Goal: Task Accomplishment & Management: Complete application form

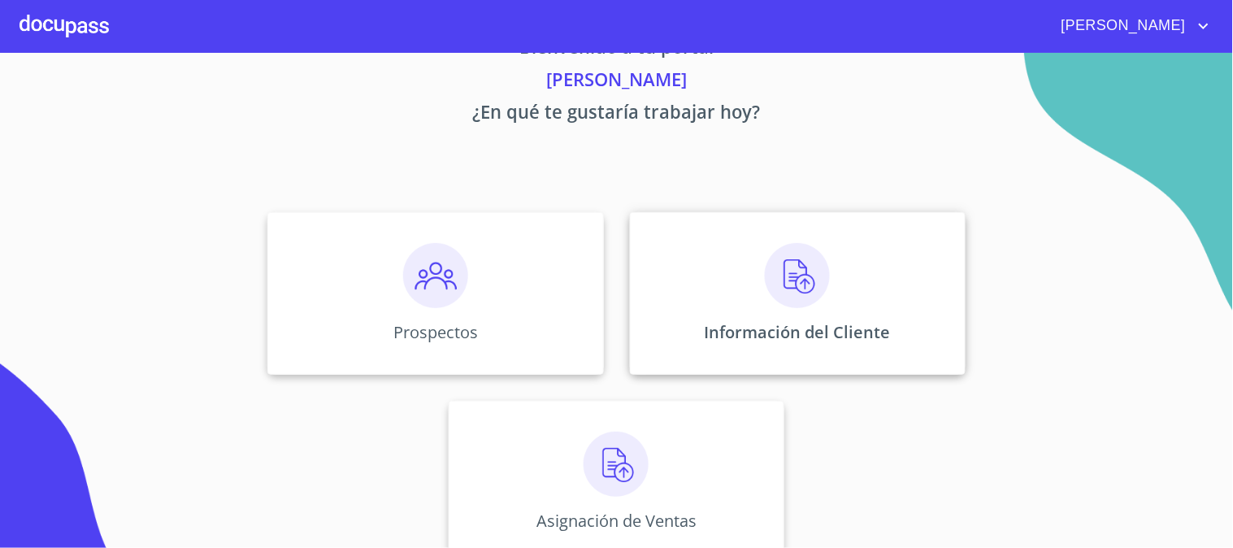
scroll to position [79, 0]
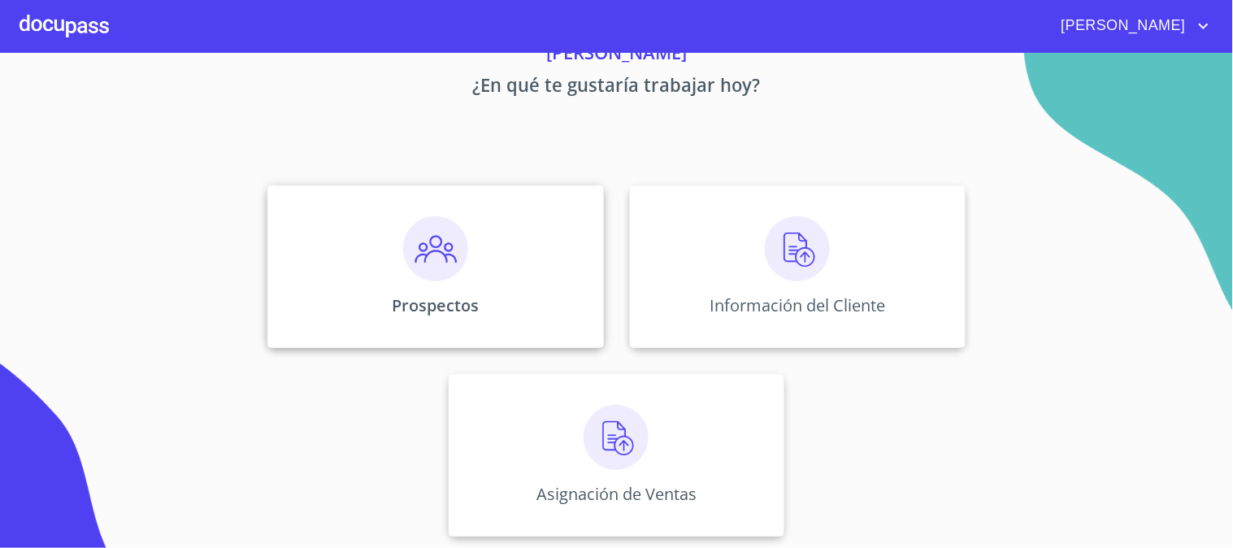
click at [453, 302] on p "Prospectos" at bounding box center [435, 305] width 87 height 22
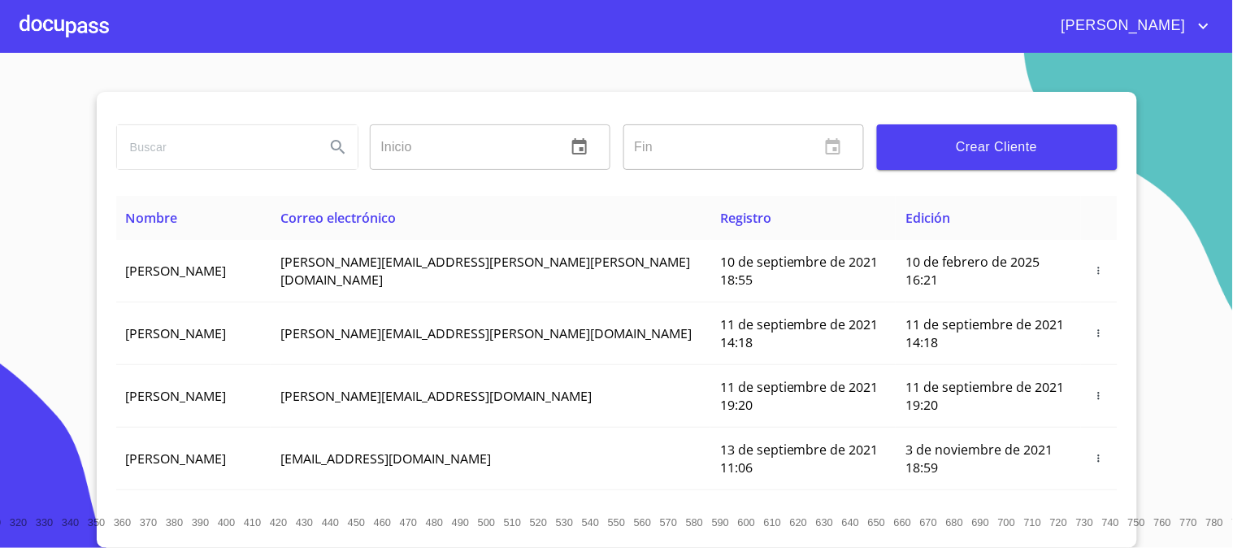
click at [969, 148] on span "Crear Cliente" at bounding box center [997, 147] width 215 height 23
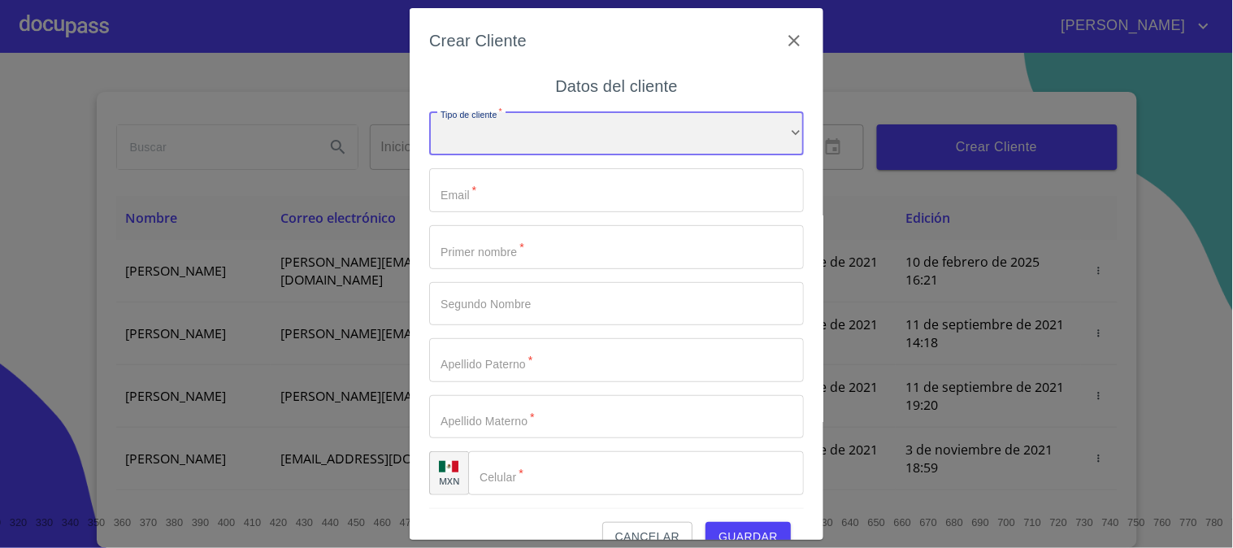
click at [521, 141] on div "​" at bounding box center [616, 134] width 375 height 44
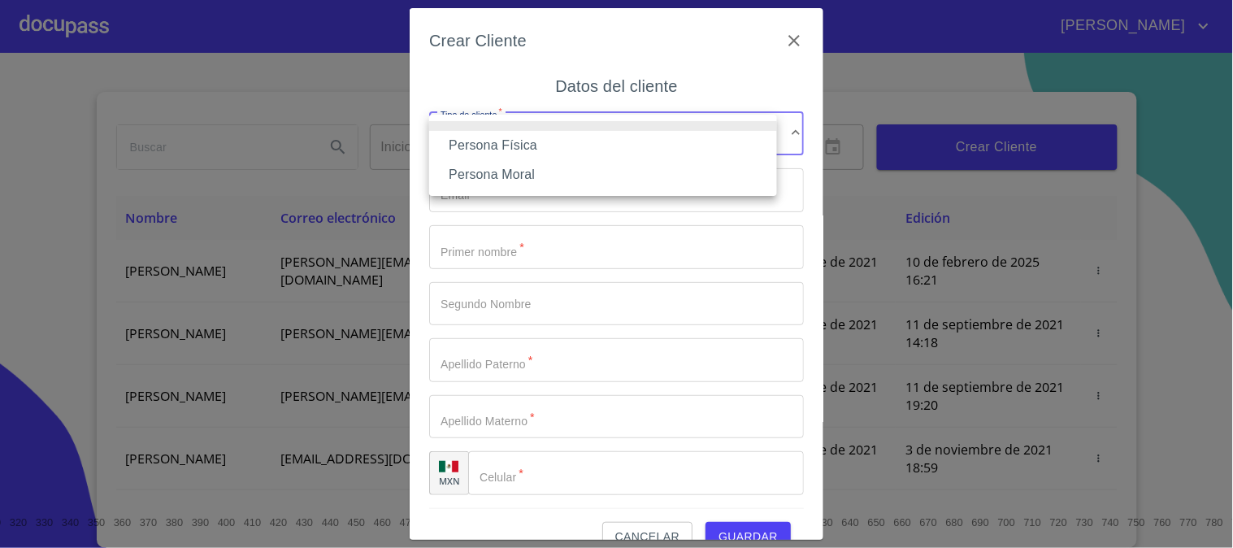
click at [515, 148] on li "Persona Física" at bounding box center [603, 145] width 348 height 29
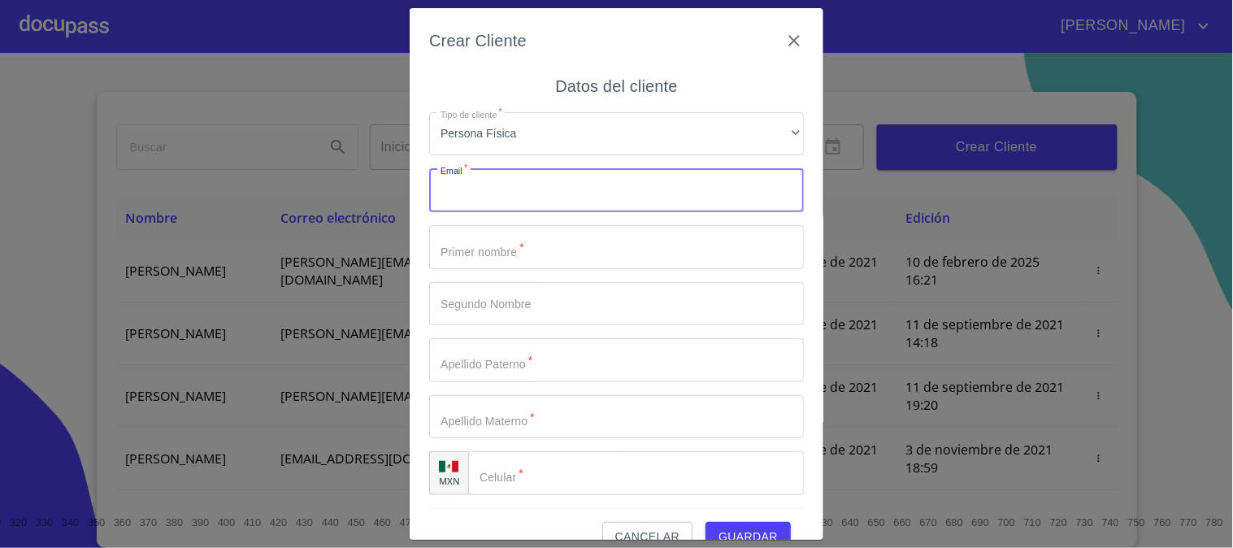
click at [510, 195] on input "Tipo de cliente   *" at bounding box center [616, 190] width 375 height 44
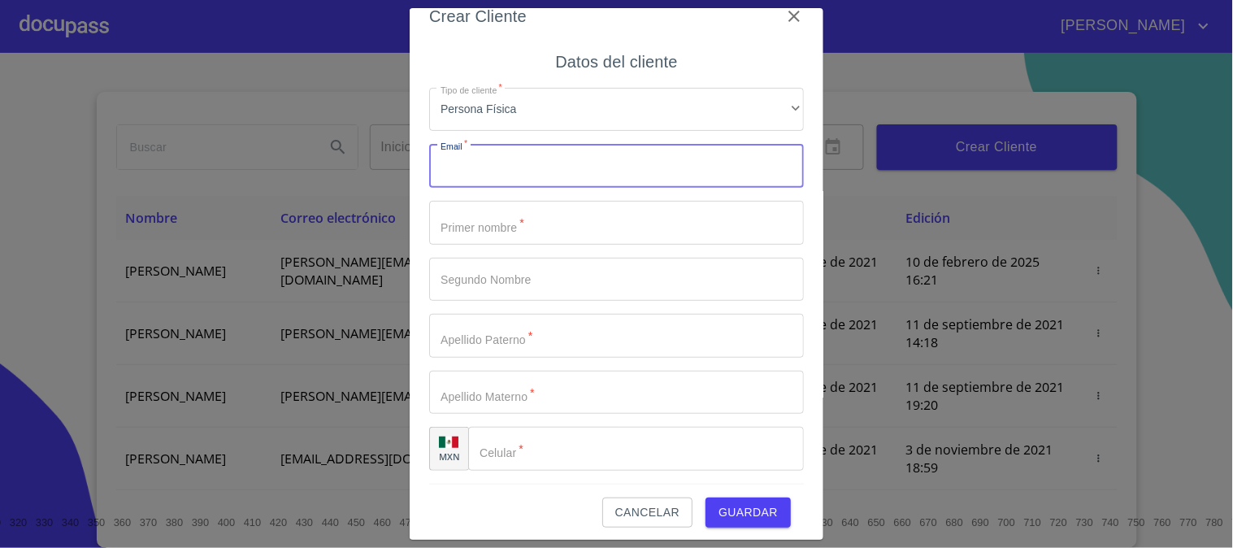
scroll to position [31, 0]
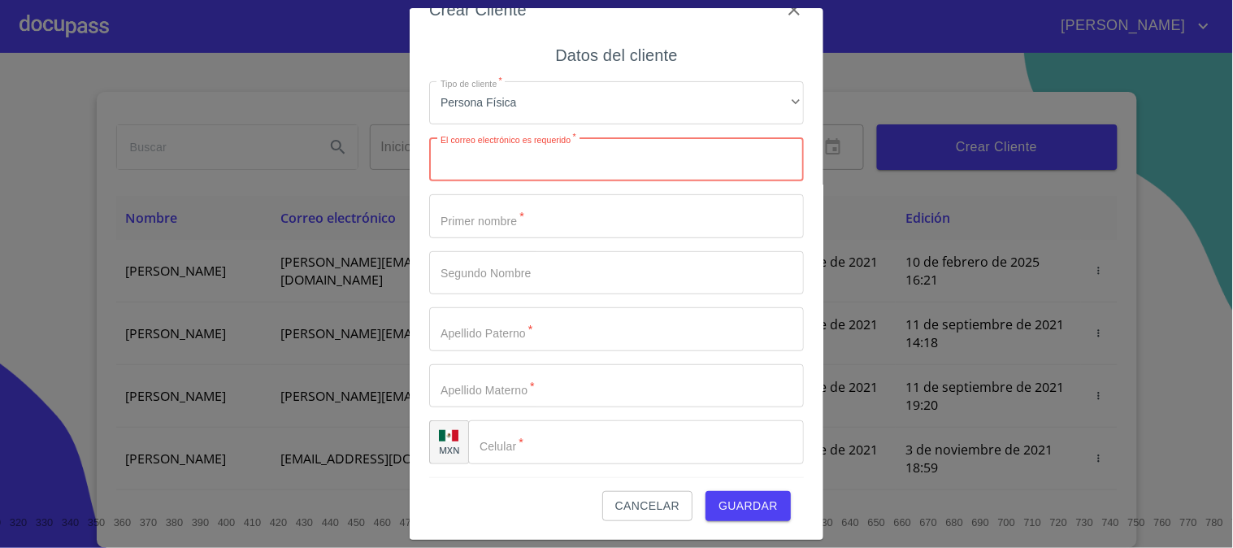
click at [478, 159] on input "Tipo de cliente   *" at bounding box center [616, 159] width 375 height 44
paste input "[EMAIL_ADDRESS][DOMAIN_NAME]"
type input "[EMAIL_ADDRESS][DOMAIN_NAME]"
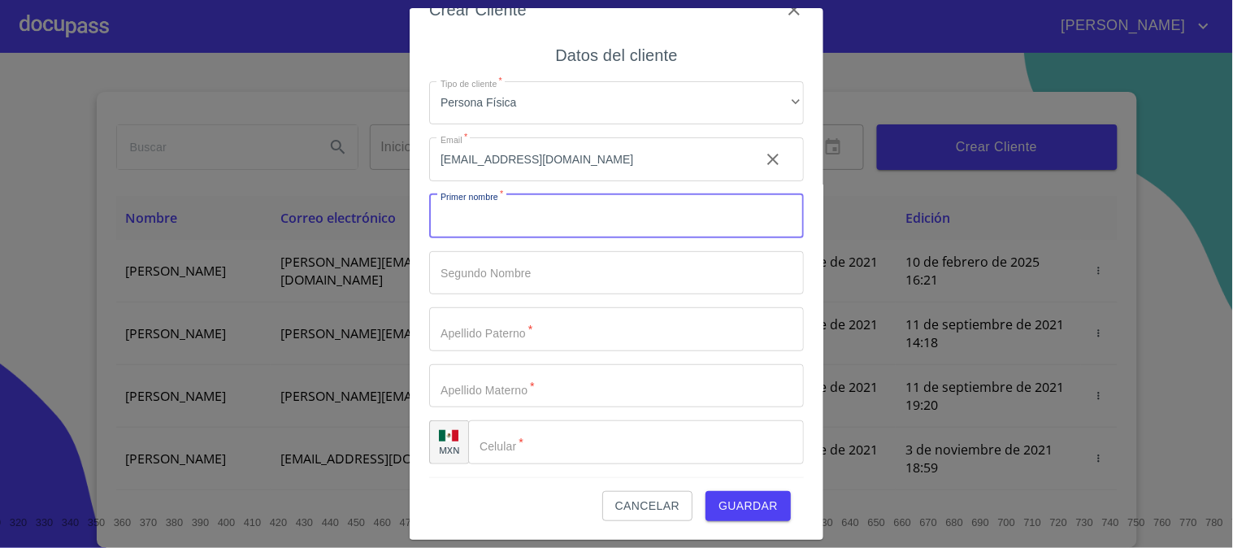
click at [494, 221] on input "Tipo de cliente   *" at bounding box center [616, 216] width 375 height 44
type input "S"
type input "[PERSON_NAME]"
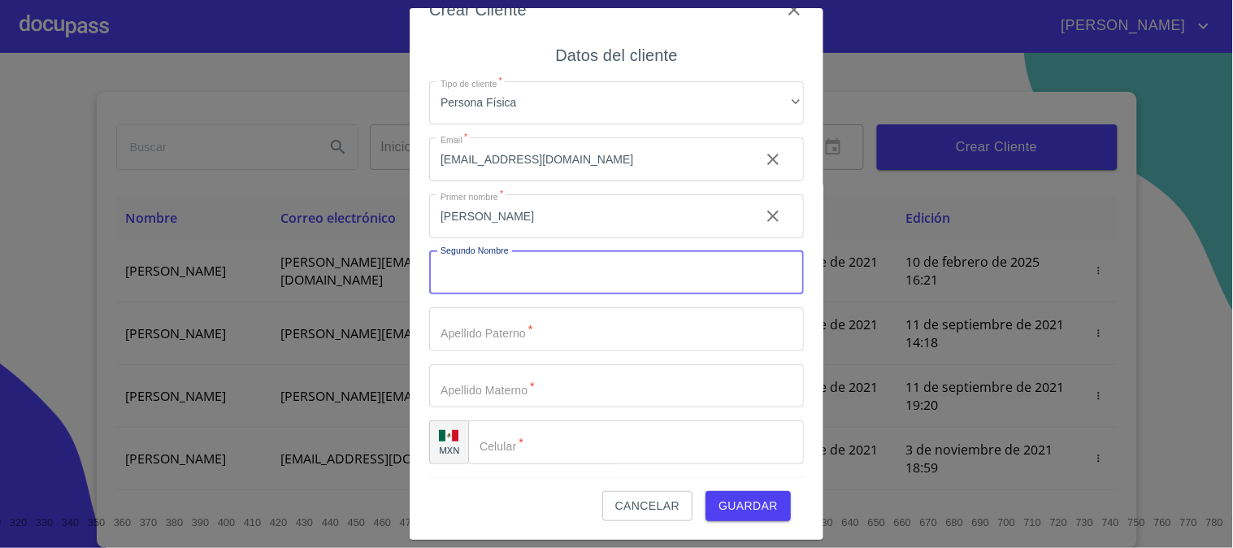
click at [474, 277] on input "Tipo de cliente   *" at bounding box center [616, 273] width 375 height 44
click at [482, 238] on input "Tipo de cliente   *" at bounding box center [588, 216] width 318 height 44
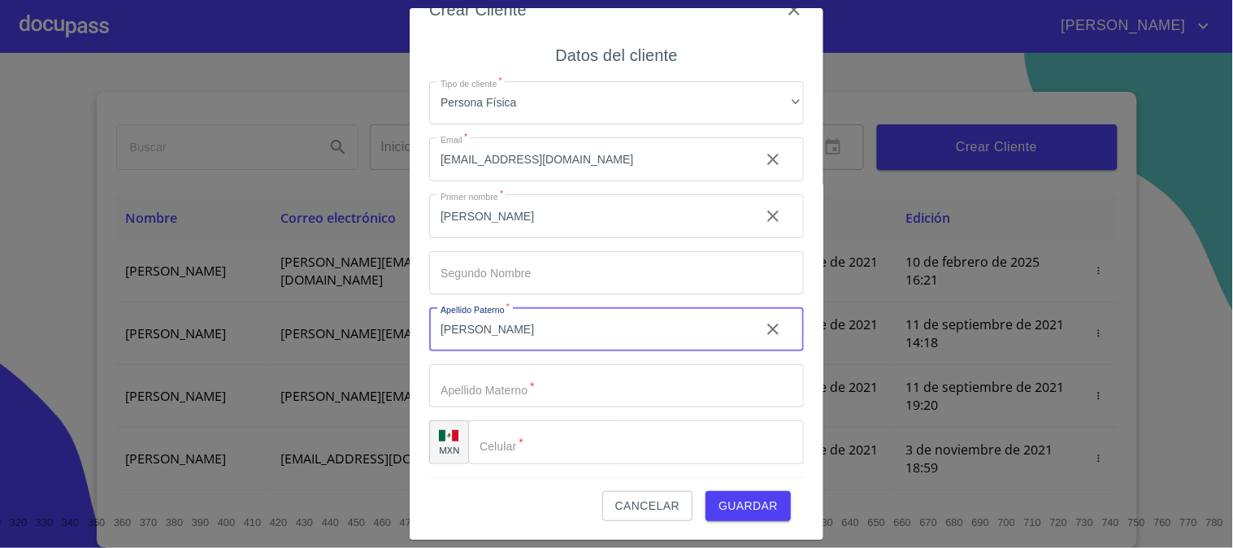
type input "[PERSON_NAME]"
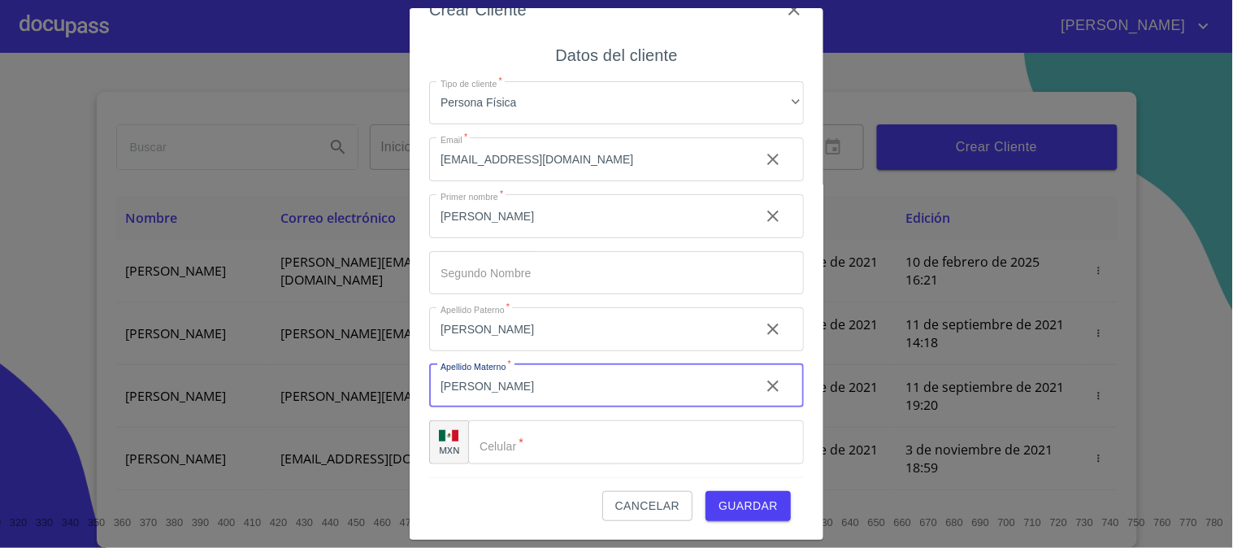
type input "[PERSON_NAME]"
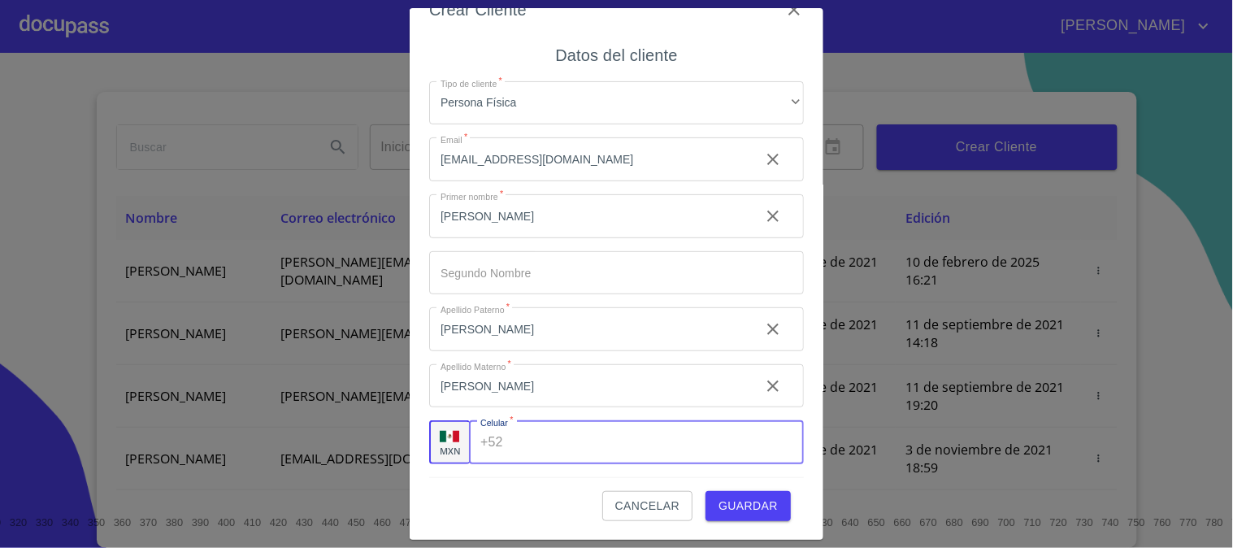
click at [523, 444] on input "Tipo de cliente   *" at bounding box center [657, 442] width 294 height 44
type input "3"
type input "[PHONE_NUMBER]"
click at [726, 499] on span "Guardar" at bounding box center [748, 506] width 59 height 20
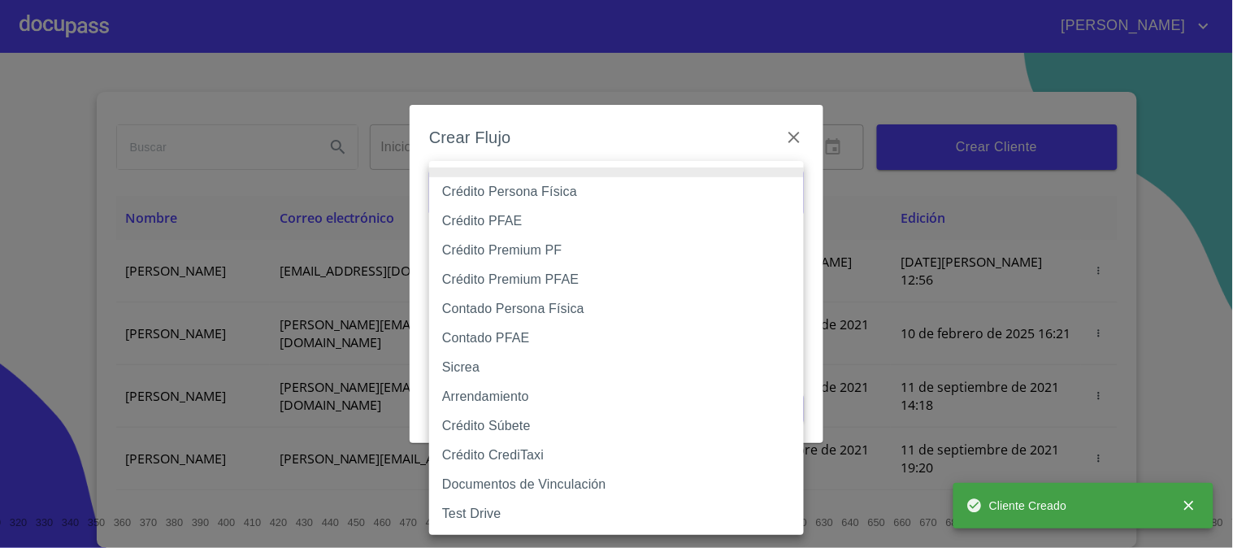
click at [515, 189] on body "[PERSON_NAME] ​ Fin ​ Crear Cliente Nombre Correo electrónico Registro Edición …" at bounding box center [616, 274] width 1233 height 548
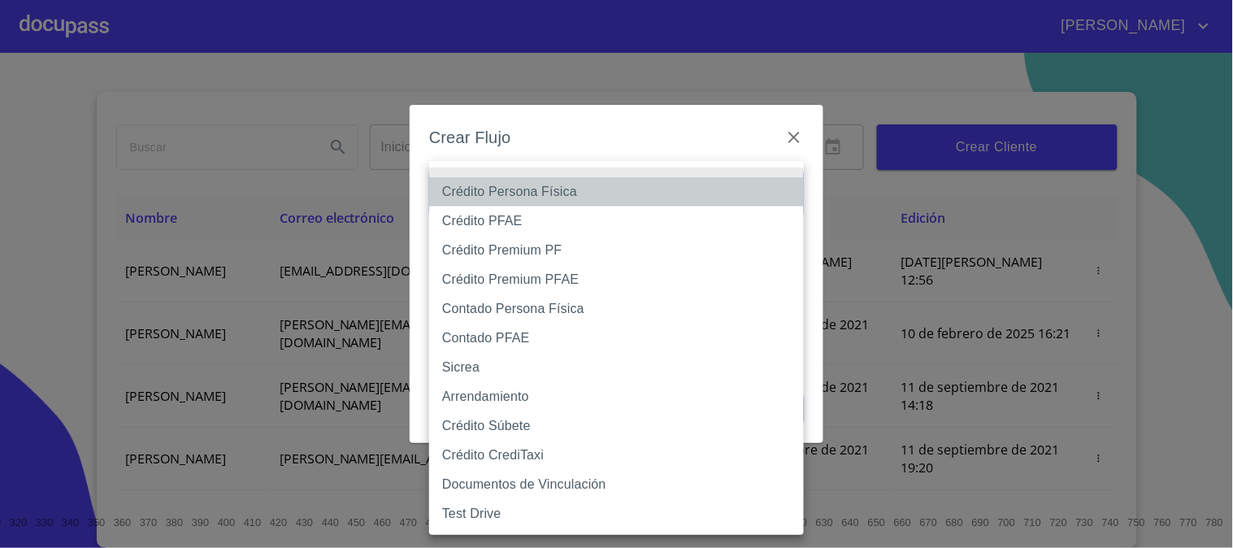
click at [517, 189] on li "Crédito Persona Física" at bounding box center [616, 191] width 375 height 29
type input "6009fb3c7d1714eb8809aa97"
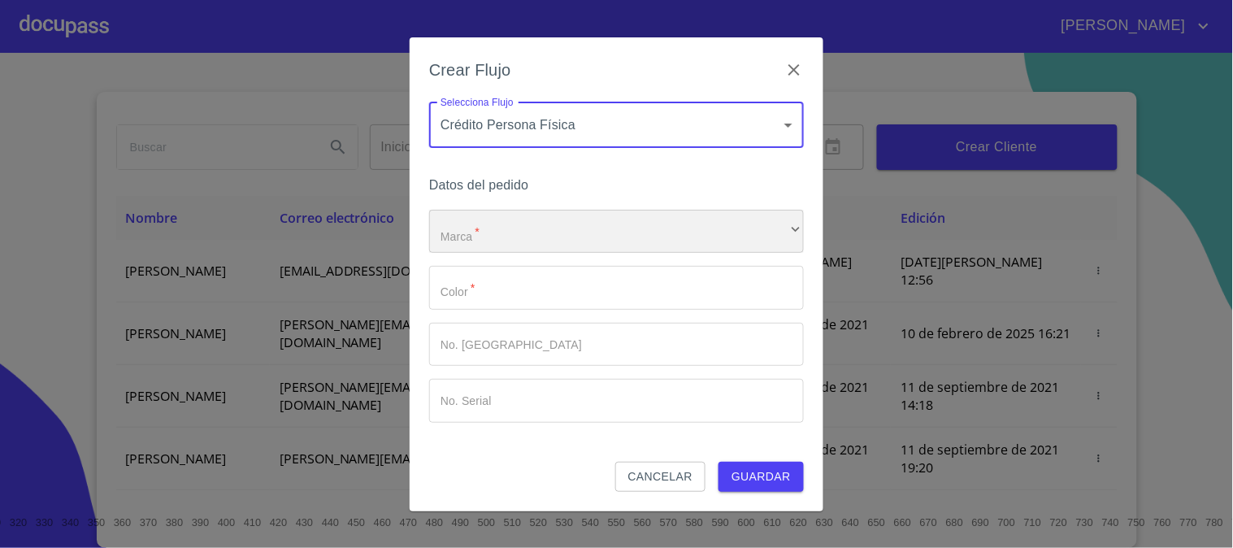
click at [562, 215] on div "​" at bounding box center [616, 232] width 375 height 44
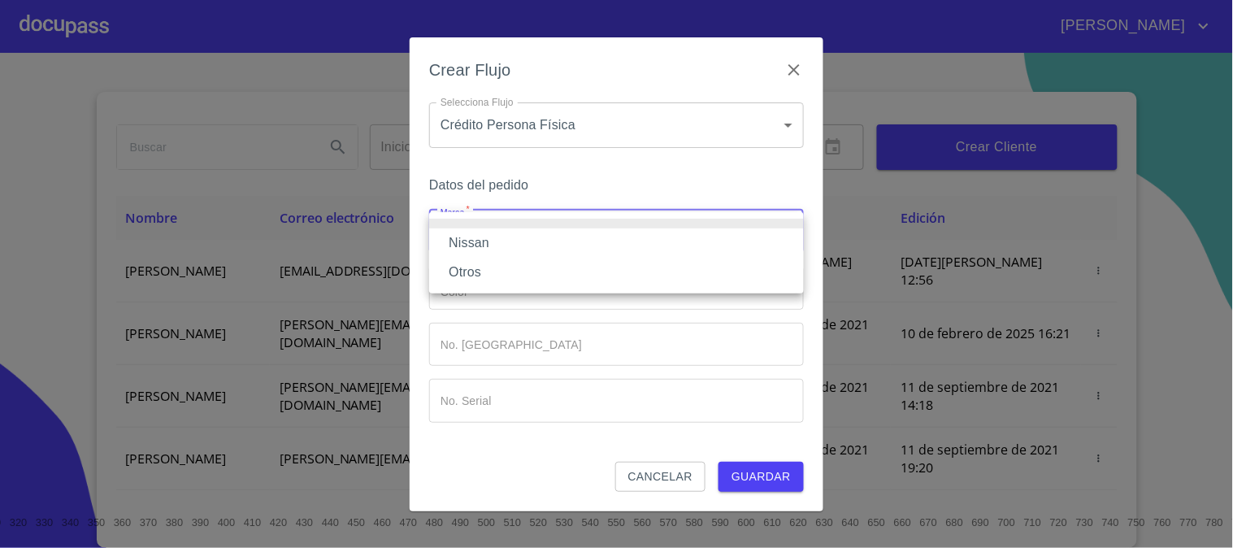
click at [480, 238] on li "Nissan" at bounding box center [616, 242] width 375 height 29
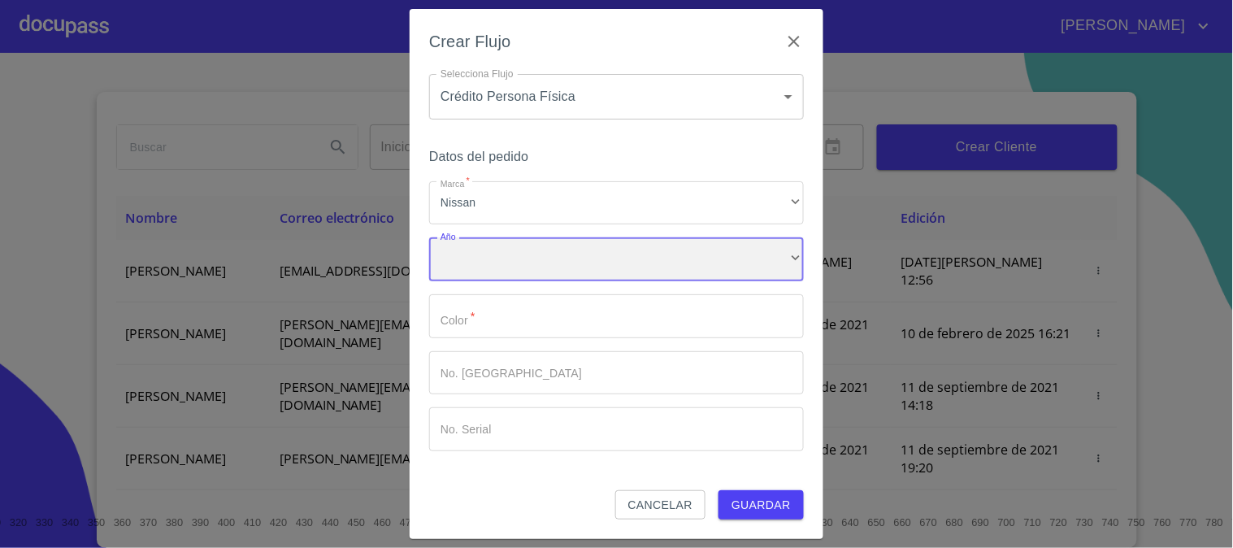
click at [484, 258] on div "​" at bounding box center [616, 259] width 375 height 44
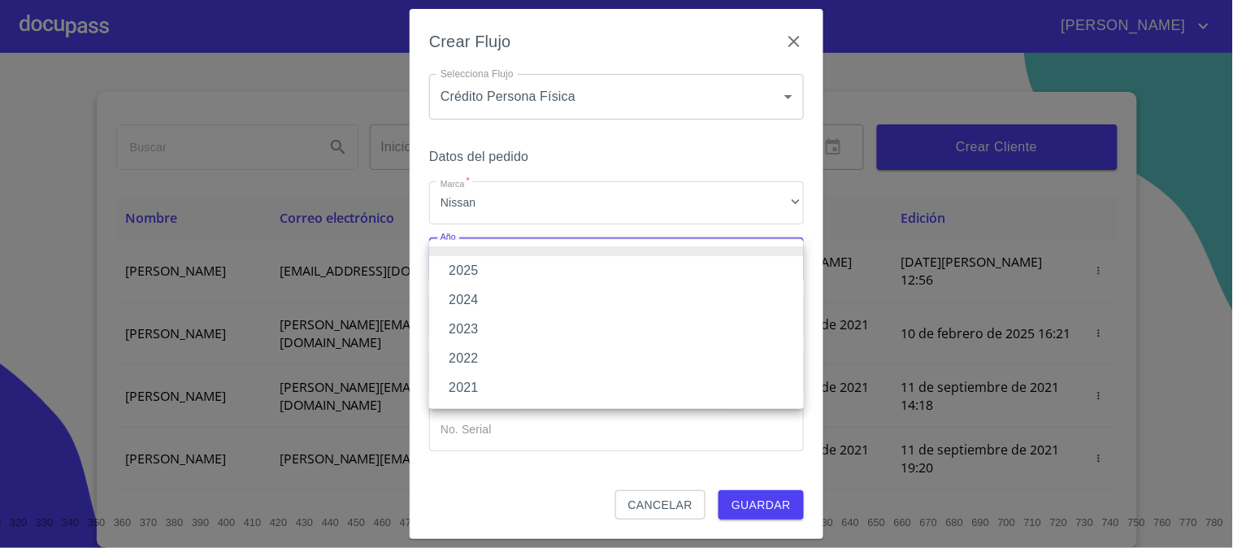
click at [489, 271] on li "2025" at bounding box center [616, 270] width 375 height 29
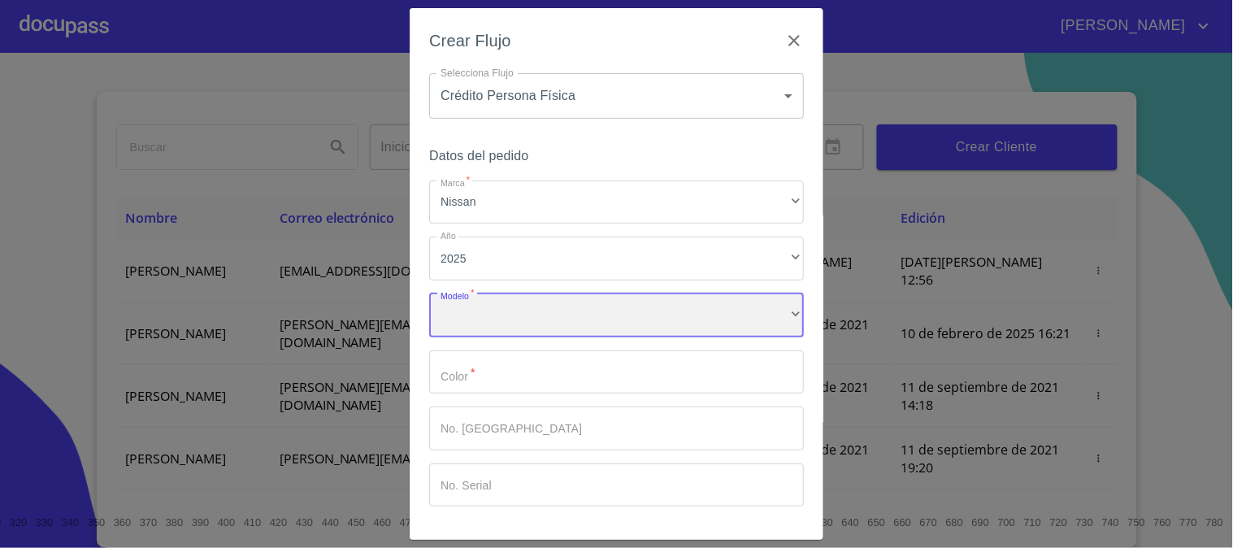
click at [485, 311] on div "​" at bounding box center [616, 315] width 375 height 44
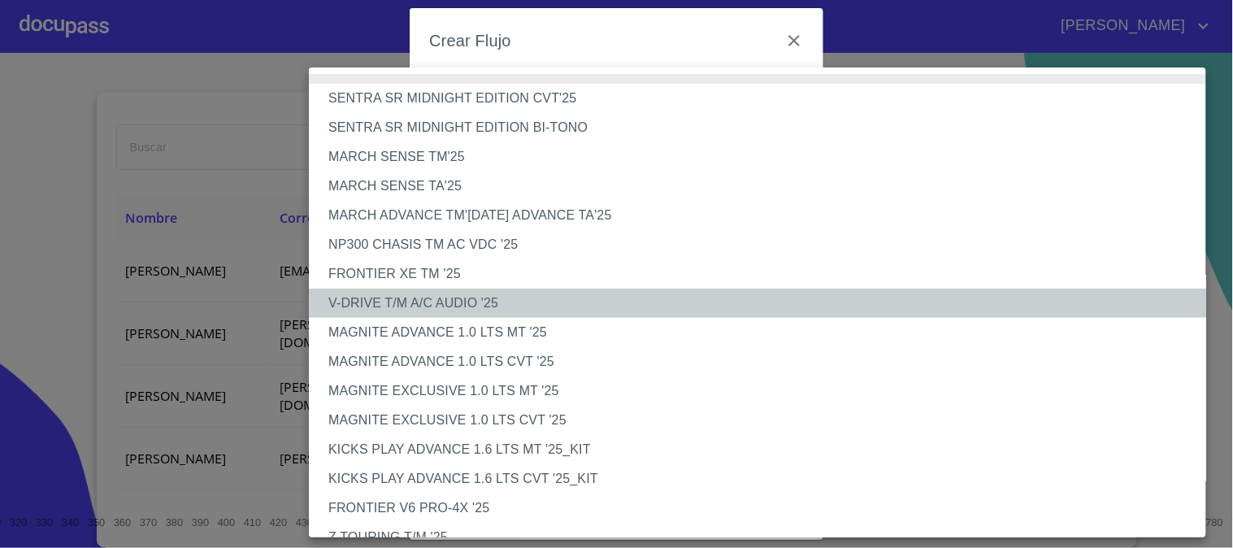
click at [389, 303] on li "V-DRIVE T/M A/C AUDIO '25" at bounding box center [764, 303] width 911 height 29
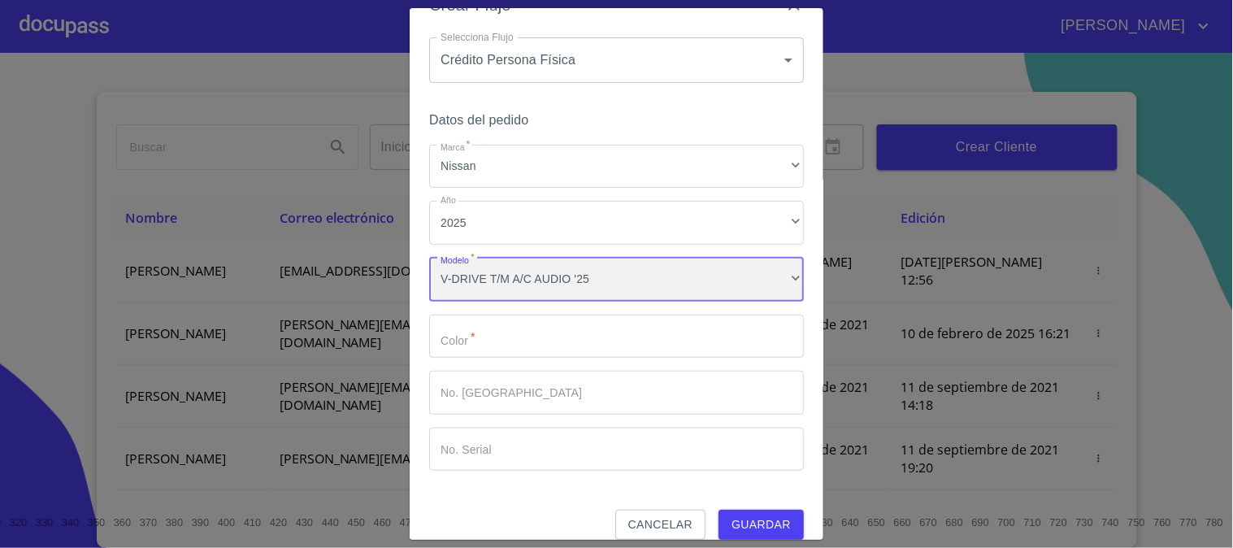
scroll to position [54, 0]
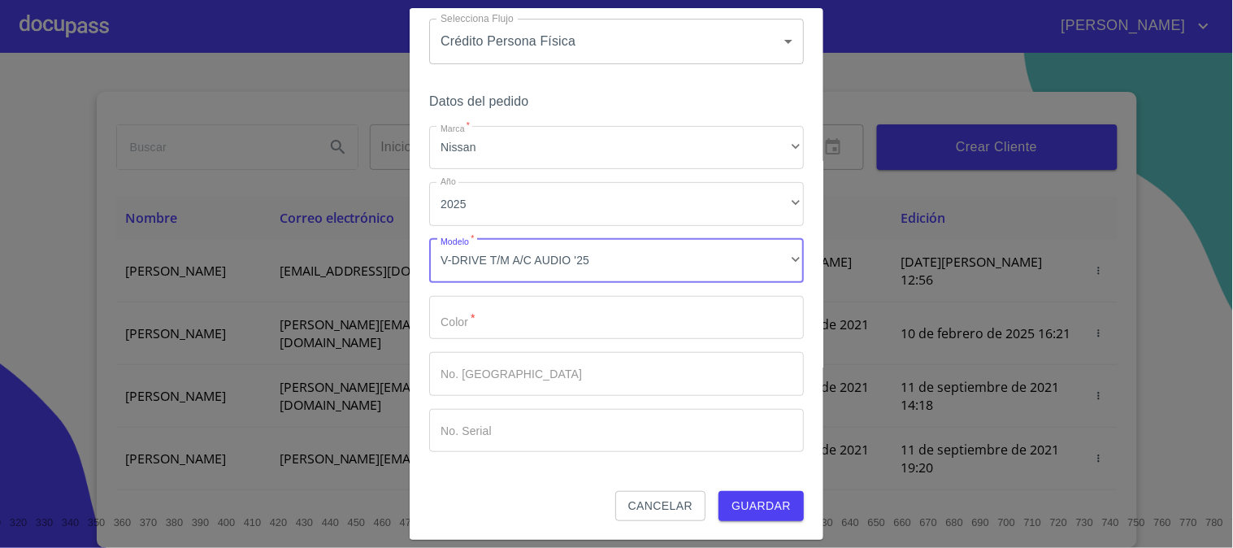
click at [502, 330] on input "Marca   *" at bounding box center [616, 318] width 375 height 44
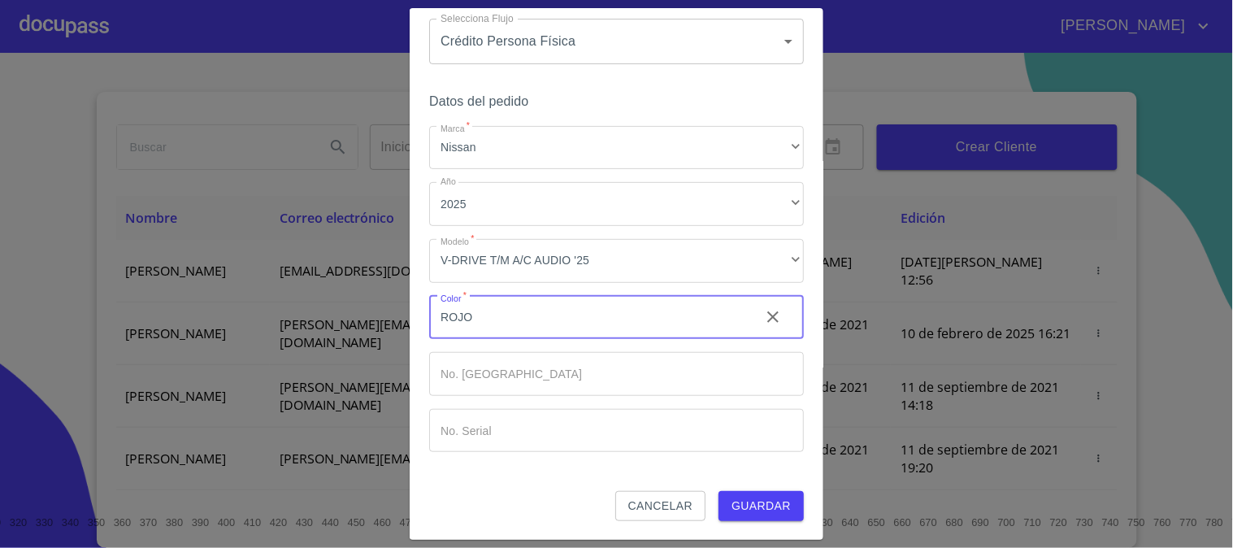
type input "ROJO"
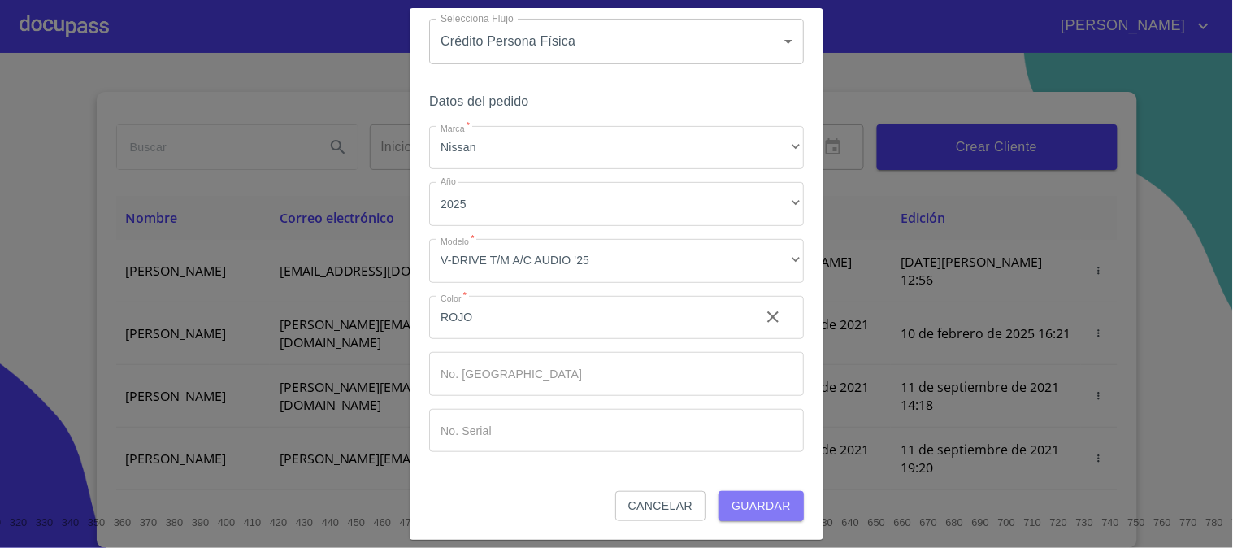
click at [762, 513] on span "Guardar" at bounding box center [761, 506] width 59 height 20
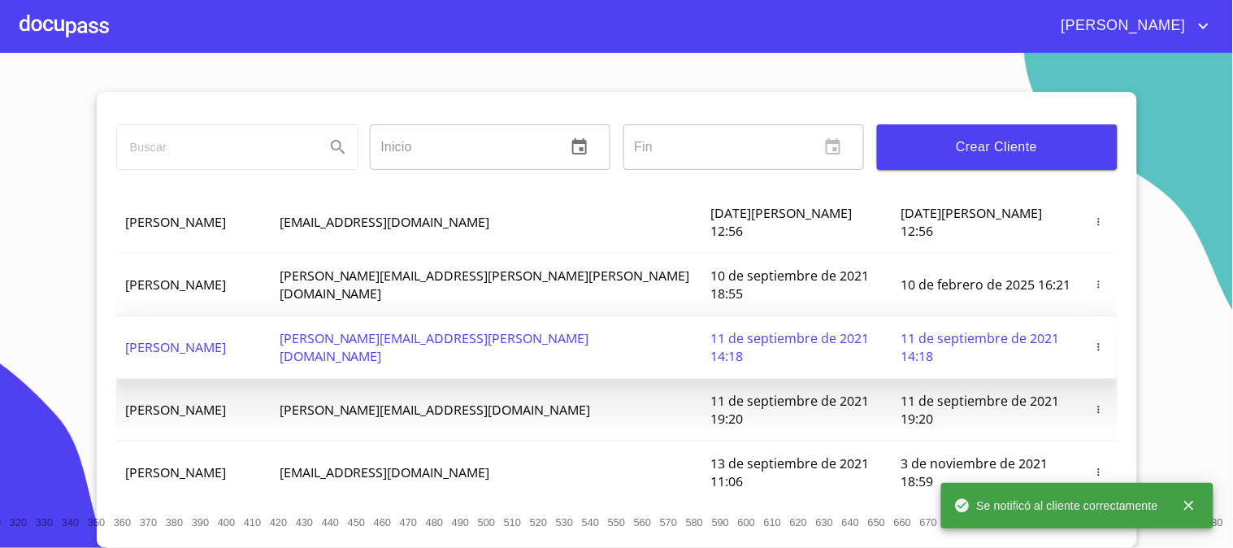
scroll to position [90, 0]
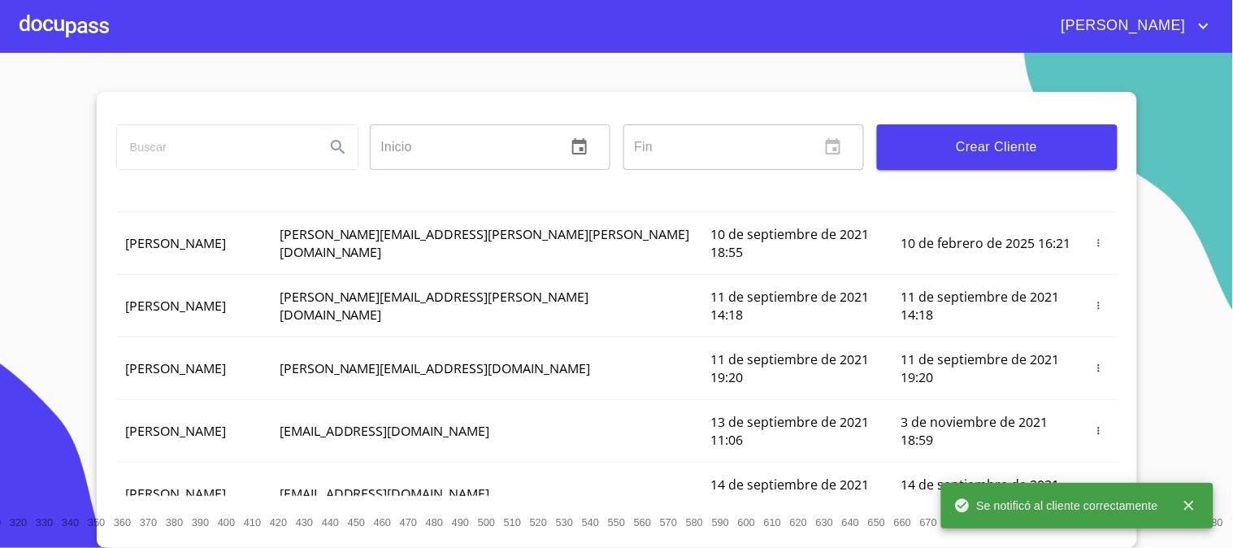
click at [54, 31] on div at bounding box center [64, 26] width 89 height 52
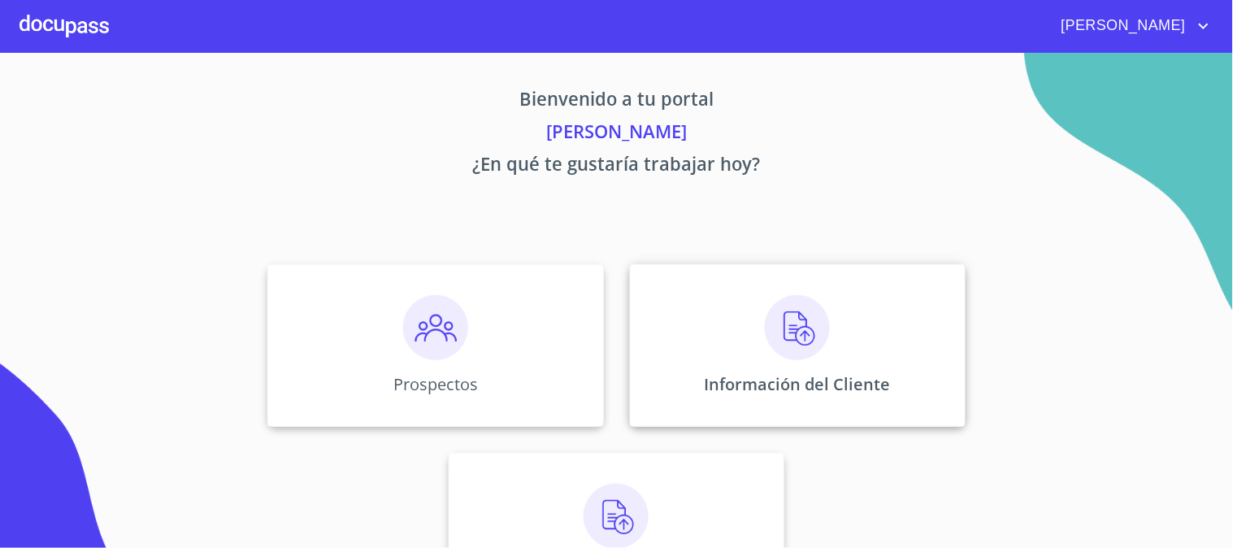
scroll to position [79, 0]
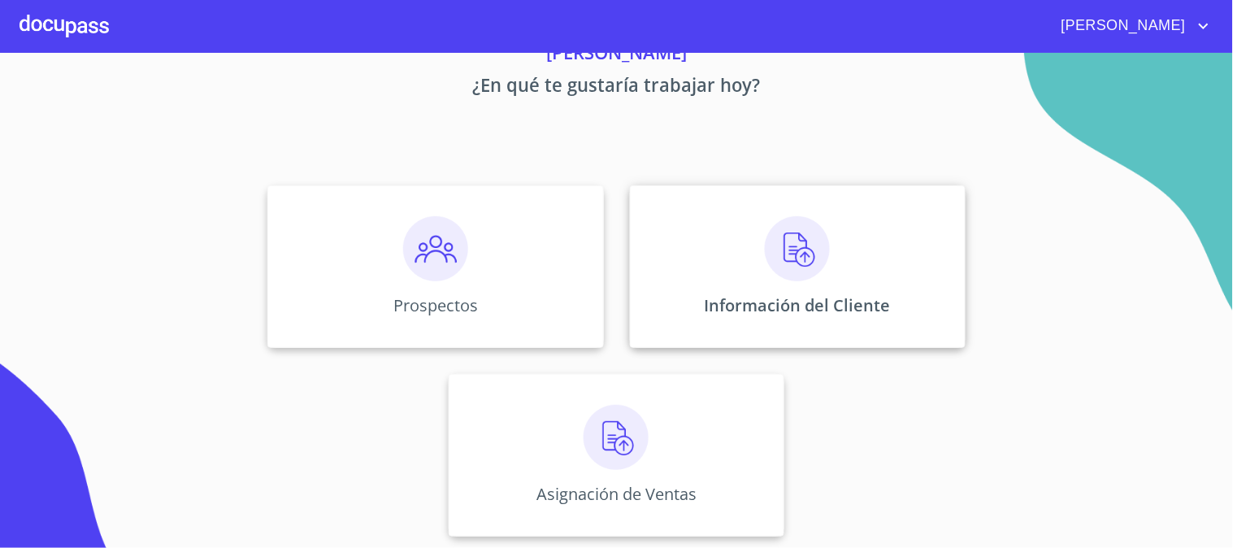
click at [760, 299] on p "Información del Cliente" at bounding box center [798, 305] width 186 height 22
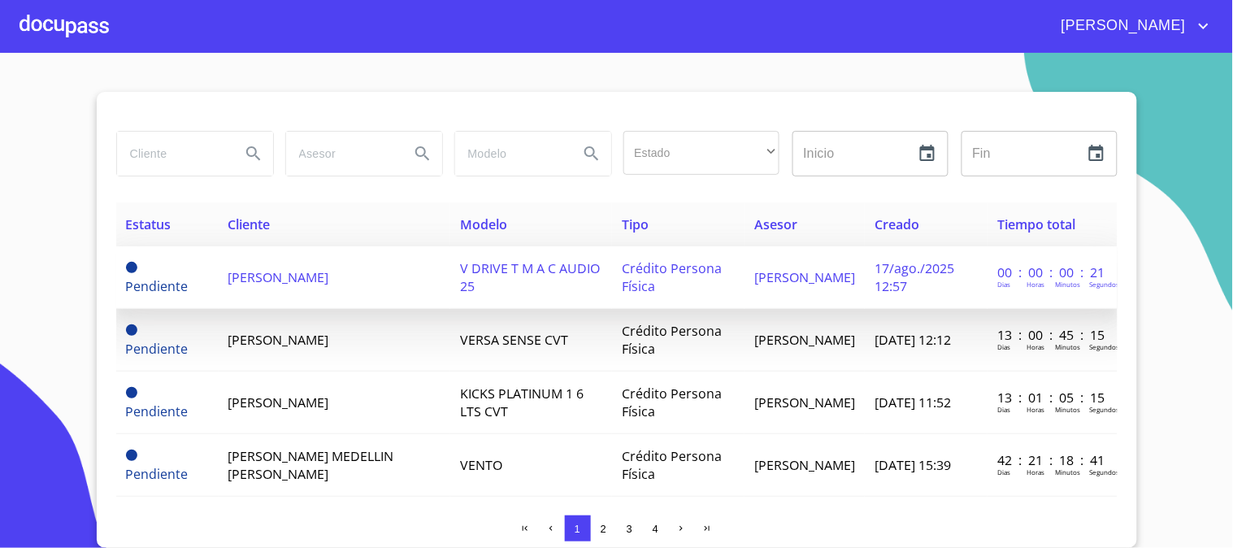
click at [328, 271] on span "[PERSON_NAME]" at bounding box center [278, 277] width 101 height 18
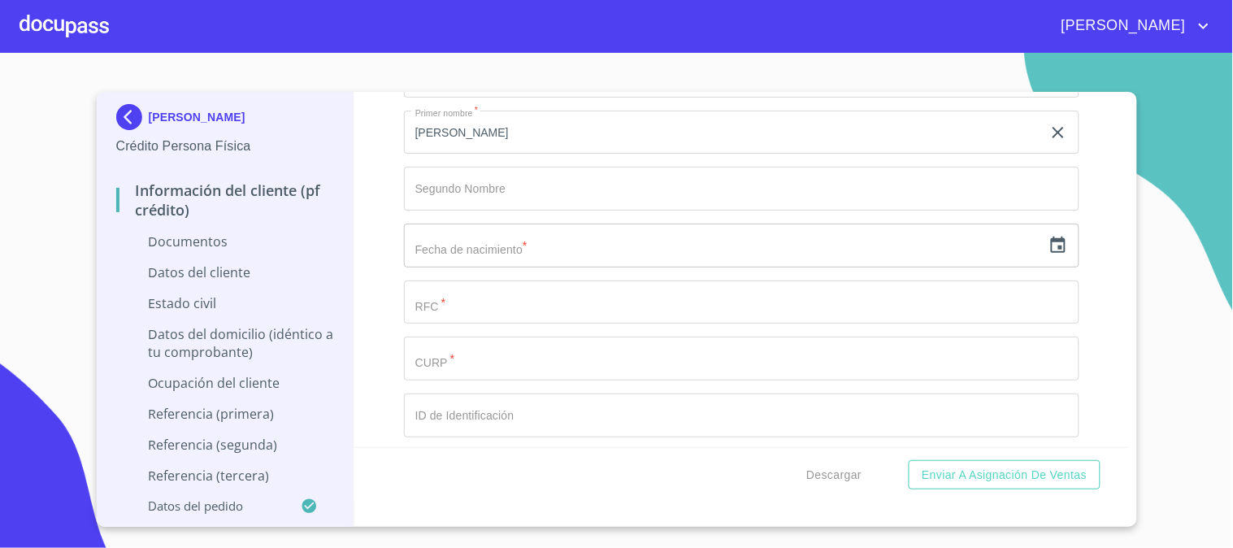
scroll to position [2077, 0]
click at [498, 305] on input "text" at bounding box center [723, 299] width 638 height 44
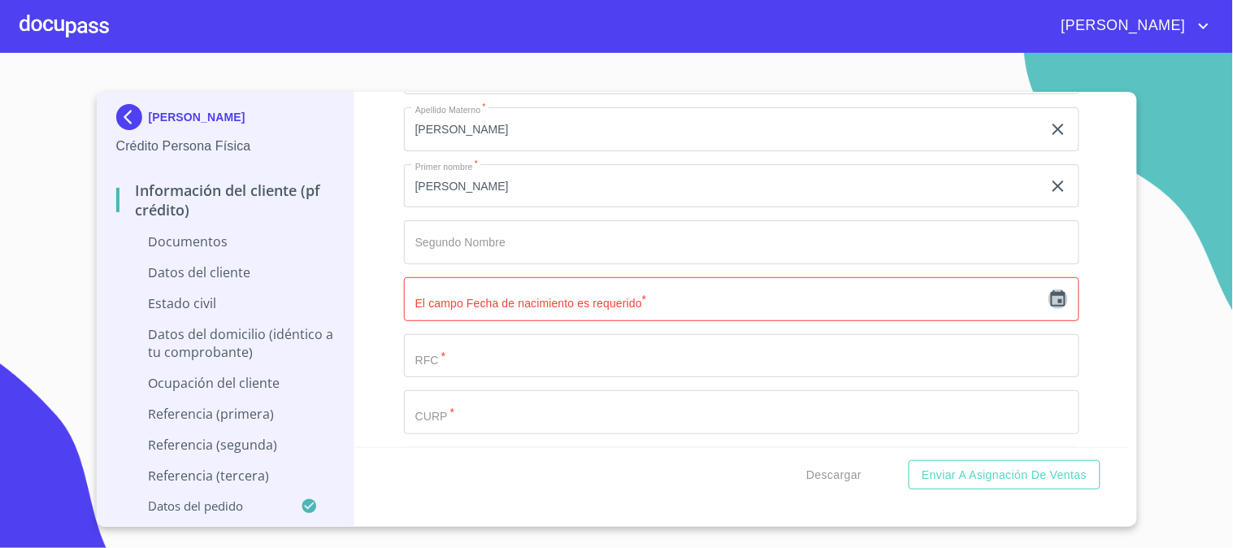
click at [1049, 303] on icon "button" at bounding box center [1059, 299] width 20 height 20
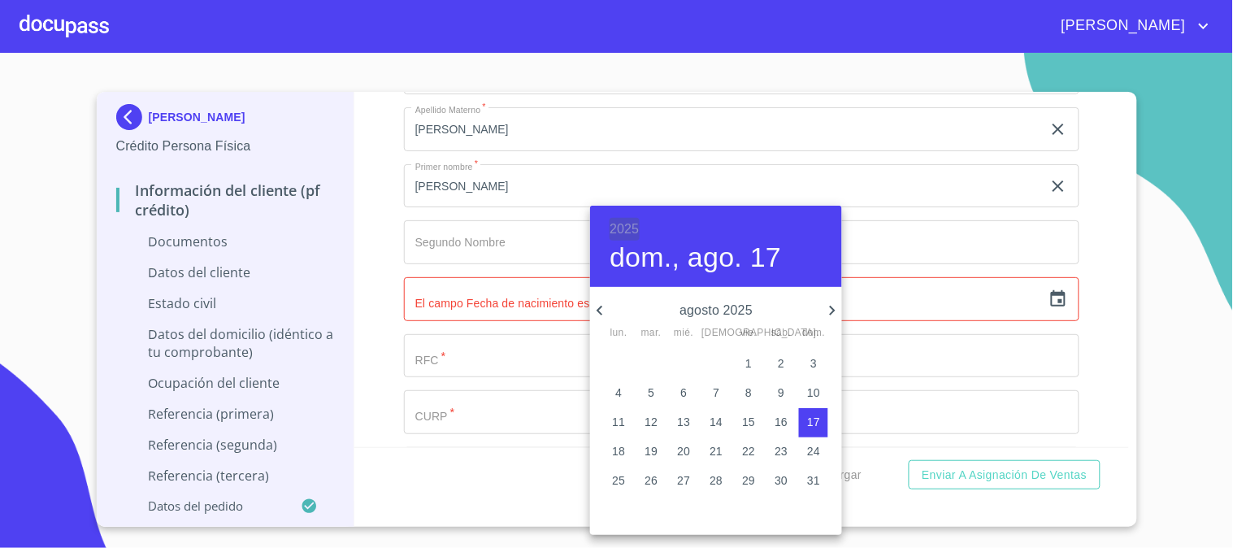
click at [619, 223] on h6 "2025" at bounding box center [624, 229] width 29 height 23
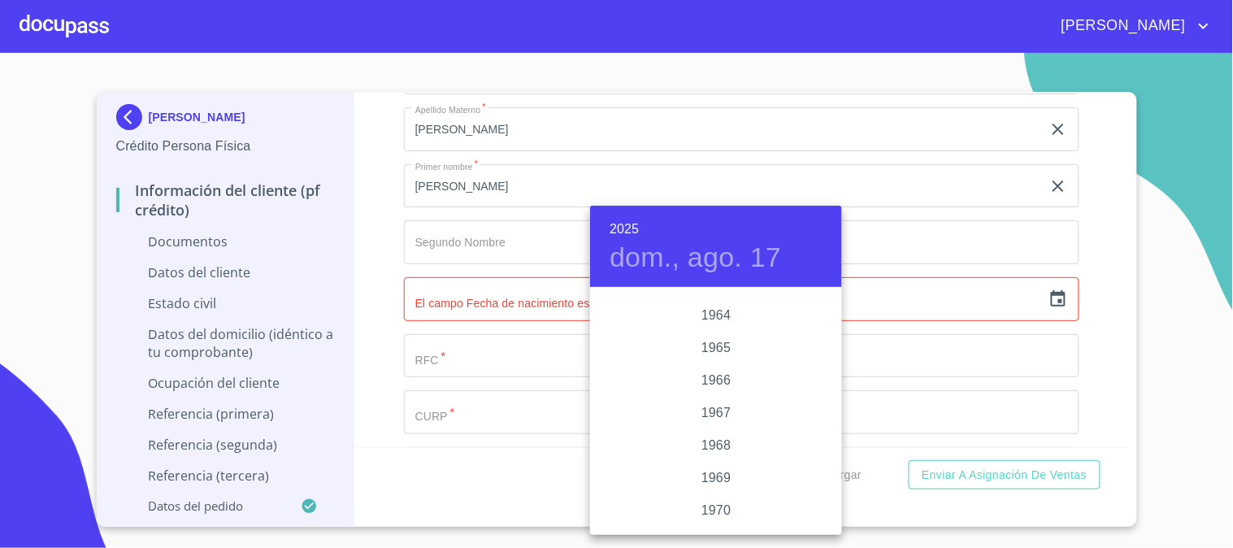
scroll to position [1257, 0]
click at [712, 348] on div "1965" at bounding box center [716, 349] width 252 height 33
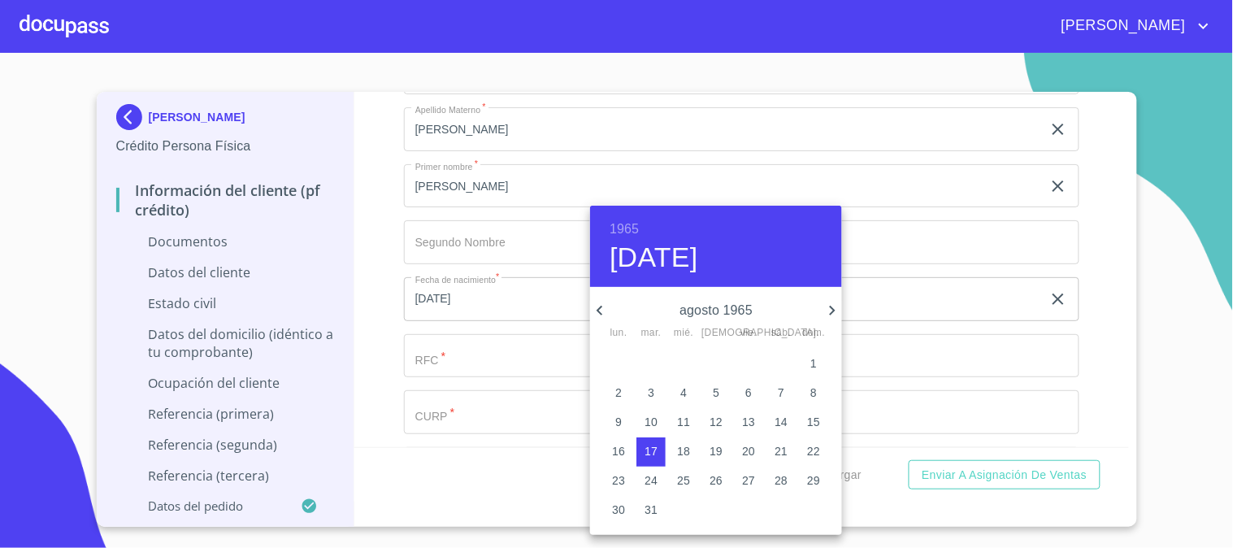
click at [698, 262] on h4 "[DATE]" at bounding box center [654, 258] width 89 height 34
click at [636, 264] on h4 "[DATE]" at bounding box center [654, 258] width 89 height 34
click at [596, 312] on icon "button" at bounding box center [600, 311] width 20 height 20
click at [597, 312] on icon "button" at bounding box center [600, 311] width 20 height 20
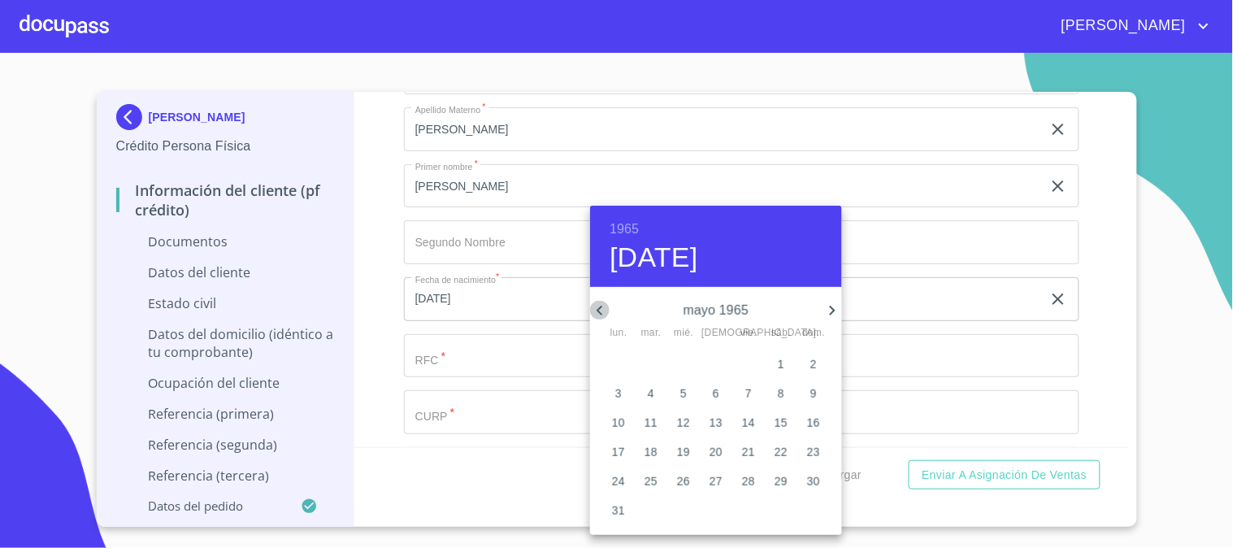
click at [597, 312] on icon "button" at bounding box center [600, 311] width 20 height 20
click at [751, 397] on p "12" at bounding box center [748, 392] width 13 height 16
type input "12 de mar. de 1965"
click at [497, 343] on div at bounding box center [616, 274] width 1233 height 548
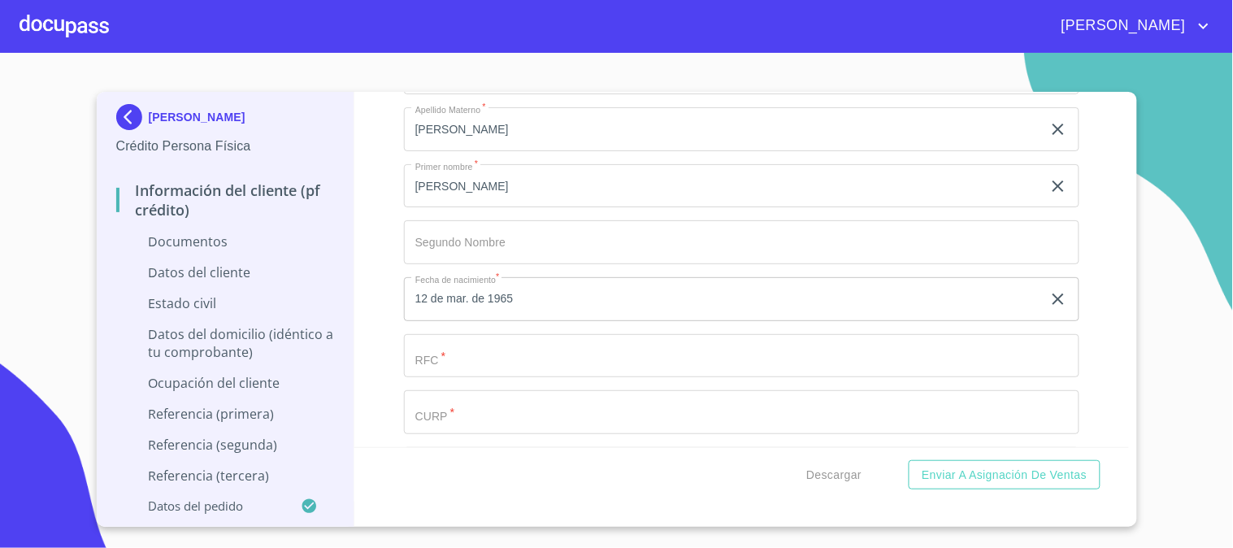
click at [491, 95] on input "Documento de identificación.   *" at bounding box center [723, 73] width 638 height 44
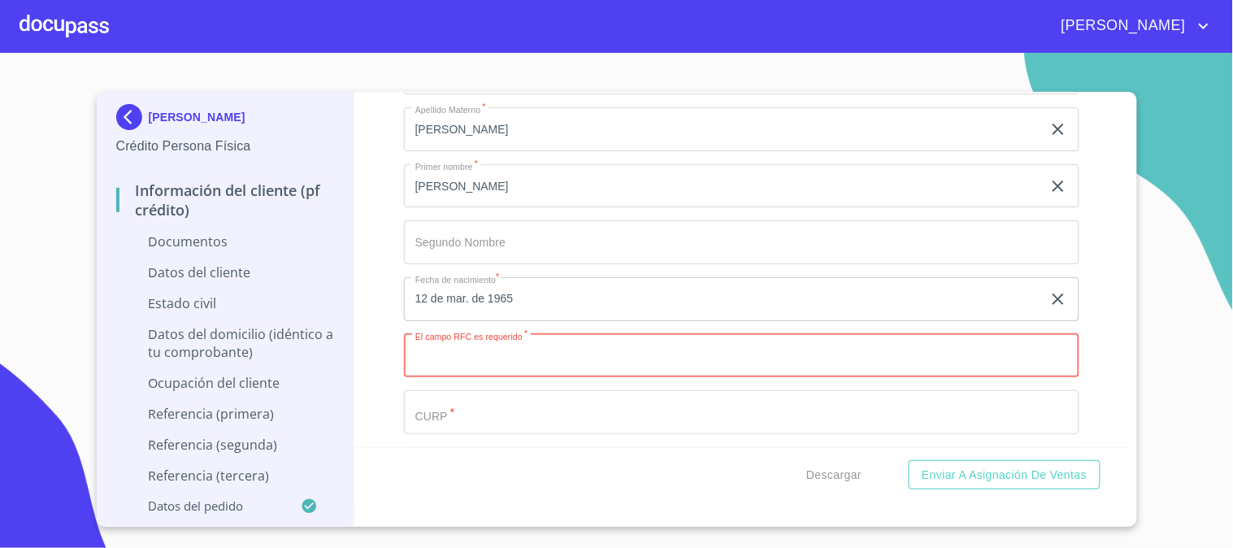
click at [451, 363] on input "Documento de identificación.   *" at bounding box center [741, 356] width 675 height 44
paste input "AEAA6950312FZ"
type input "AEAA6950312FZ"
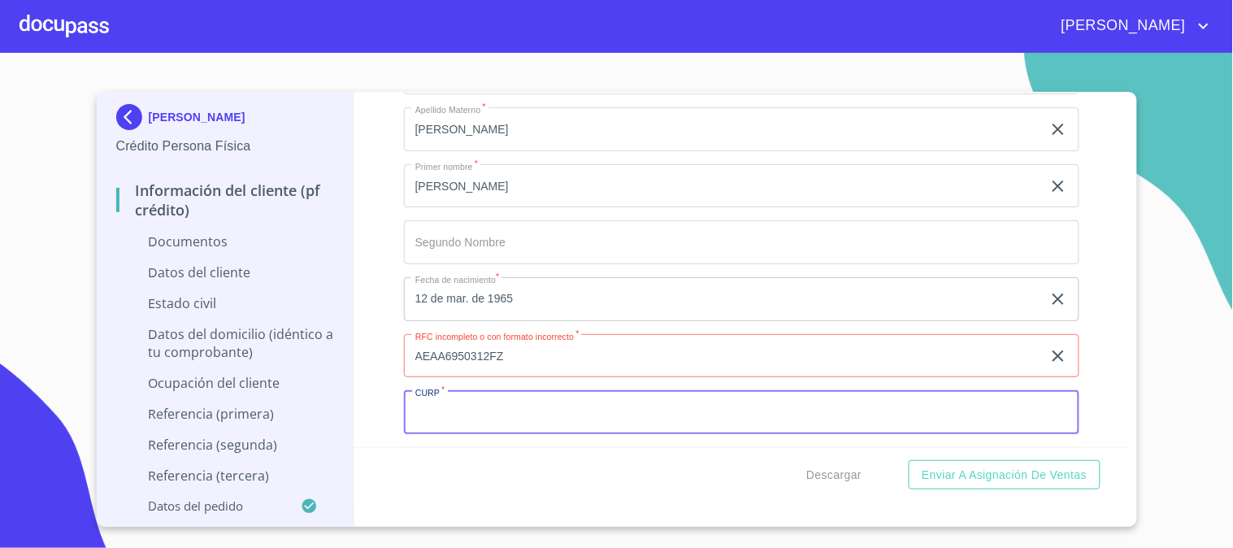
click at [463, 417] on input "Documento de identificación.   *" at bounding box center [741, 412] width 675 height 44
type input "AEAA650312MJCCGD08"
click at [567, 475] on div "Descargar Enviar a Asignación de Ventas" at bounding box center [741, 474] width 775 height 55
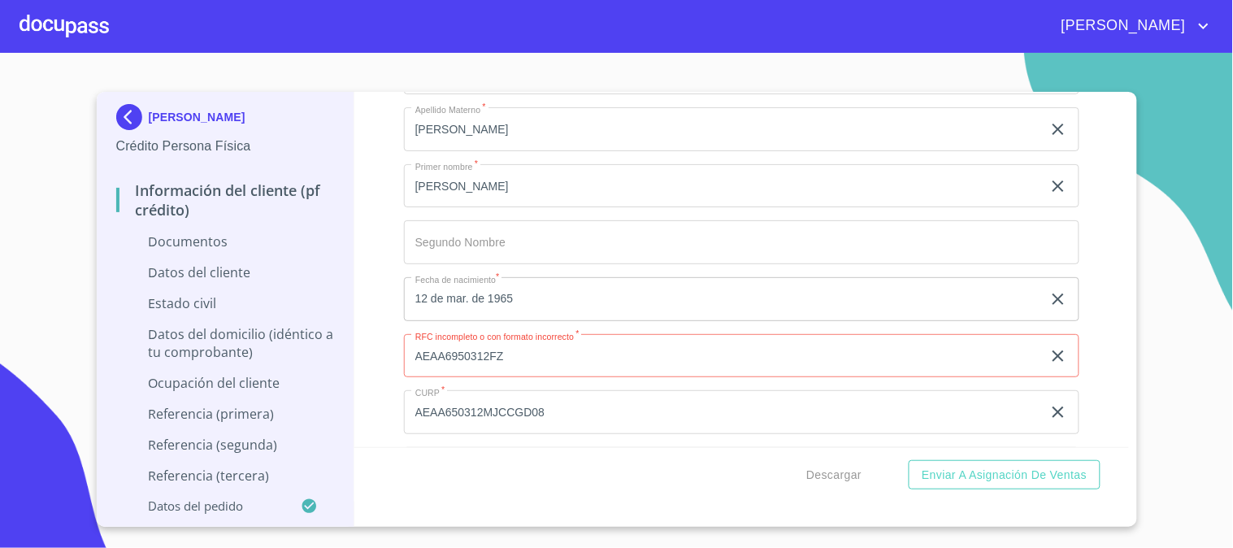
click at [547, 361] on input "AEAA6950312FZ" at bounding box center [723, 356] width 638 height 44
drag, startPoint x: 527, startPoint y: 358, endPoint x: 406, endPoint y: 354, distance: 120.4
click at [406, 354] on input "AEAA6950312FZ" at bounding box center [723, 356] width 638 height 44
type input "AEAA650312FZ9"
click at [622, 435] on div "Apellido Paterno   * [PERSON_NAME] ​ Apellido Materno   * [PERSON_NAME] ​ Prime…" at bounding box center [741, 384] width 675 height 693
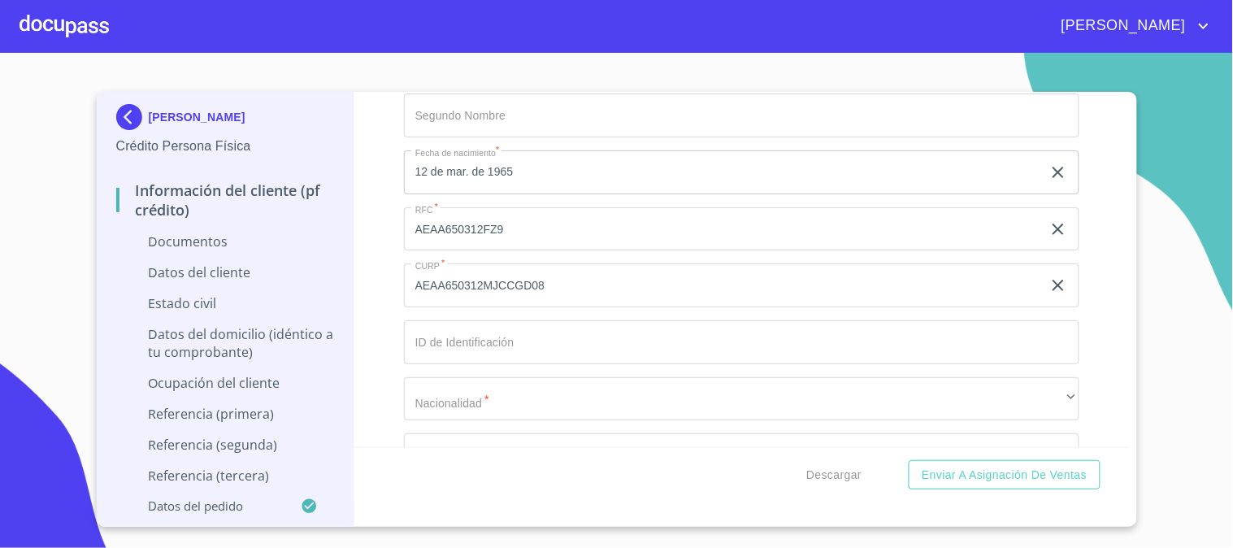
scroll to position [2257, 0]
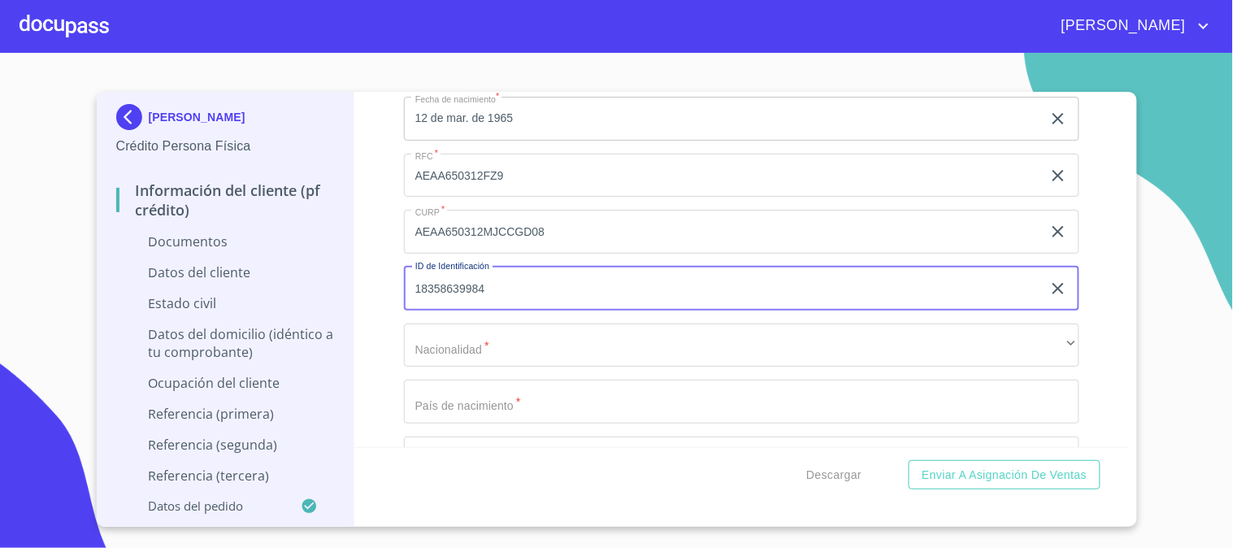
click at [439, 293] on input "18358639984" at bounding box center [723, 289] width 638 height 44
click at [466, 291] on input "18328639984" at bounding box center [723, 289] width 638 height 44
type input "1832863984"
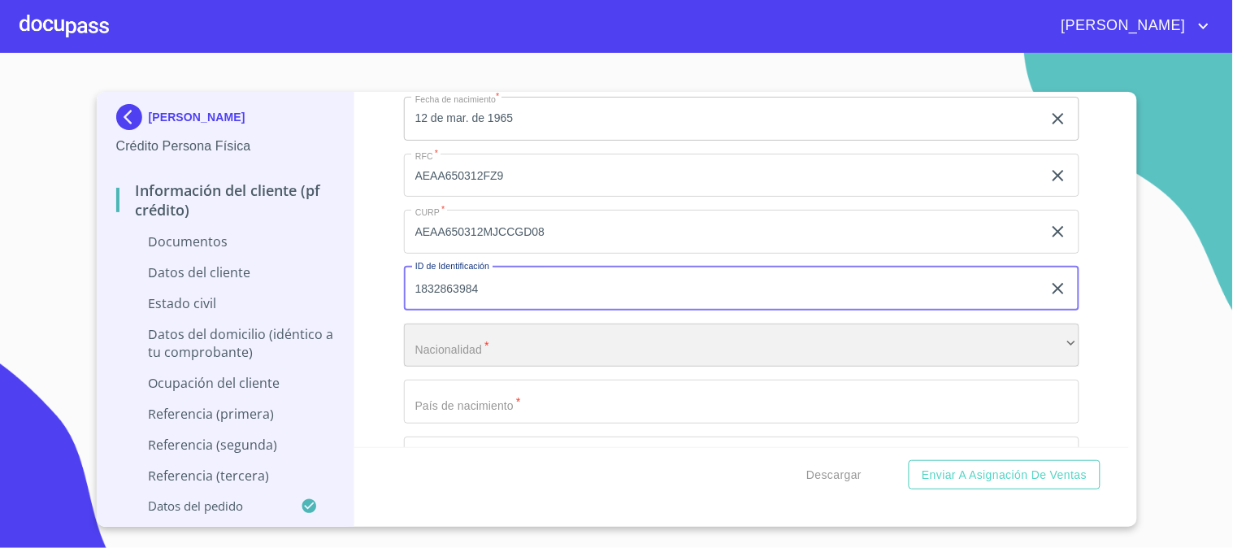
click at [497, 350] on div "​" at bounding box center [741, 346] width 675 height 44
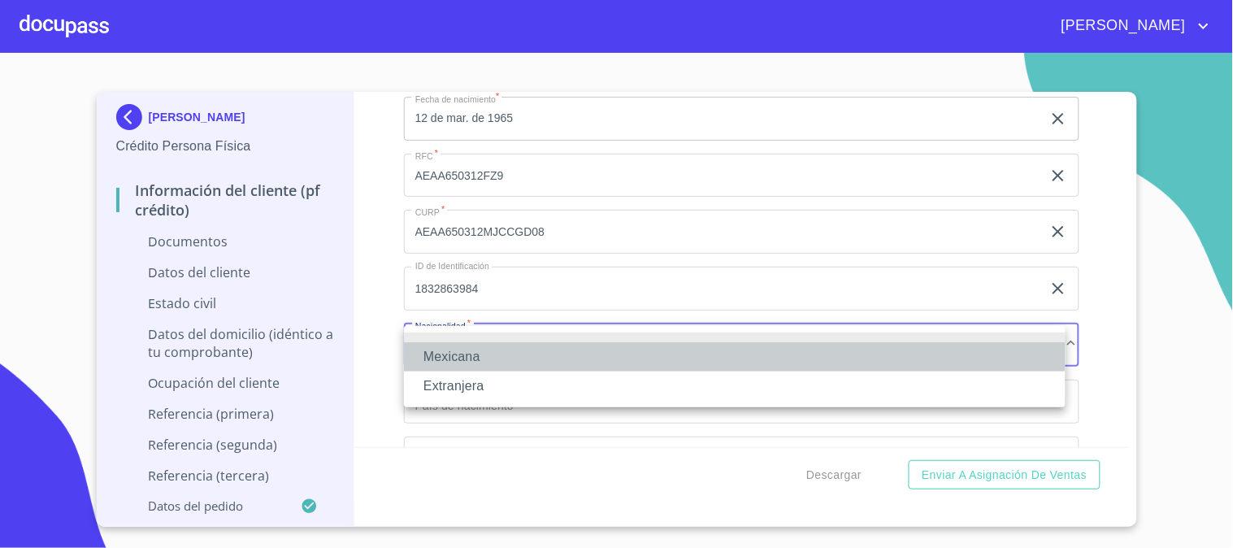
click at [497, 350] on li "Mexicana" at bounding box center [735, 356] width 662 height 29
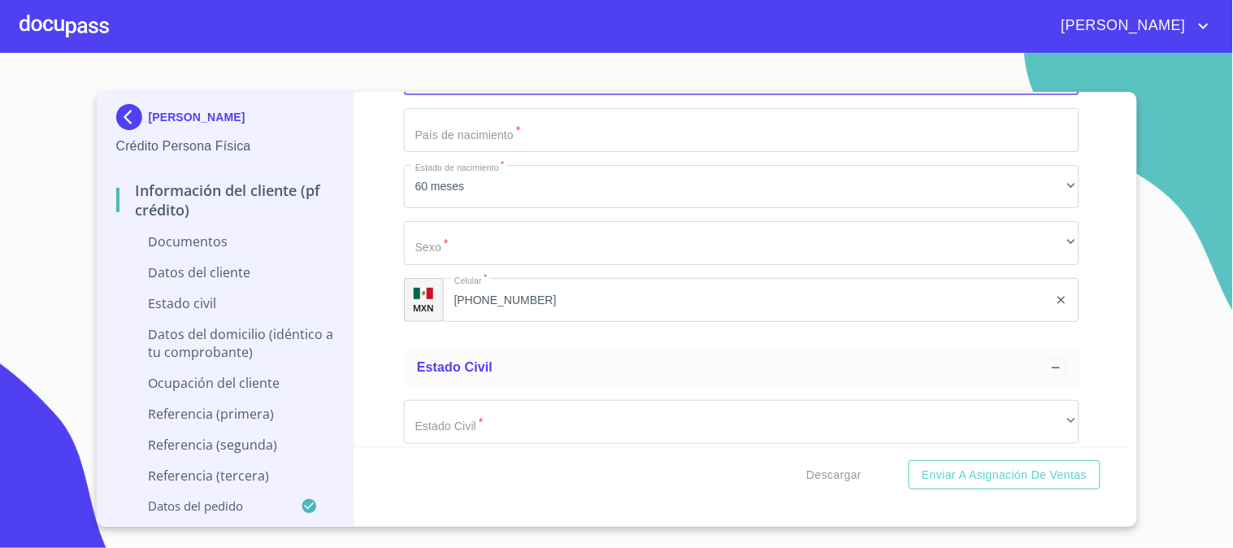
scroll to position [2438, 0]
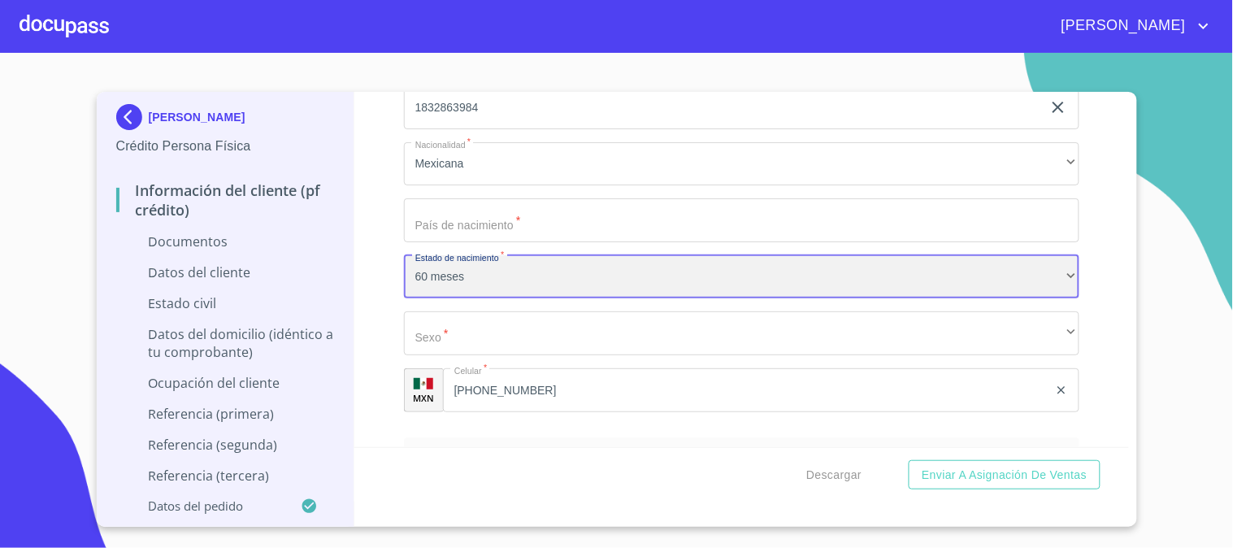
click at [467, 283] on div "60 meses" at bounding box center [741, 277] width 675 height 44
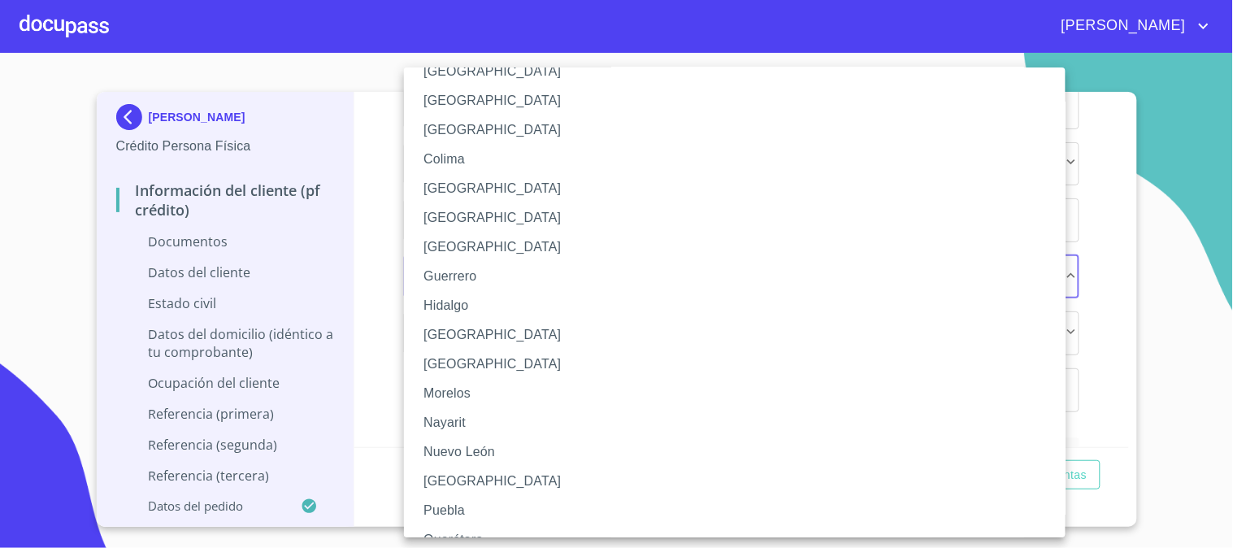
scroll to position [180, 0]
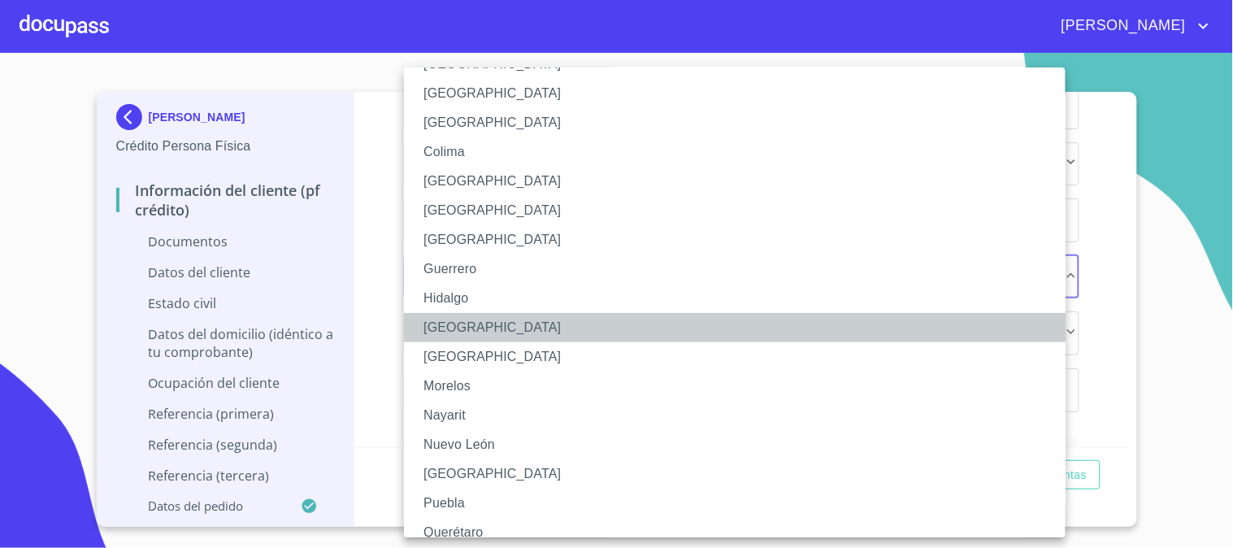
click at [450, 329] on li "[GEOGRAPHIC_DATA]" at bounding box center [741, 327] width 675 height 29
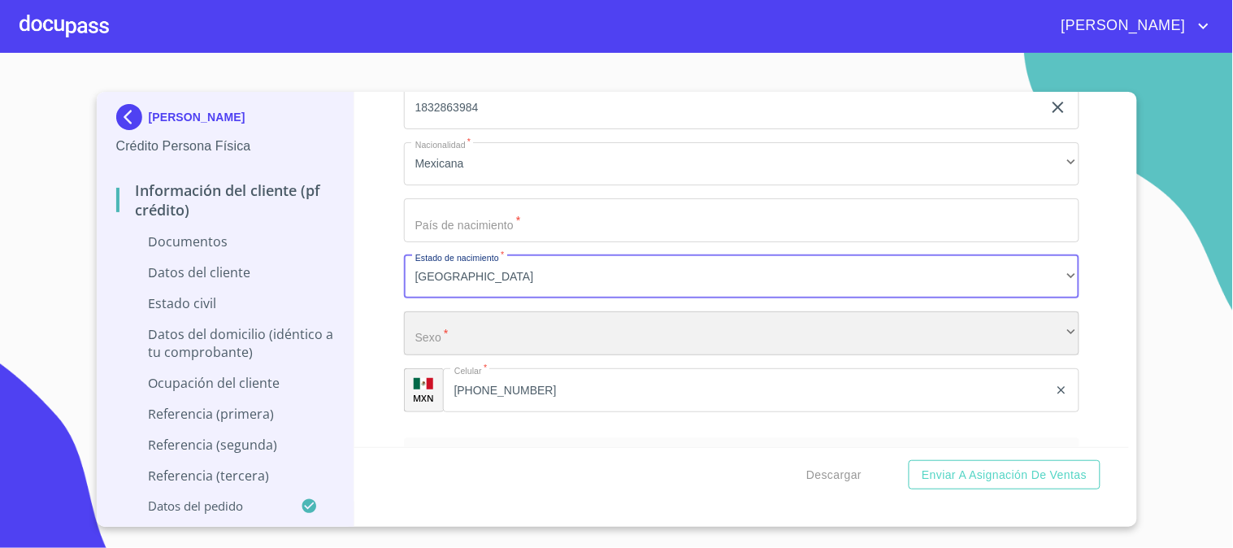
click at [480, 339] on div "​" at bounding box center [741, 333] width 675 height 44
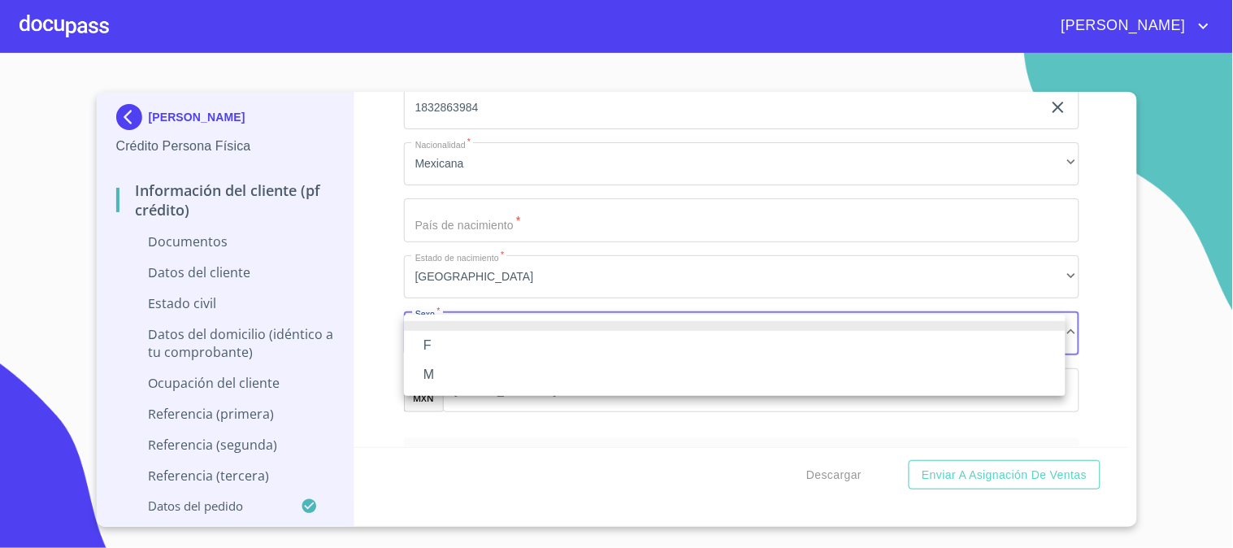
click at [459, 380] on li "M" at bounding box center [735, 374] width 662 height 29
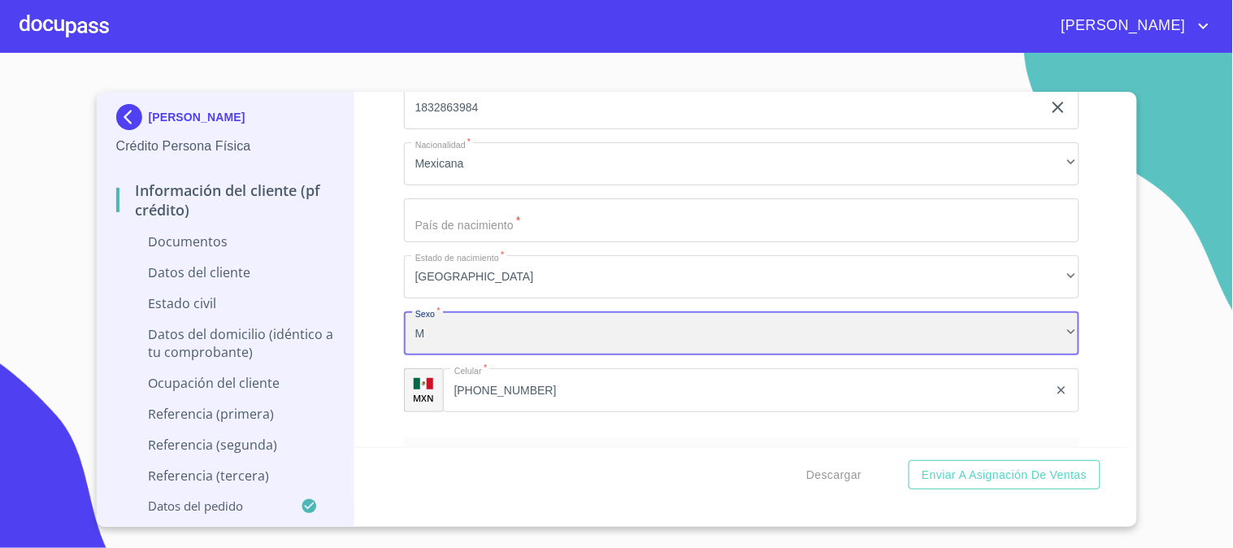
click at [454, 354] on div "M" at bounding box center [741, 333] width 675 height 44
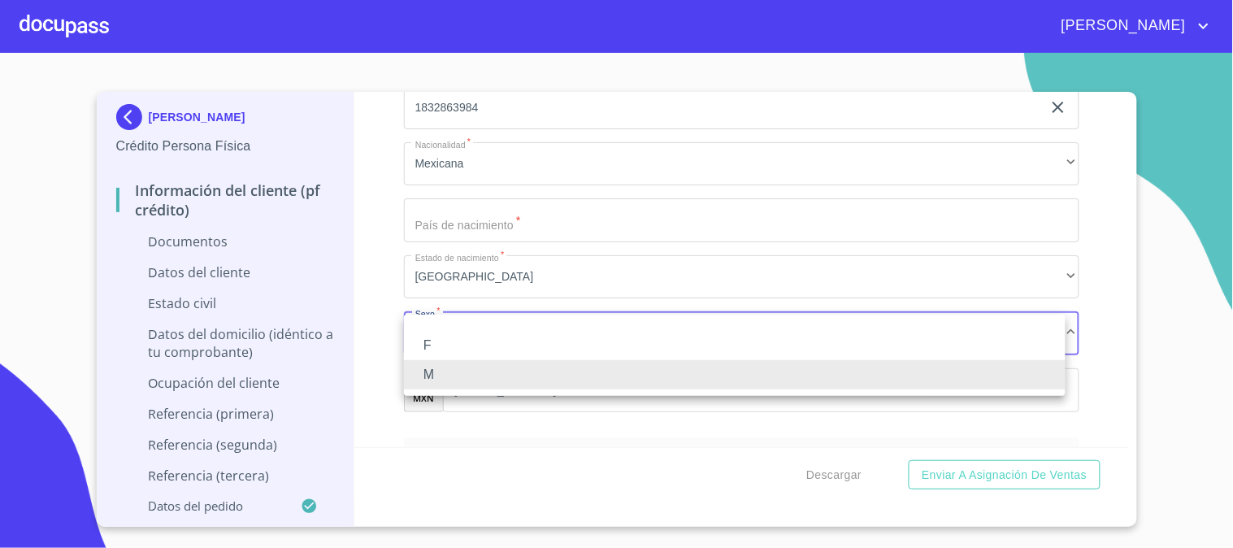
click at [454, 345] on li "F" at bounding box center [735, 345] width 662 height 29
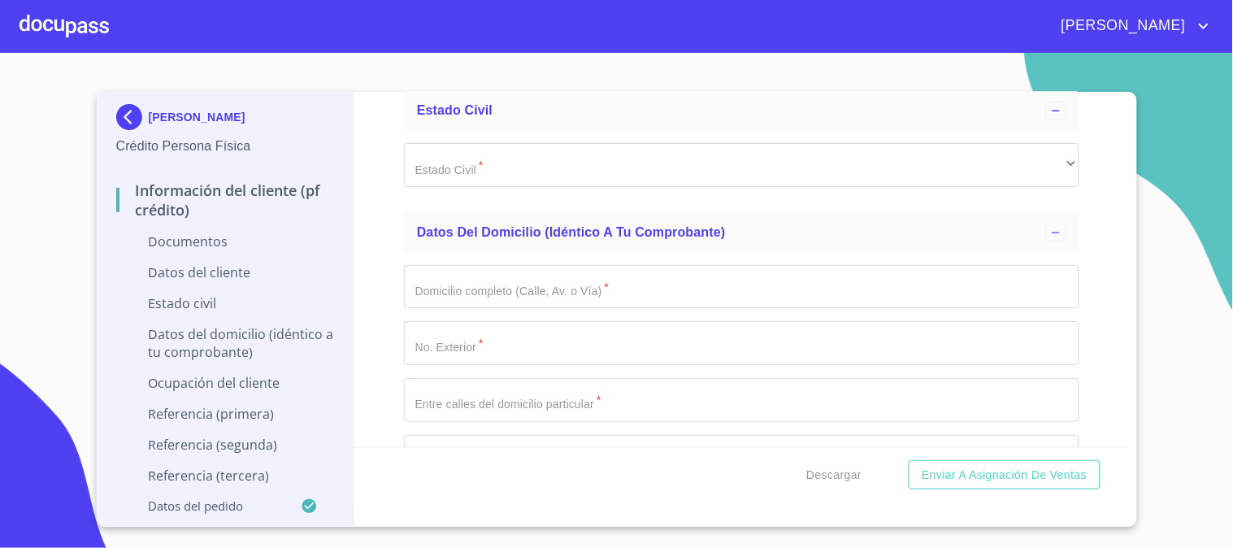
scroll to position [2799, 0]
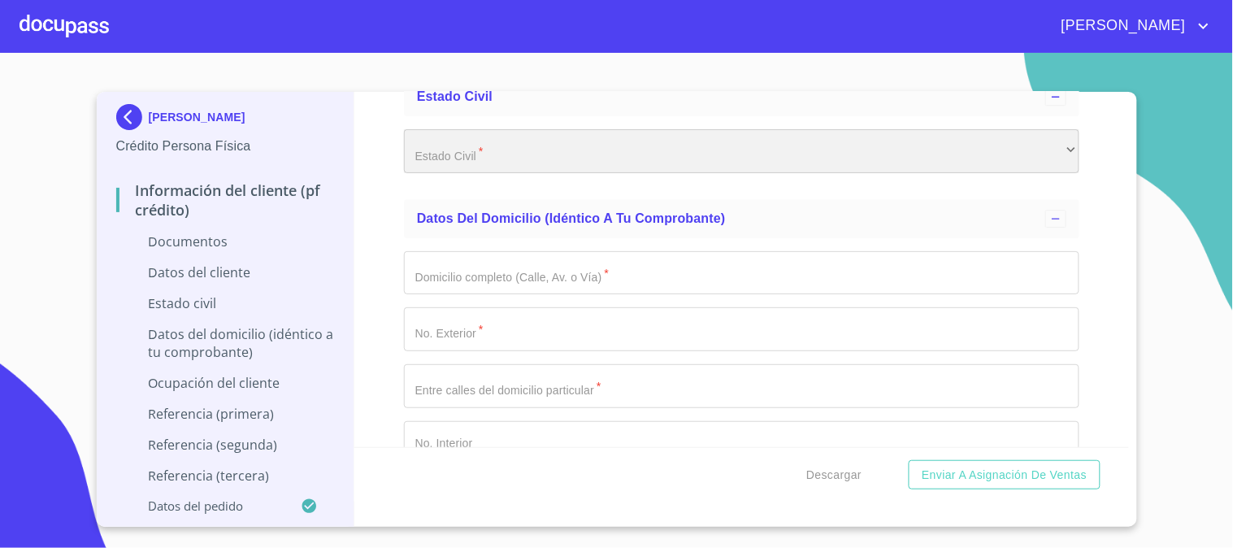
click at [460, 147] on div "​" at bounding box center [741, 151] width 675 height 44
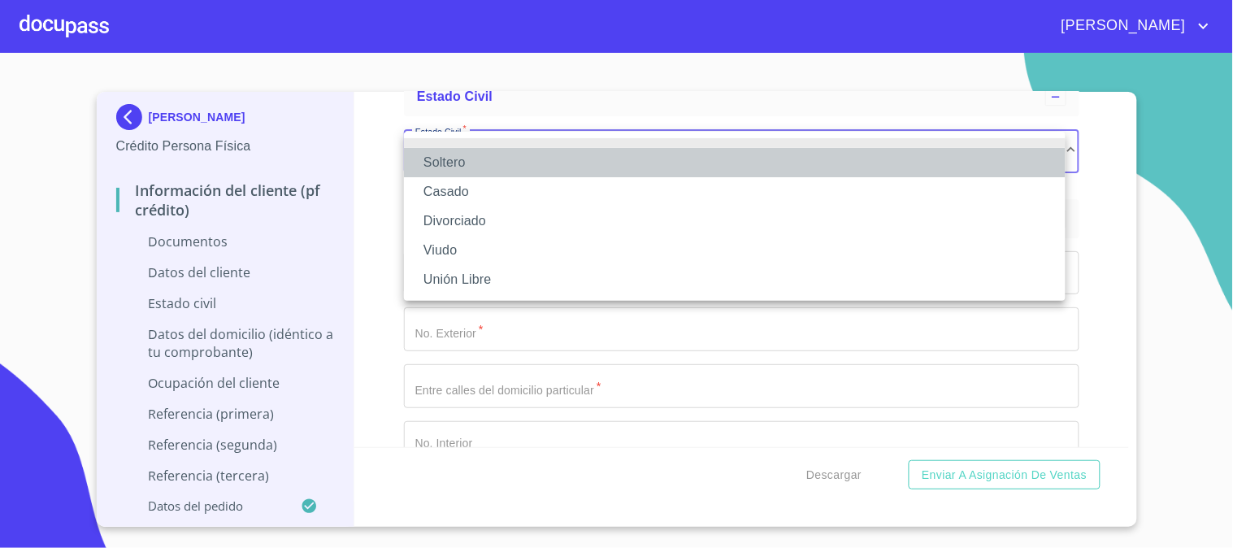
click at [455, 163] on li "Soltero" at bounding box center [735, 162] width 662 height 29
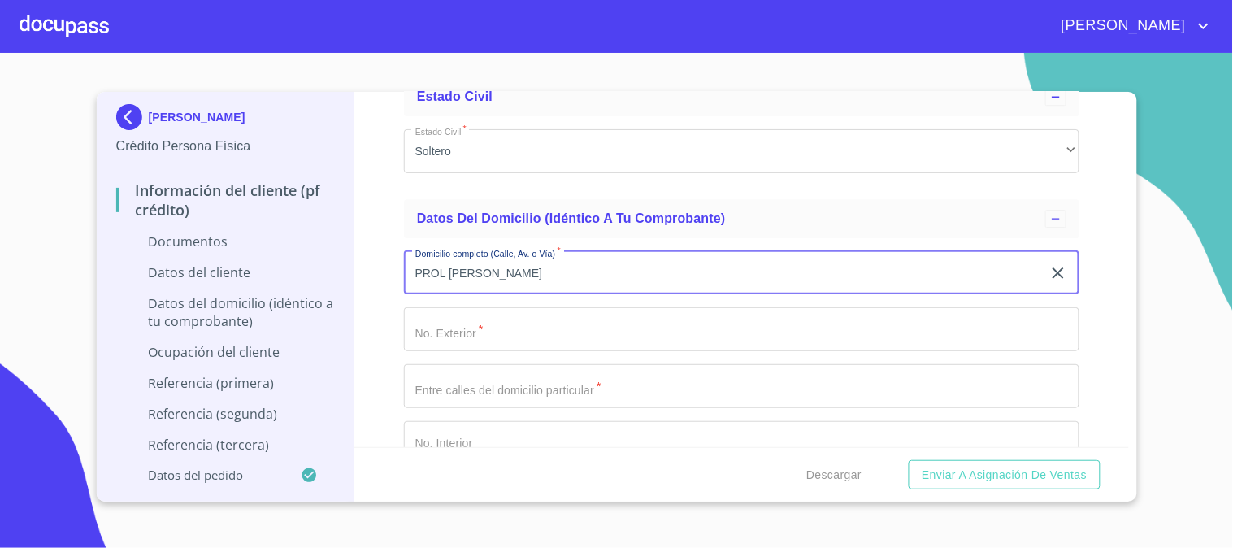
type input "PROL [PERSON_NAME]"
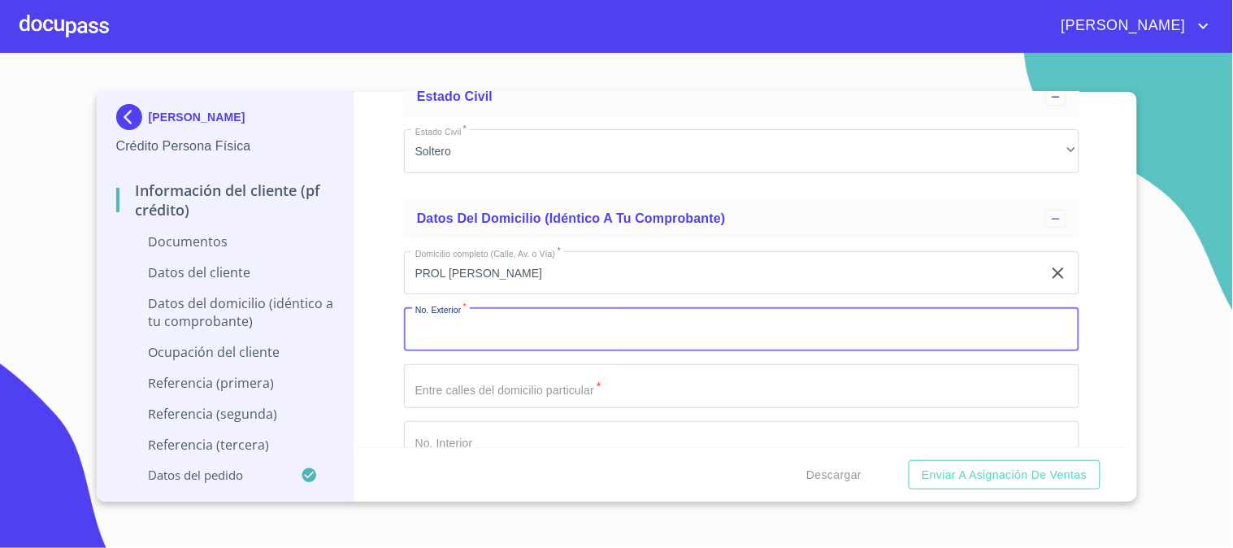
click at [492, 330] on input "Documento de identificación.   *" at bounding box center [741, 329] width 675 height 44
type input "335"
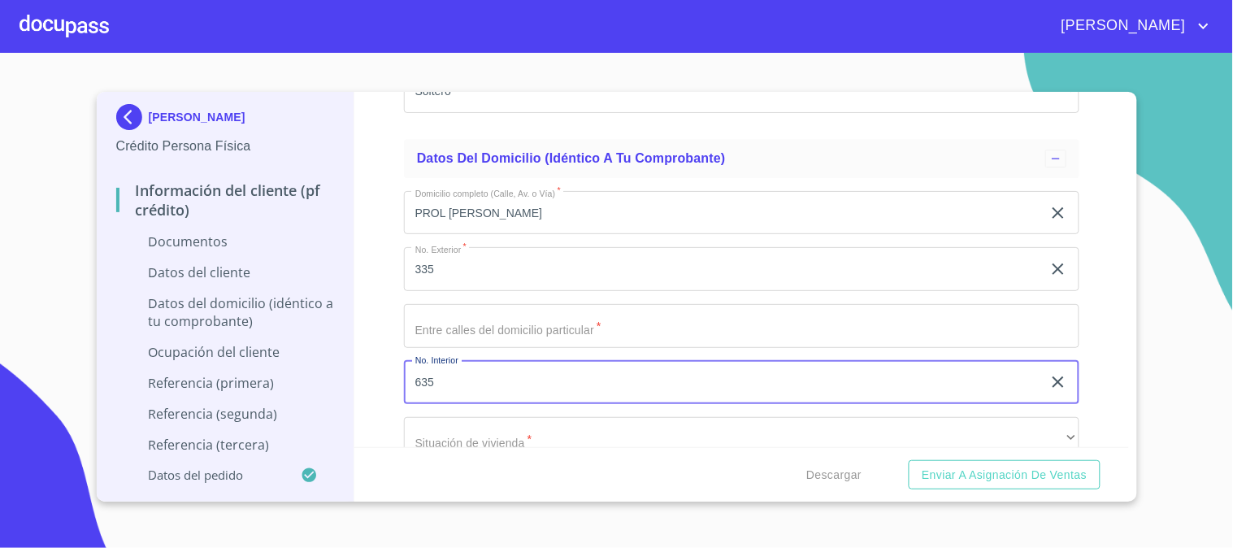
scroll to position [2891, 0]
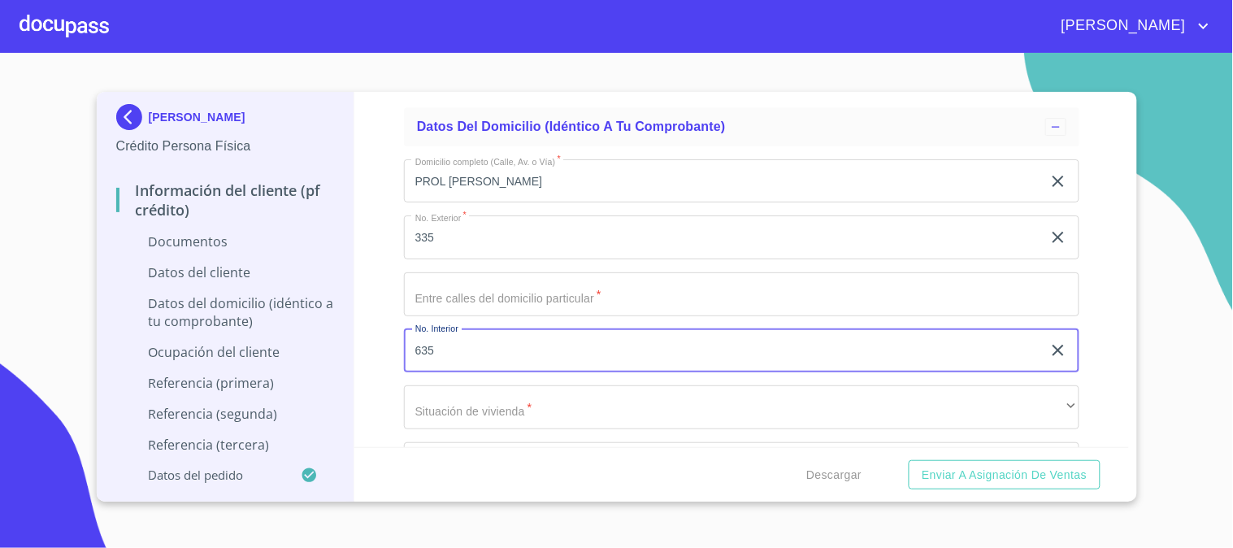
type input "635"
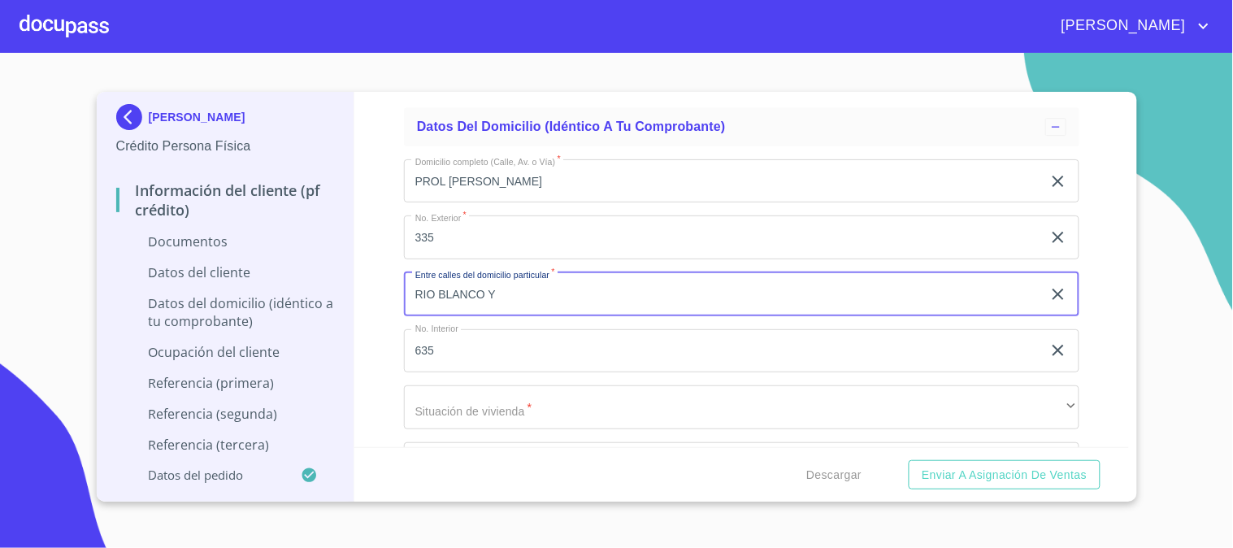
type input "RIO BLANCO Y"
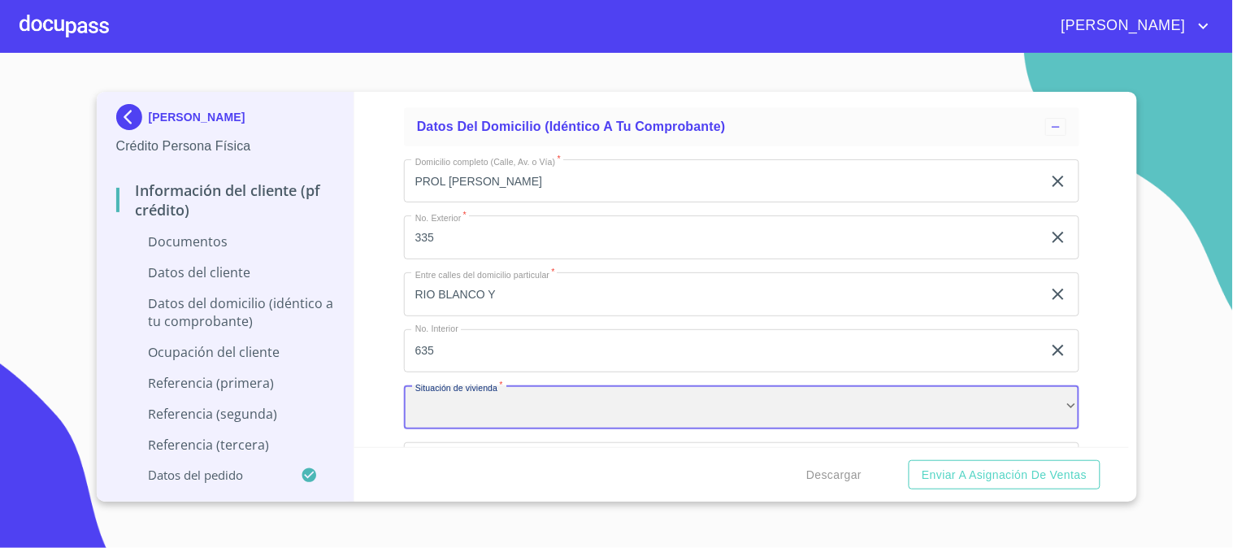
click at [471, 396] on div "​" at bounding box center [741, 407] width 675 height 44
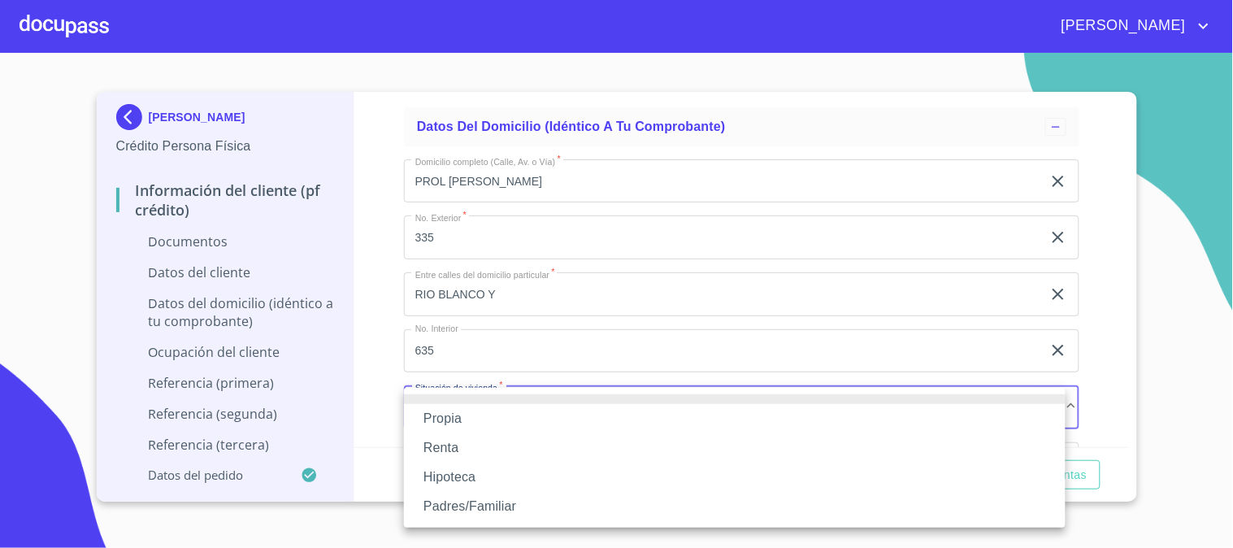
click at [461, 421] on li "Propia" at bounding box center [735, 418] width 662 height 29
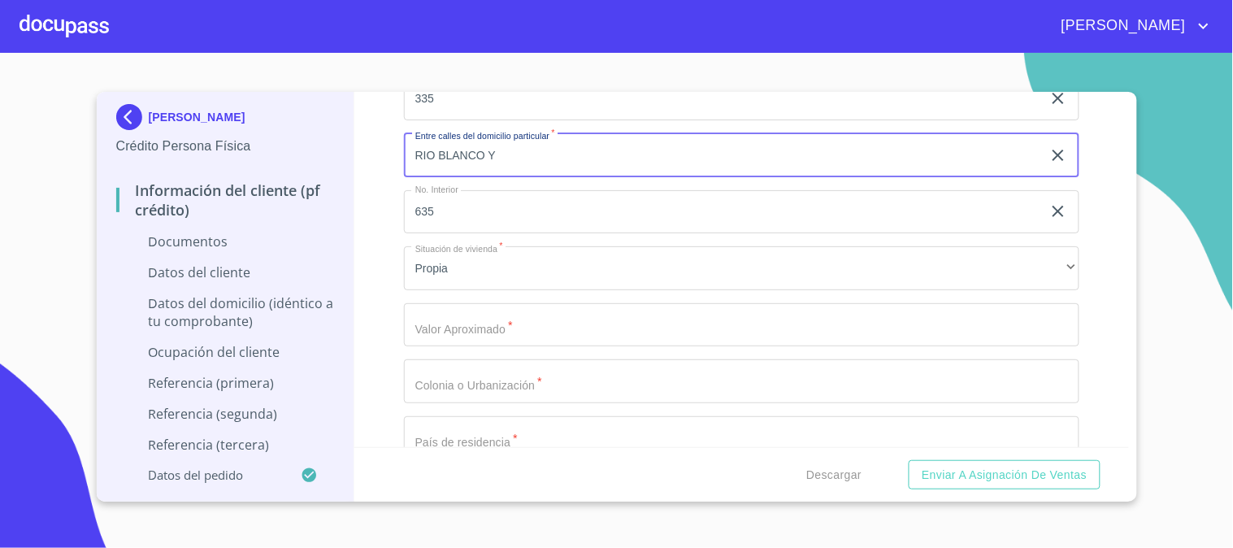
scroll to position [3072, 0]
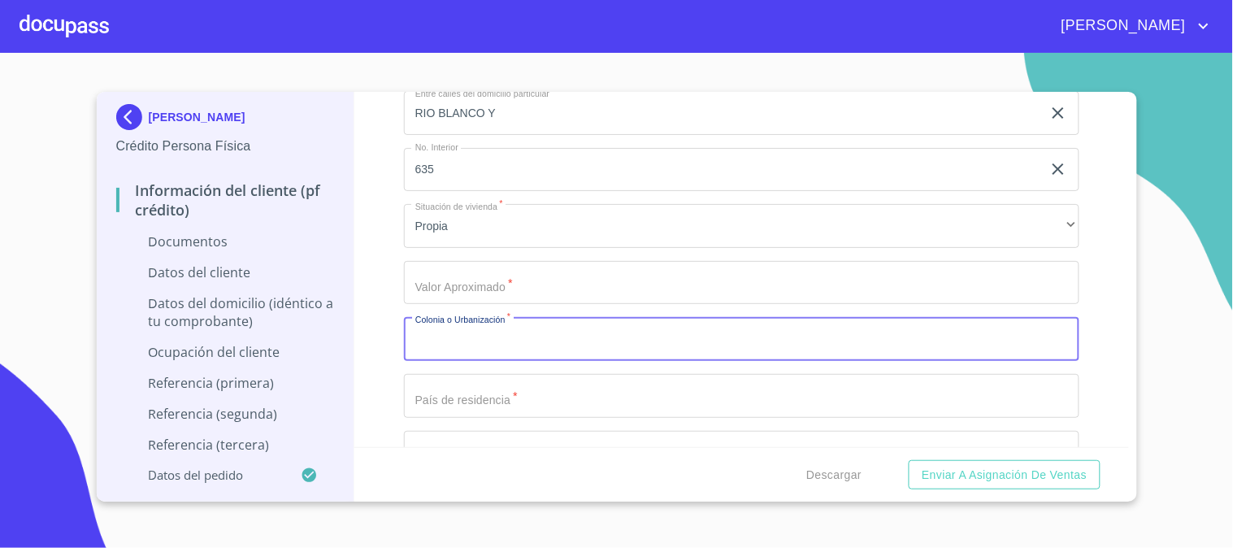
click at [492, 351] on input "Documento de identificación.   *" at bounding box center [741, 339] width 675 height 44
type input "BOS"
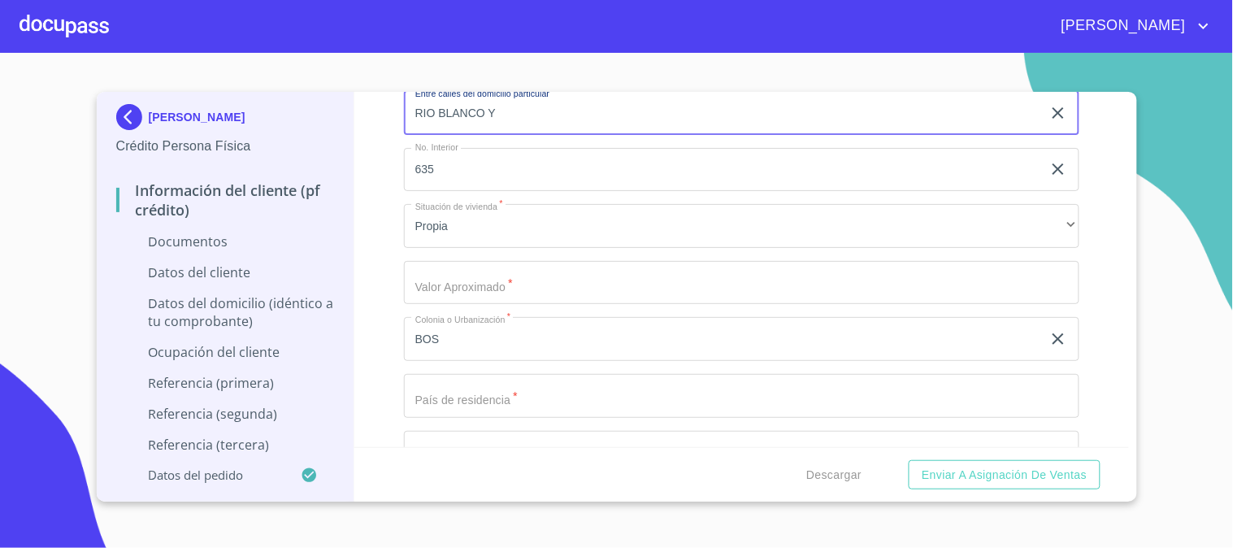
click at [521, 102] on input "RIO BLANCO Y" at bounding box center [723, 113] width 638 height 44
type input "RIO BLANCO Y PASEOS DE LOS BOSQUES"
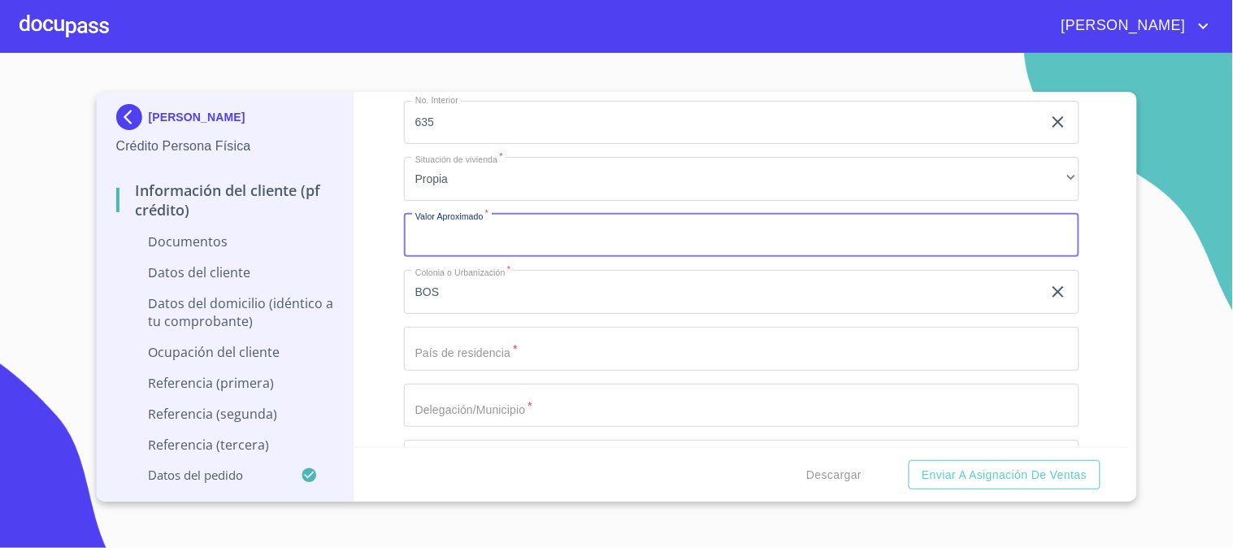
scroll to position [3163, 0]
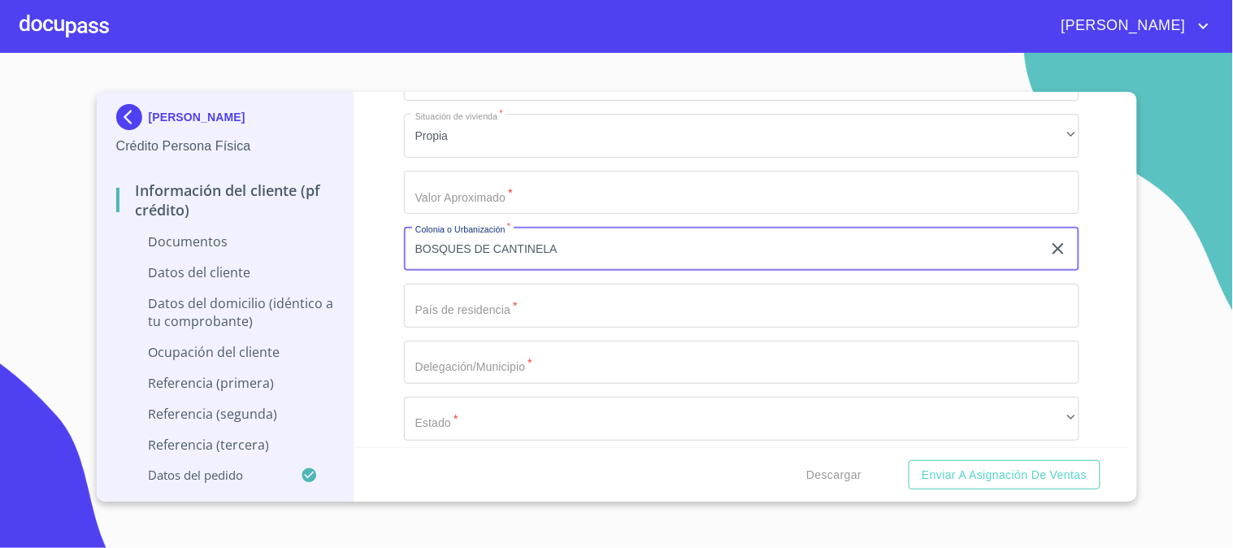
type input "BOSQUES DE CANTINELA"
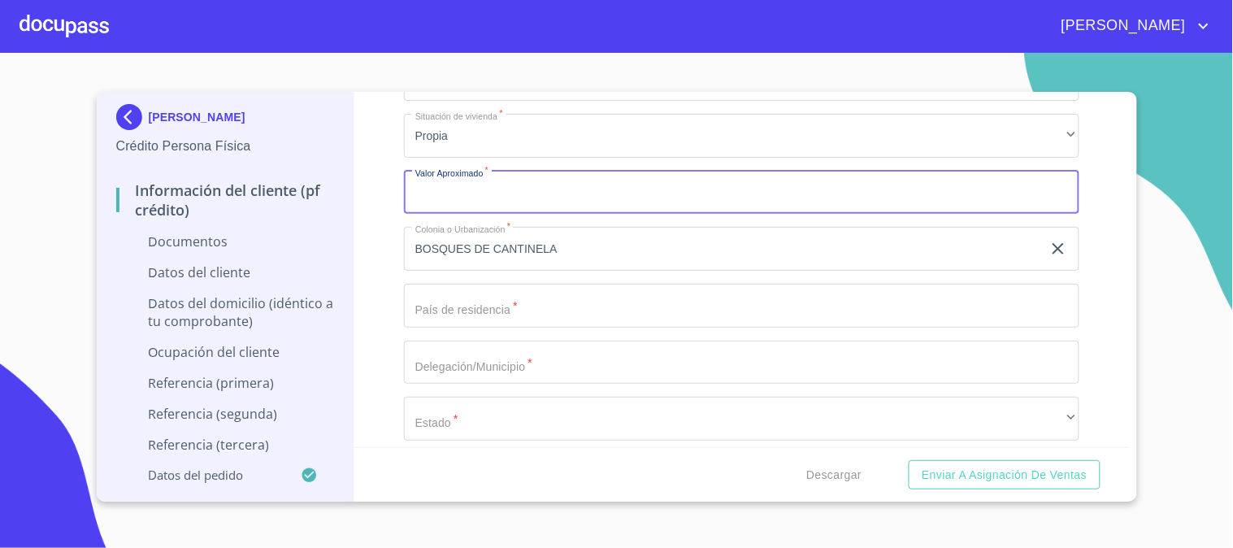
click at [449, 192] on input "Documento de identificación.   *" at bounding box center [741, 193] width 675 height 44
type input "$700,000"
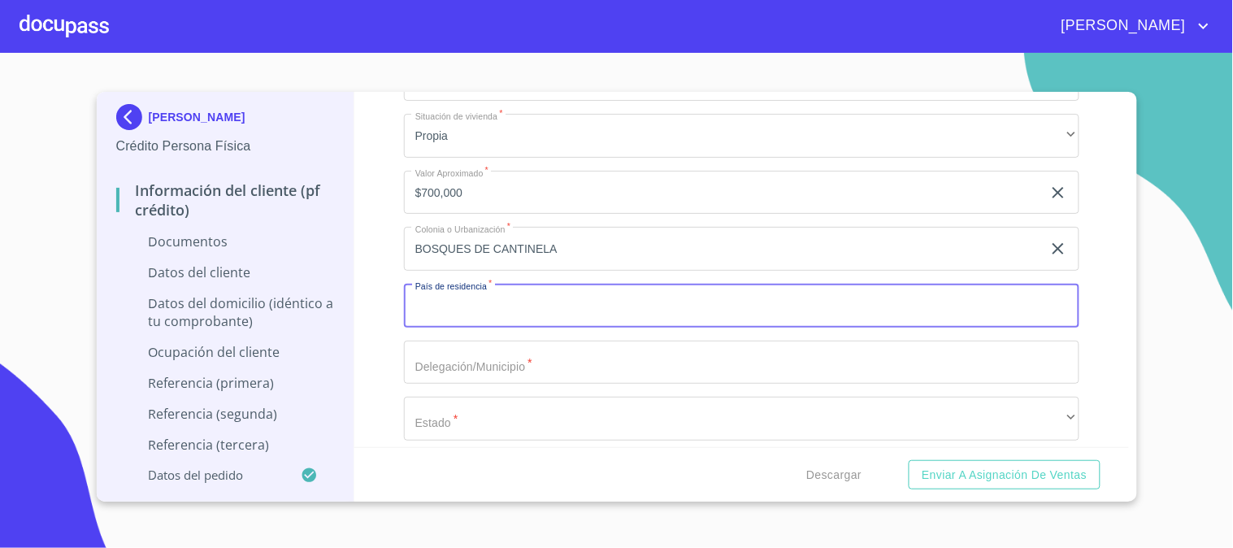
click at [476, 310] on input "Documento de identificación.   *" at bounding box center [741, 306] width 675 height 44
click at [464, 313] on input "Documento de identificación.   *" at bounding box center [741, 306] width 675 height 44
type input "[GEOGRAPHIC_DATA]"
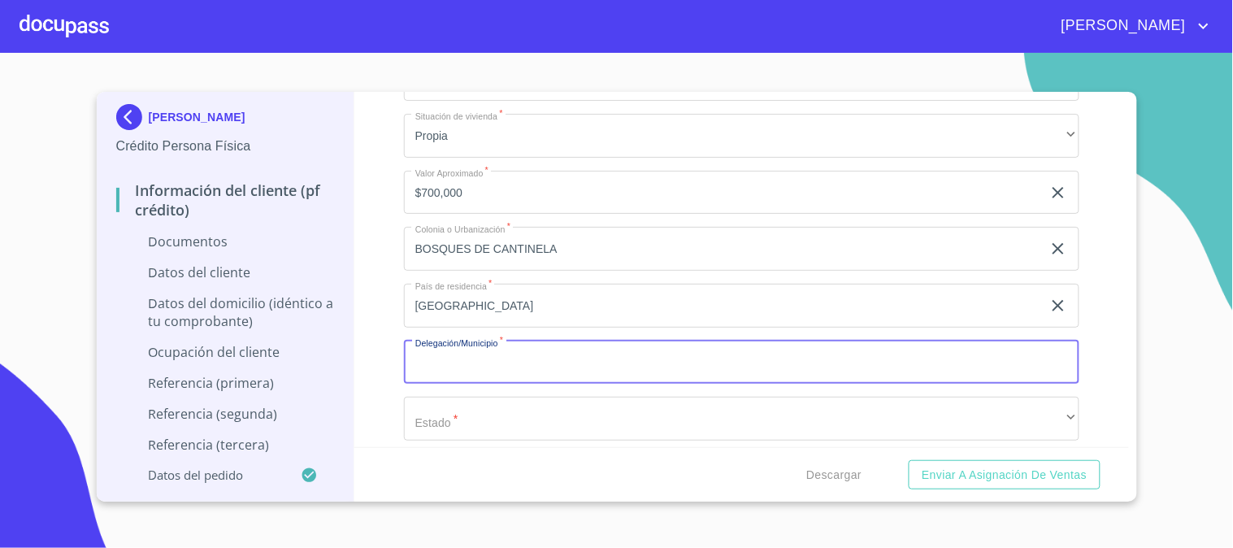
click at [437, 371] on input "Documento de identificación.   *" at bounding box center [741, 363] width 675 height 44
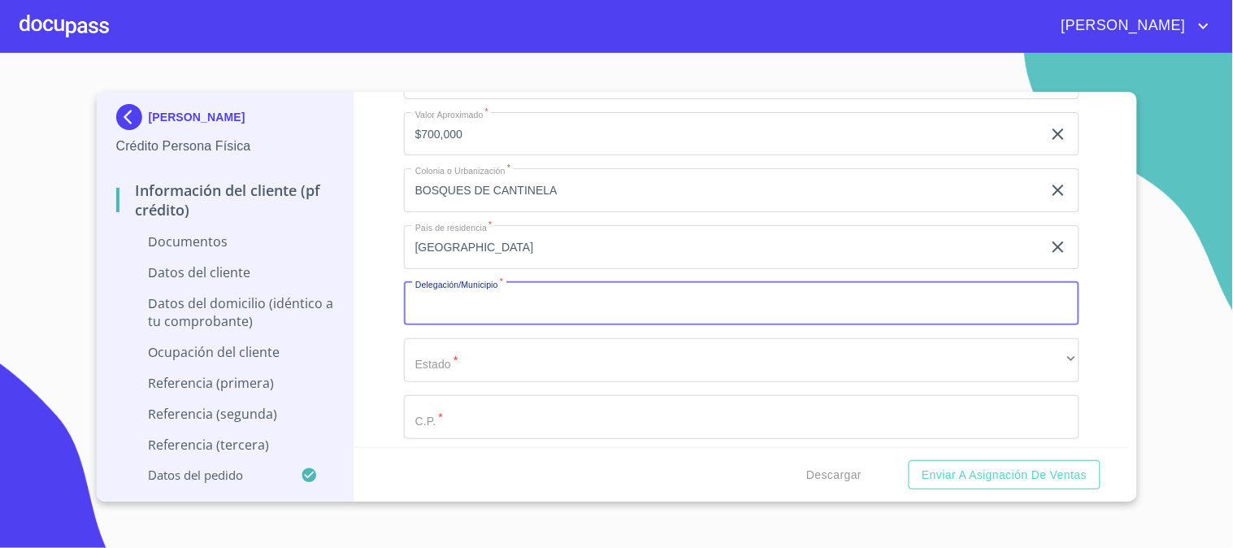
scroll to position [3253, 0]
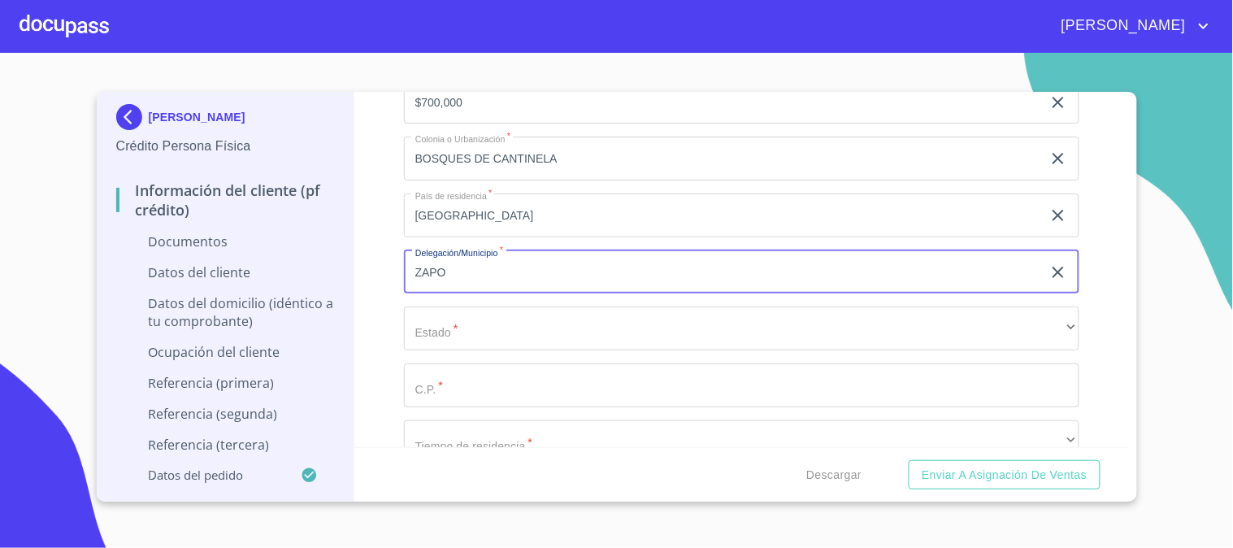
type input "ZAPOPAN"
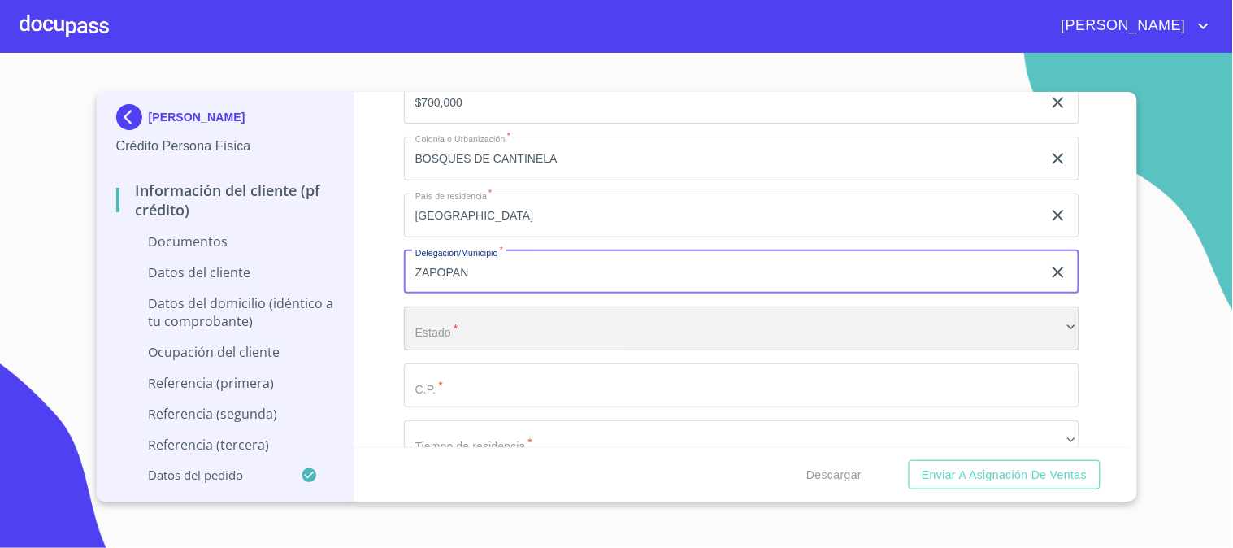
click at [489, 345] on div "​" at bounding box center [741, 328] width 675 height 44
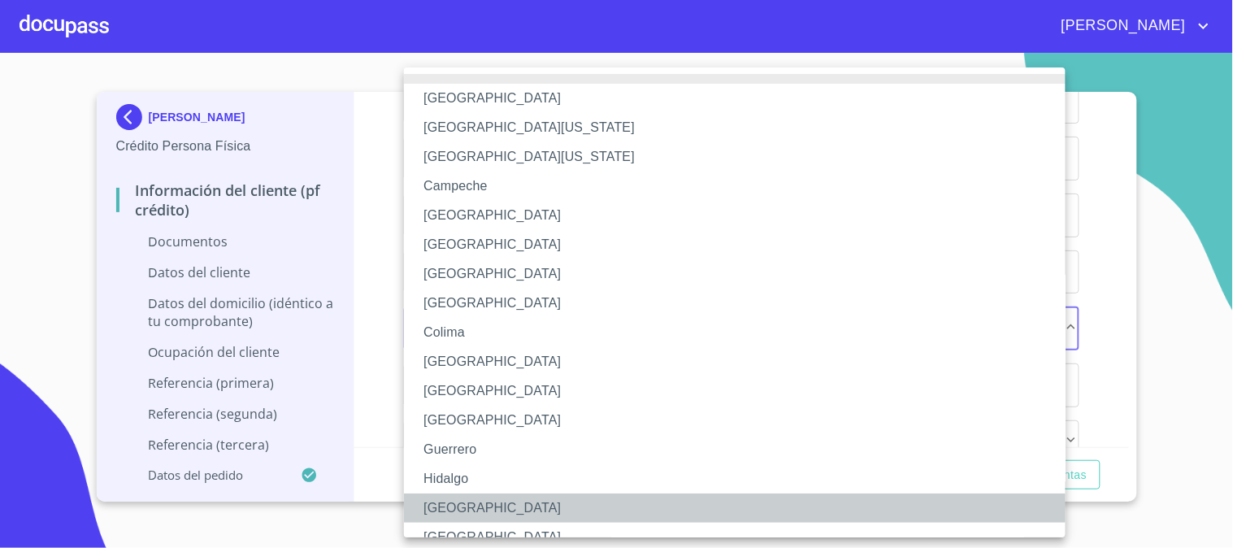
click at [439, 506] on li "[GEOGRAPHIC_DATA]" at bounding box center [741, 507] width 675 height 29
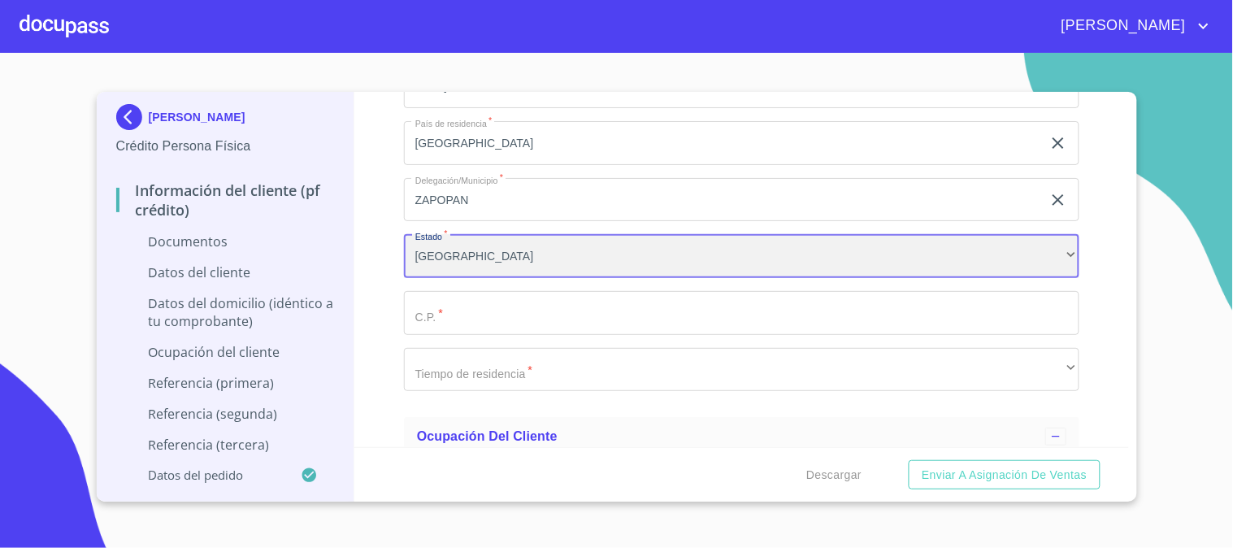
scroll to position [3433, 0]
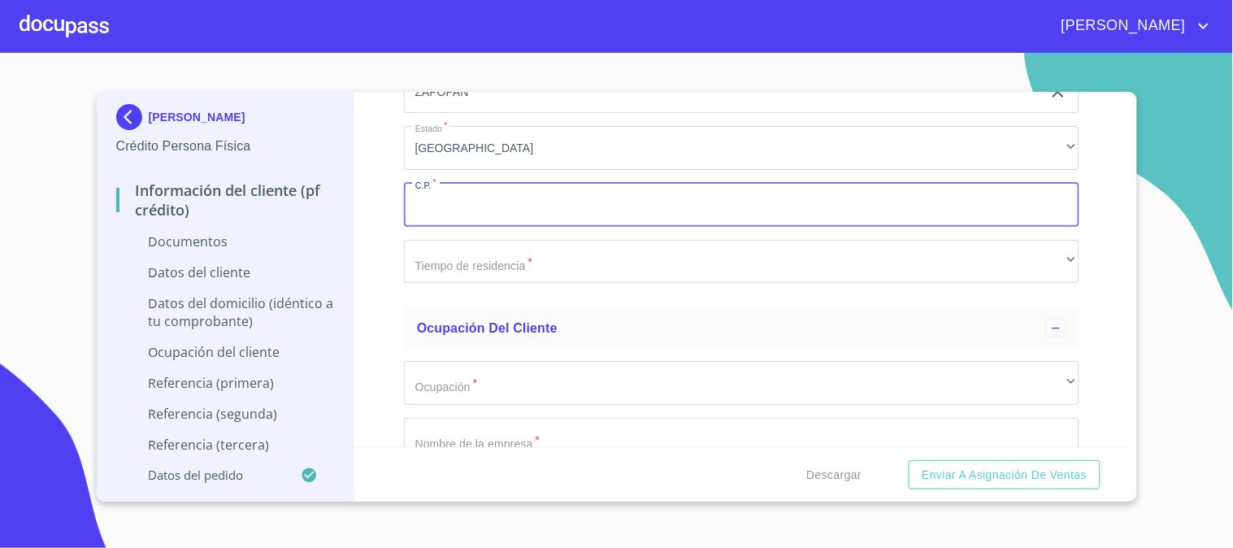
click at [436, 193] on input "Documento de identificación.   *" at bounding box center [741, 205] width 675 height 44
type input "45187"
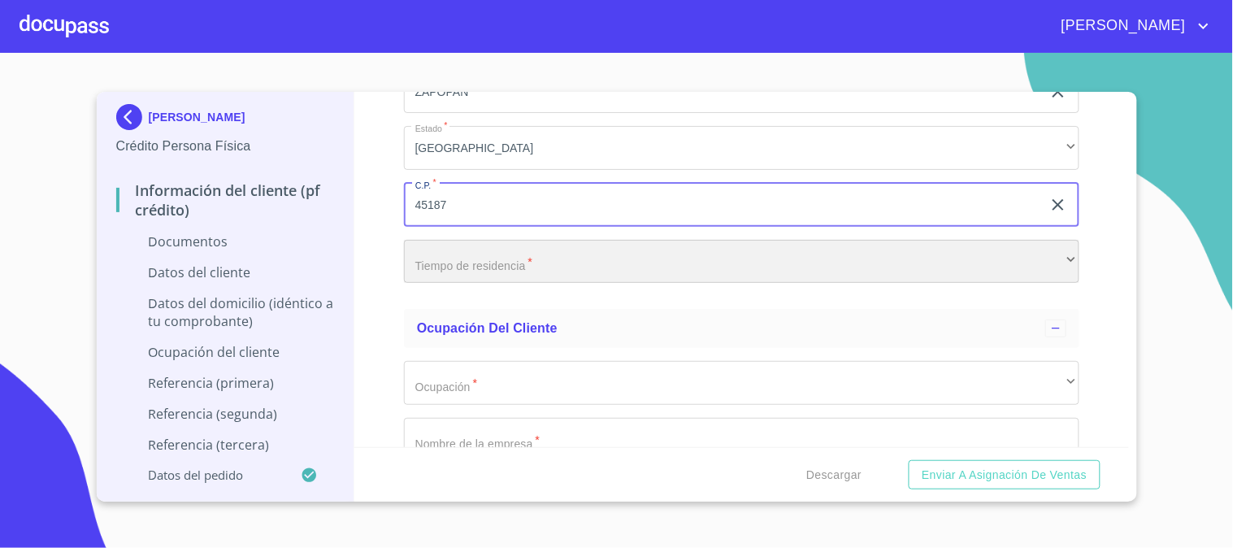
click at [458, 256] on div "​" at bounding box center [741, 262] width 675 height 44
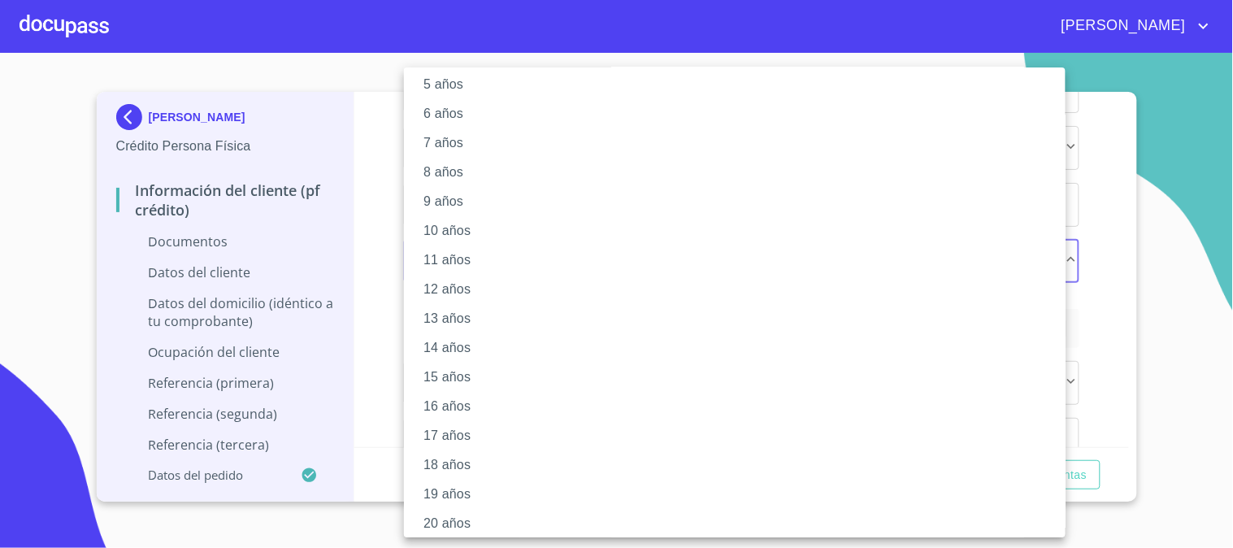
scroll to position [166, 0]
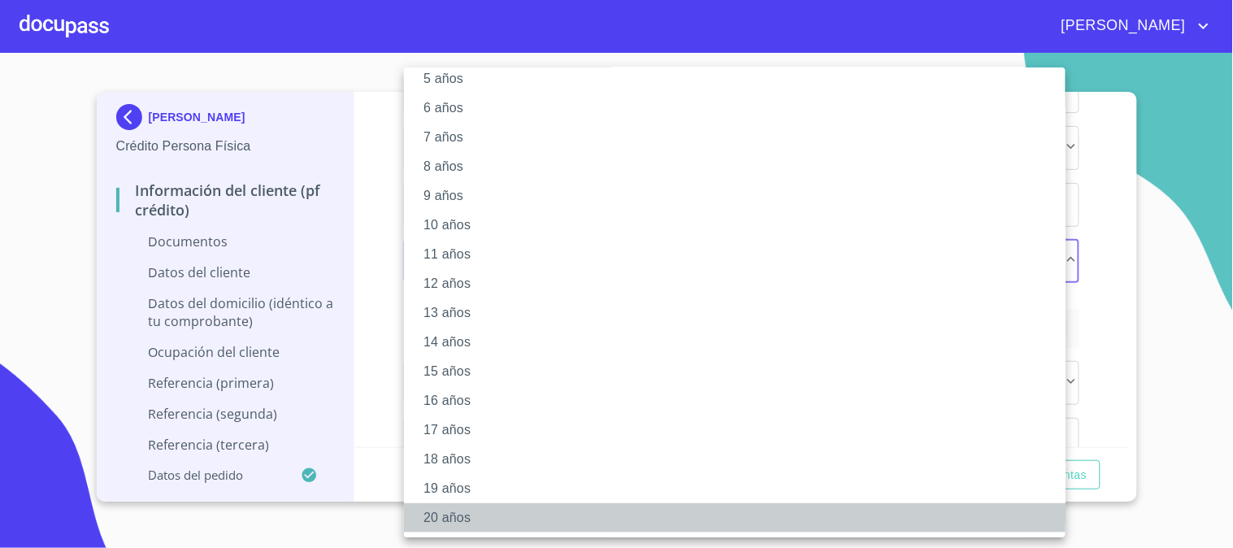
click at [458, 519] on li "20 años" at bounding box center [741, 517] width 675 height 29
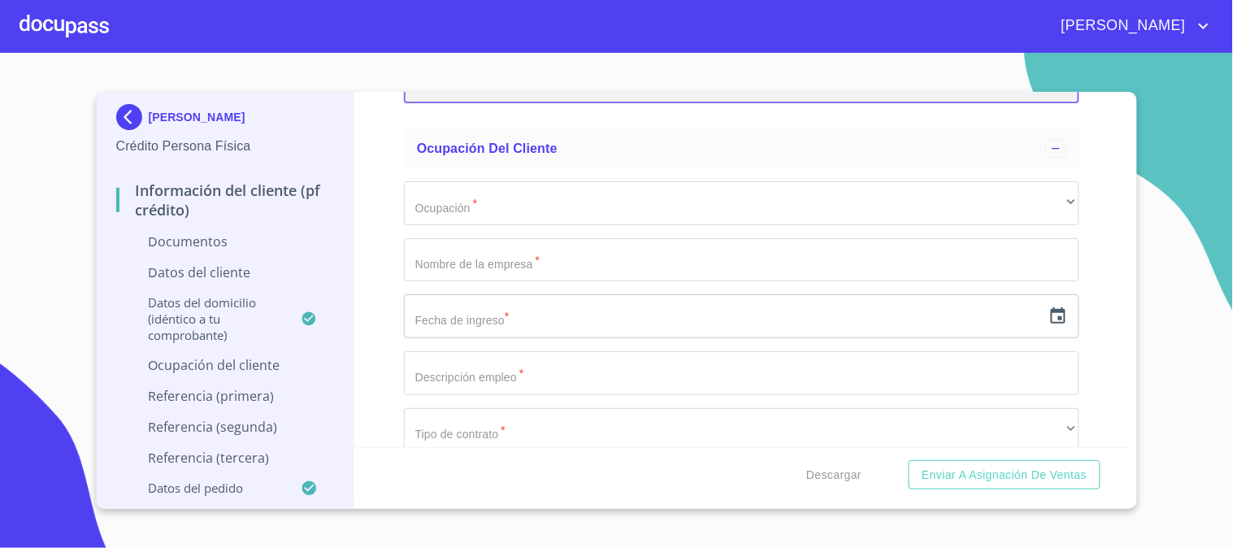
scroll to position [3614, 0]
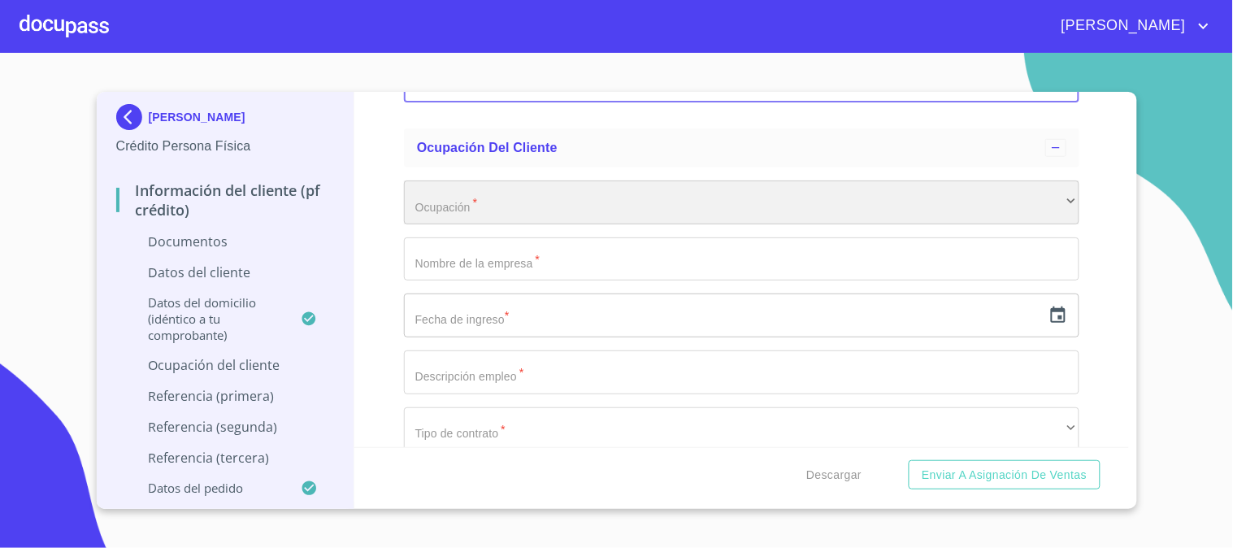
click at [476, 198] on div "​" at bounding box center [741, 202] width 675 height 44
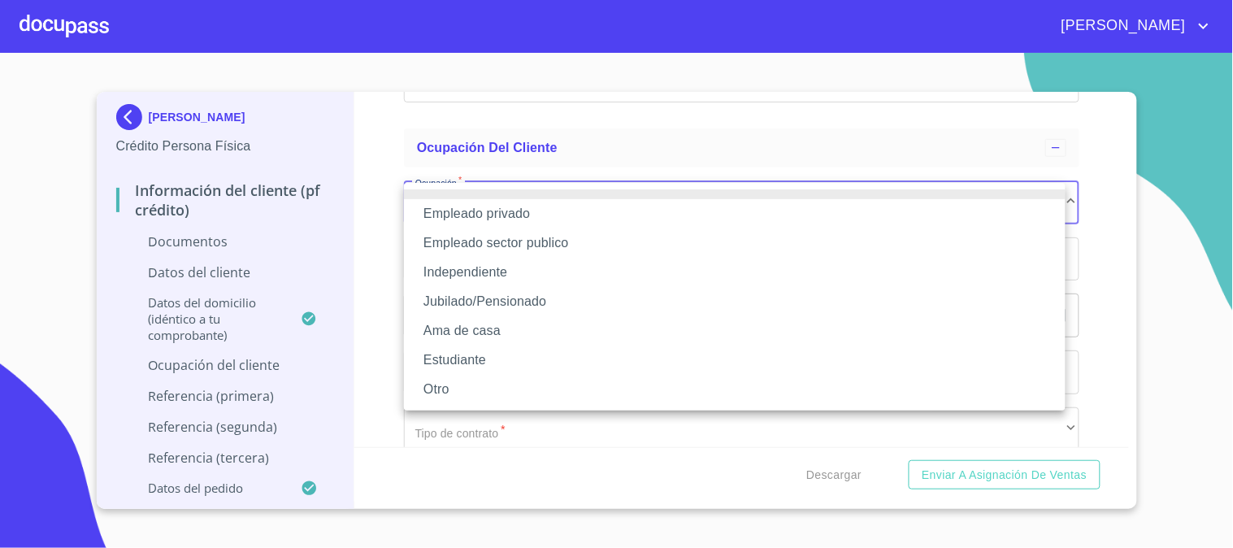
click at [497, 213] on li "Empleado privado" at bounding box center [735, 213] width 662 height 29
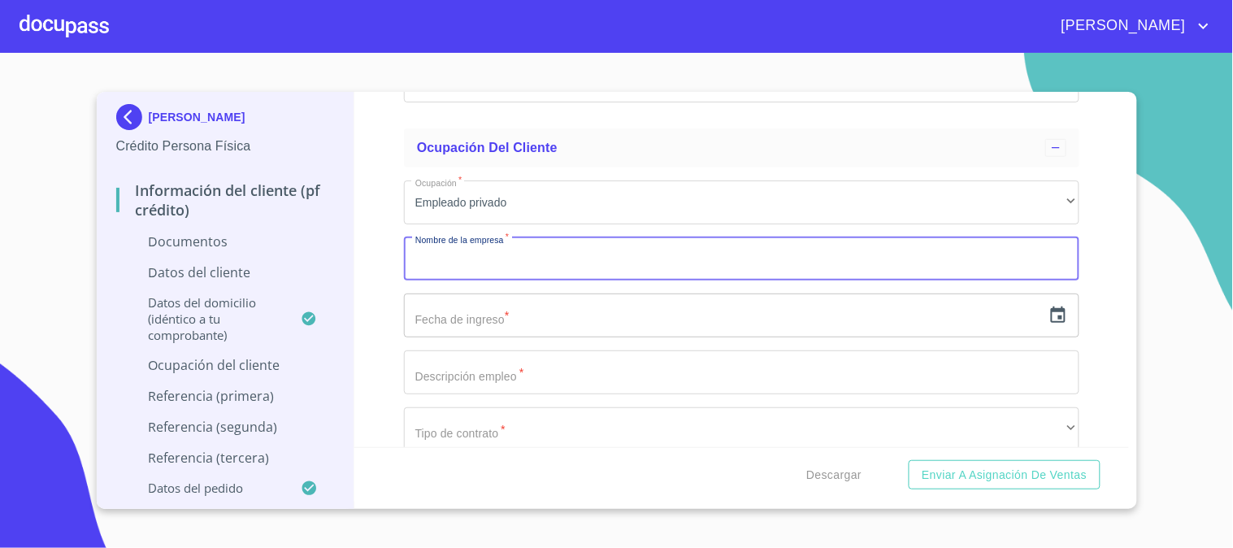
click at [471, 260] on input "Documento de identificación.   *" at bounding box center [741, 259] width 675 height 44
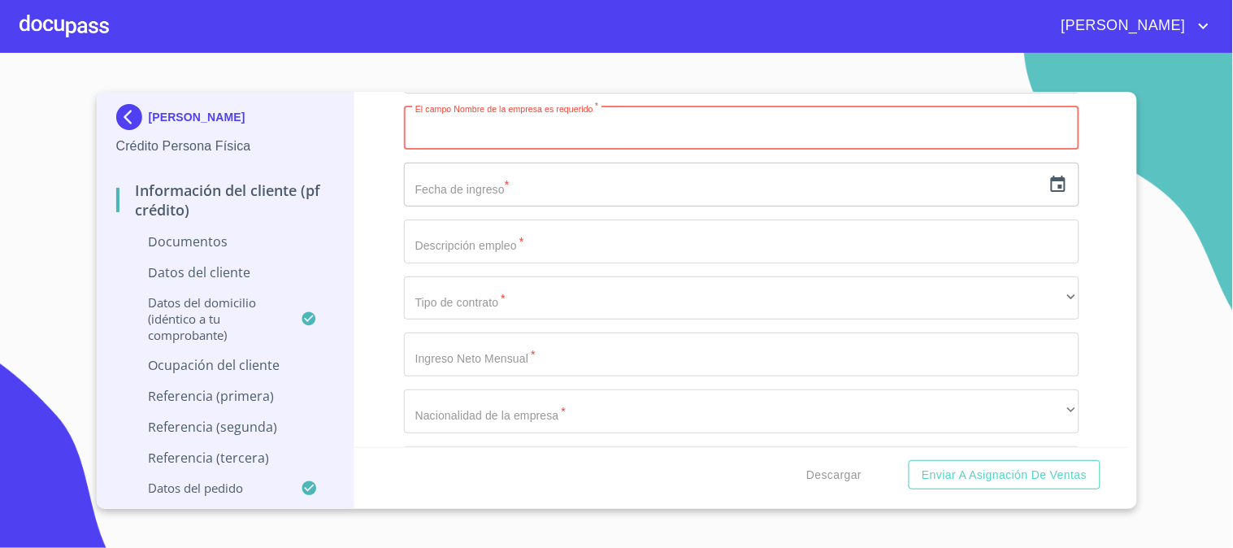
scroll to position [3564, 0]
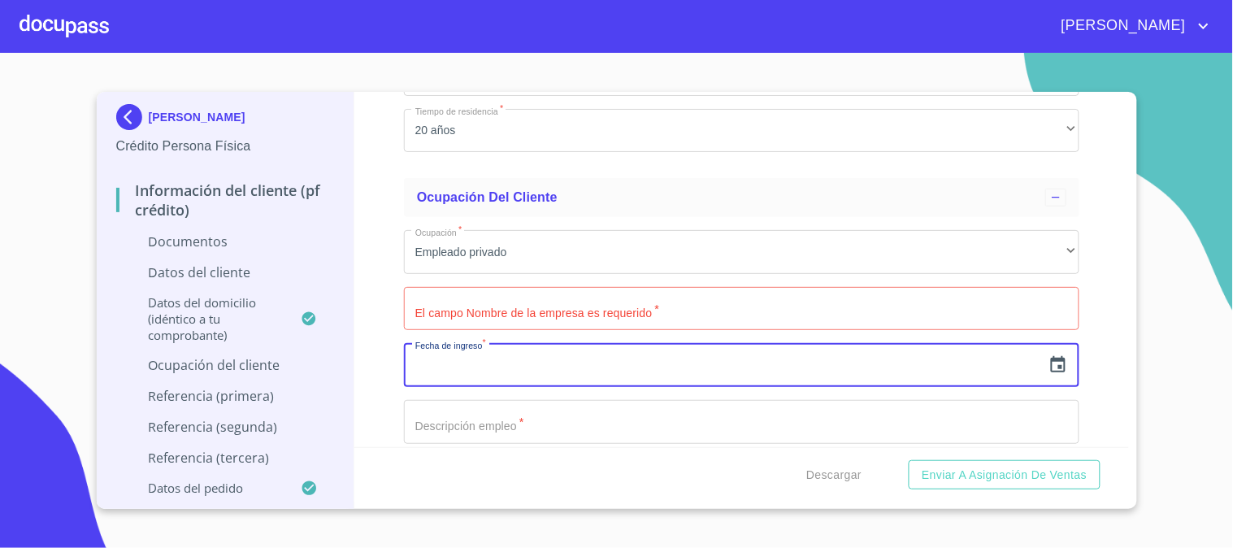
click at [451, 363] on input "text" at bounding box center [723, 365] width 638 height 44
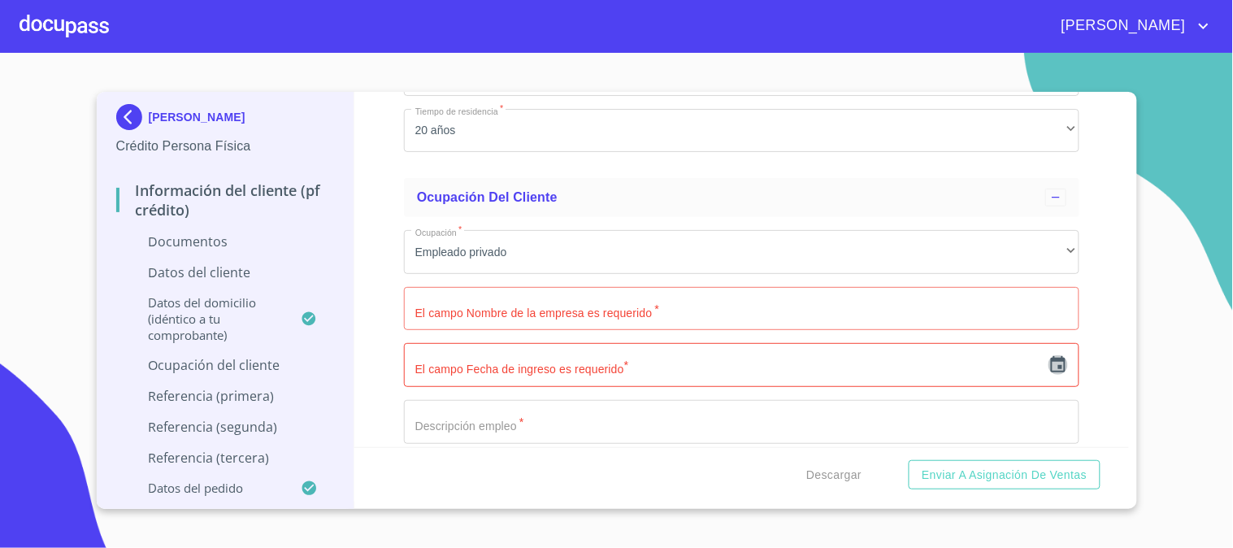
click at [1049, 370] on icon "button" at bounding box center [1059, 365] width 20 height 20
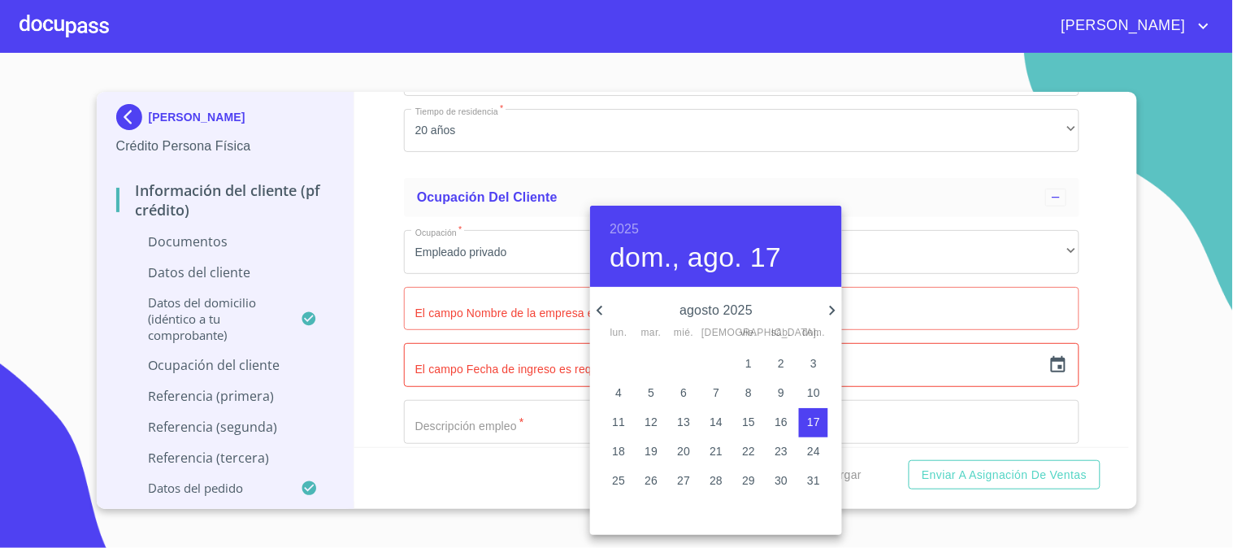
click at [729, 307] on p "agosto 2025" at bounding box center [716, 311] width 213 height 20
click at [631, 226] on h6 "2025" at bounding box center [624, 229] width 29 height 23
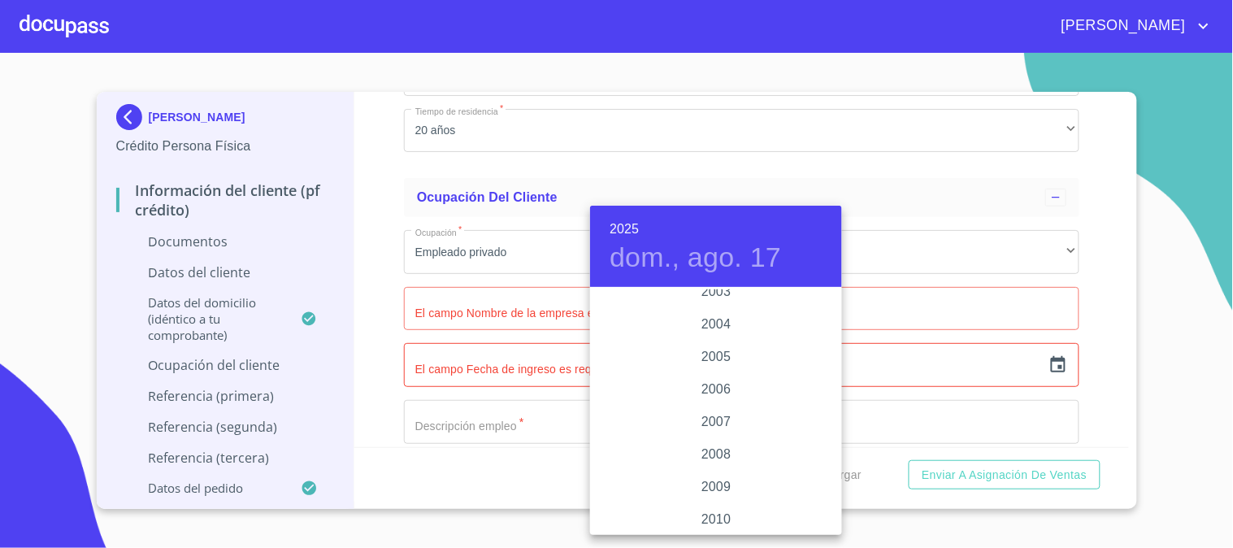
scroll to position [2521, 0]
click at [714, 379] on div "2005" at bounding box center [716, 385] width 252 height 33
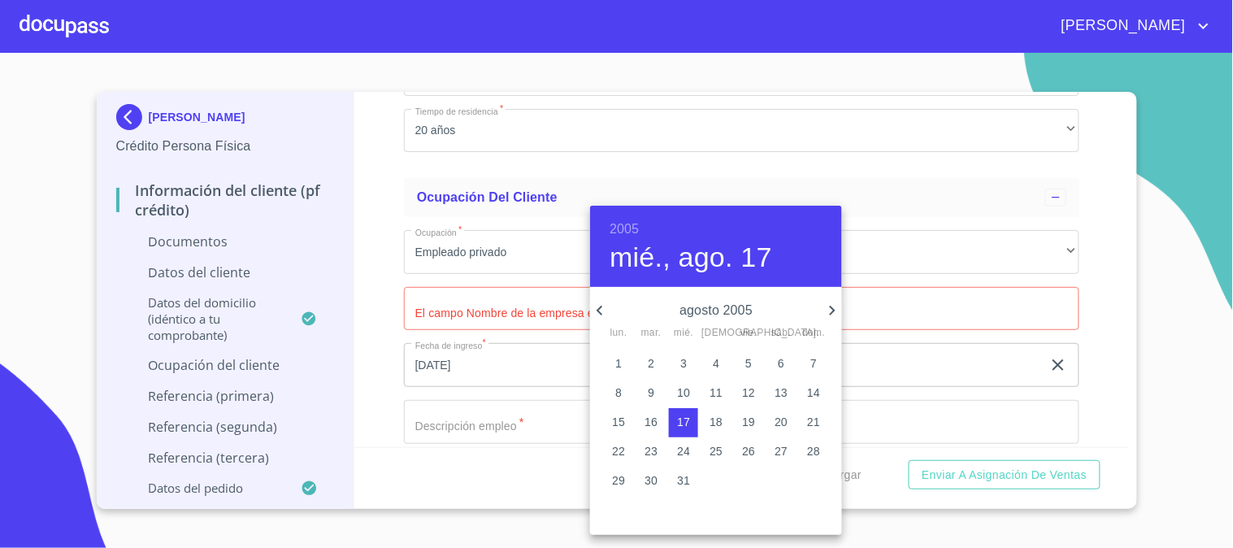
click at [636, 269] on h4 "mié., ago. 17" at bounding box center [691, 258] width 163 height 34
click at [598, 306] on icon "button" at bounding box center [600, 311] width 20 height 20
click at [600, 306] on icon "button" at bounding box center [600, 311] width 20 height 20
click at [597, 312] on icon "button" at bounding box center [600, 311] width 20 height 20
click at [831, 306] on icon "button" at bounding box center [833, 311] width 6 height 10
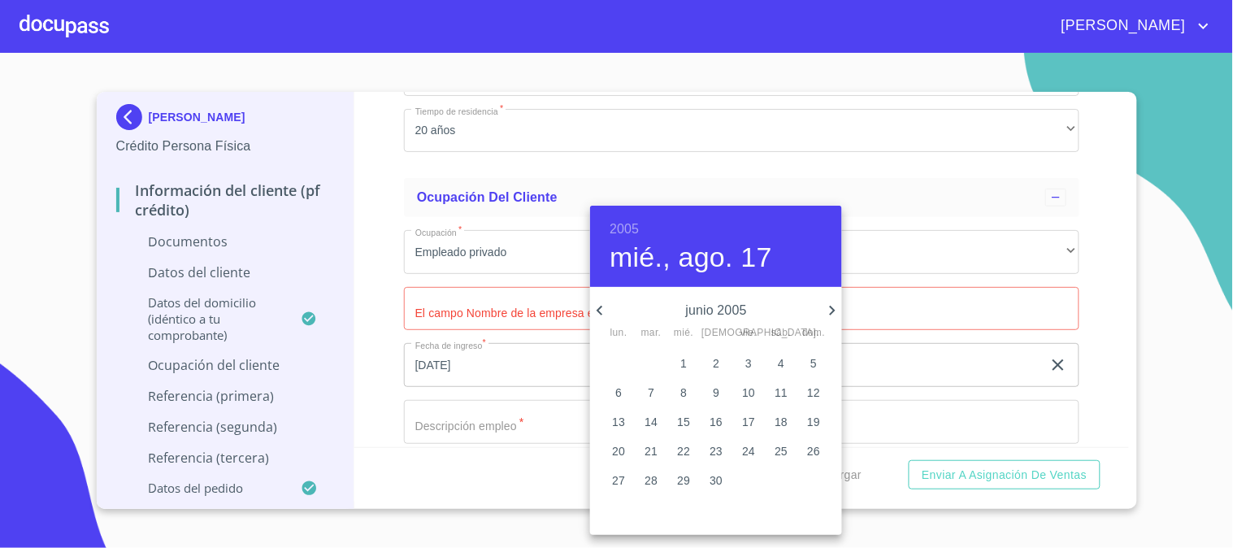
click at [832, 306] on icon "button" at bounding box center [833, 311] width 6 height 10
click at [749, 416] on p "15" at bounding box center [748, 422] width 13 height 16
type input "[DATE]"
click at [510, 395] on div at bounding box center [616, 274] width 1233 height 548
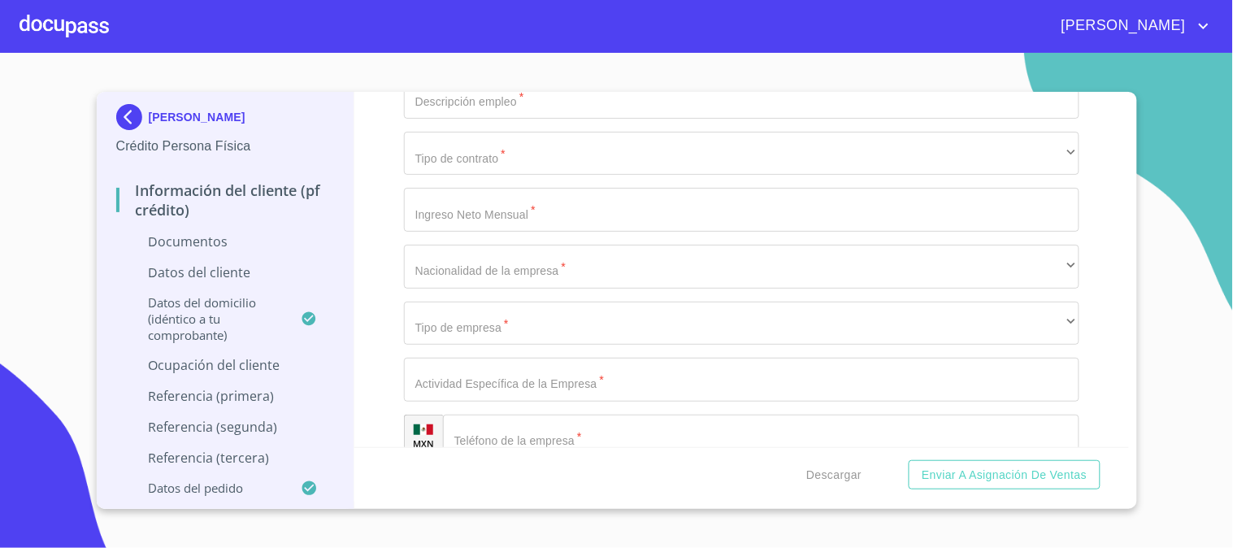
scroll to position [3835, 0]
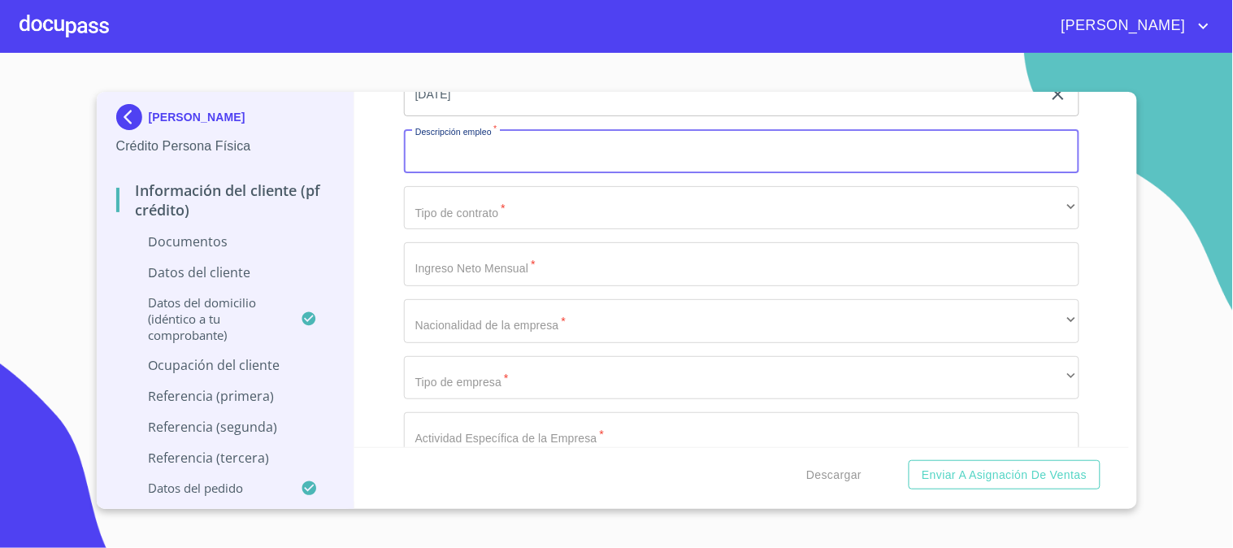
click at [540, 161] on input "Documento de identificación.   *" at bounding box center [741, 151] width 675 height 44
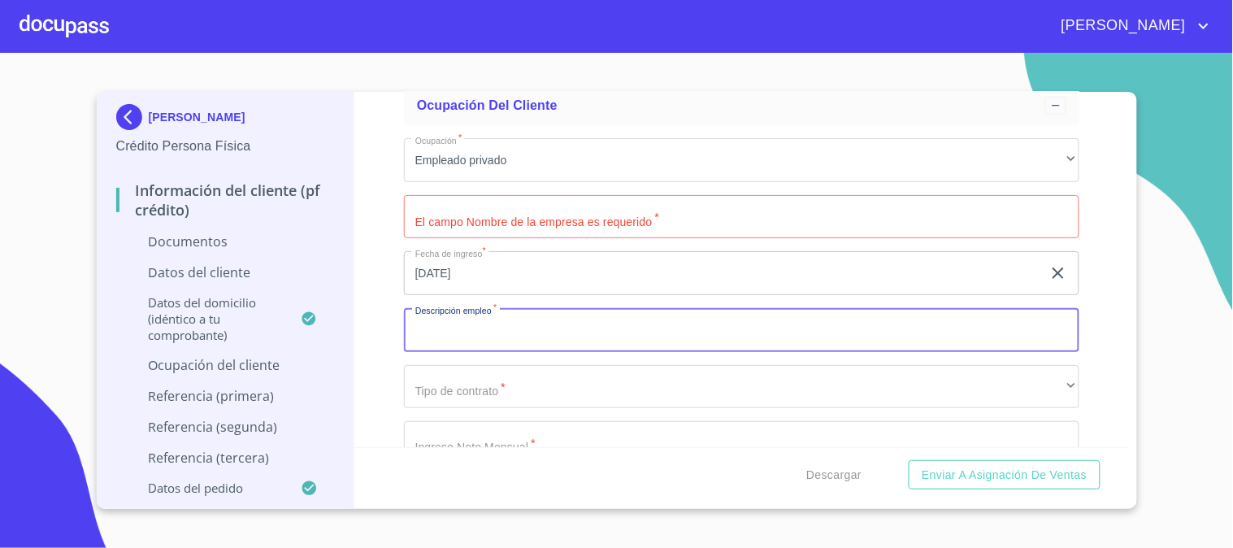
scroll to position [3654, 0]
click at [539, 228] on input "Documento de identificación.   *" at bounding box center [741, 219] width 675 height 44
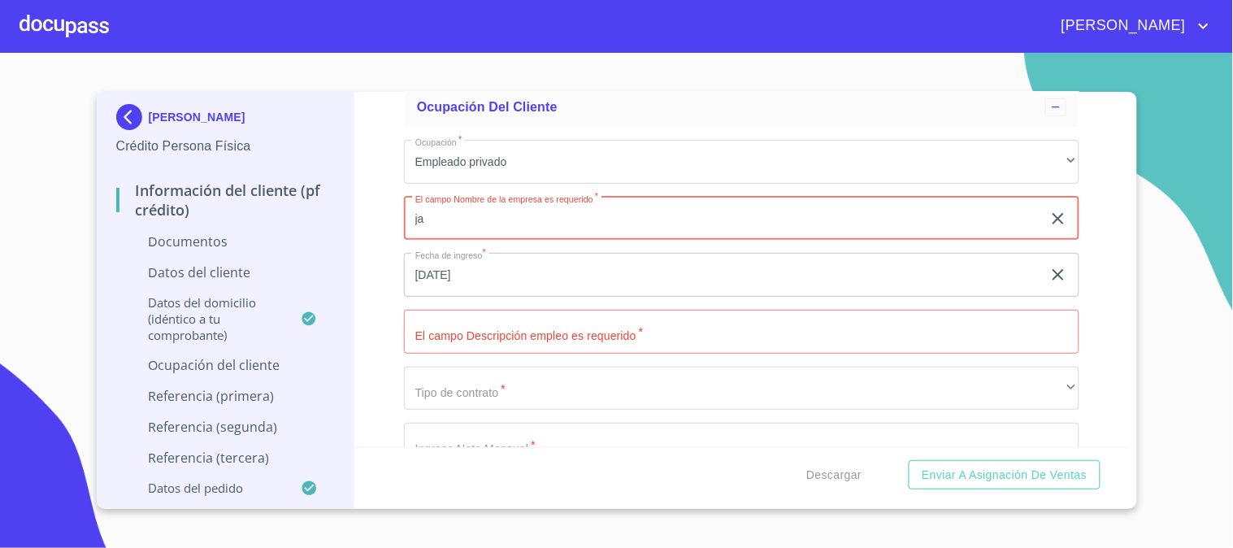
type input "j"
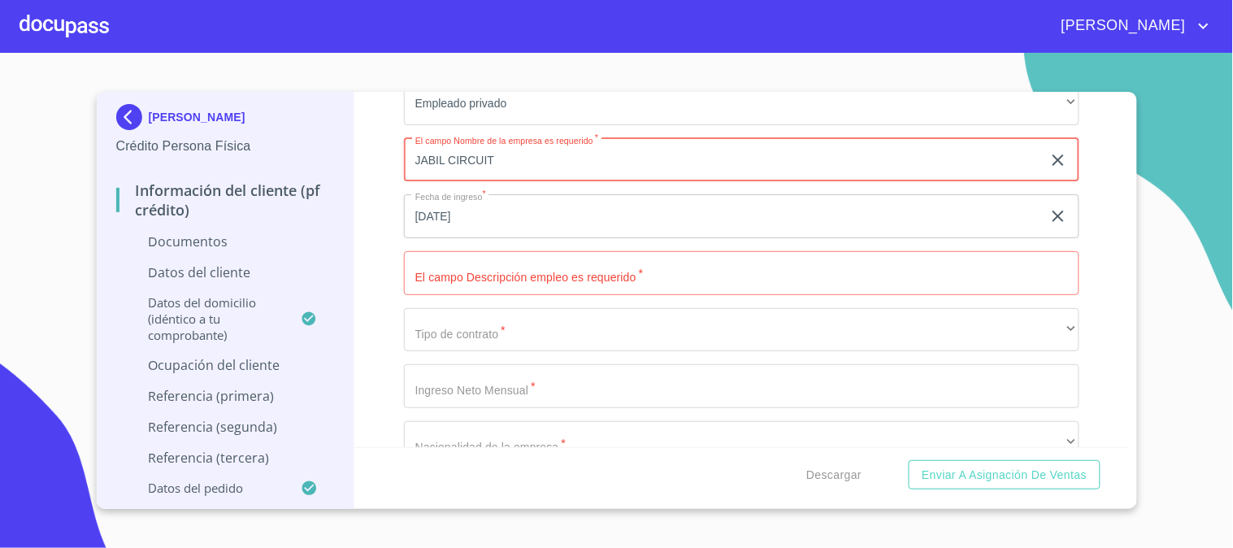
scroll to position [3745, 0]
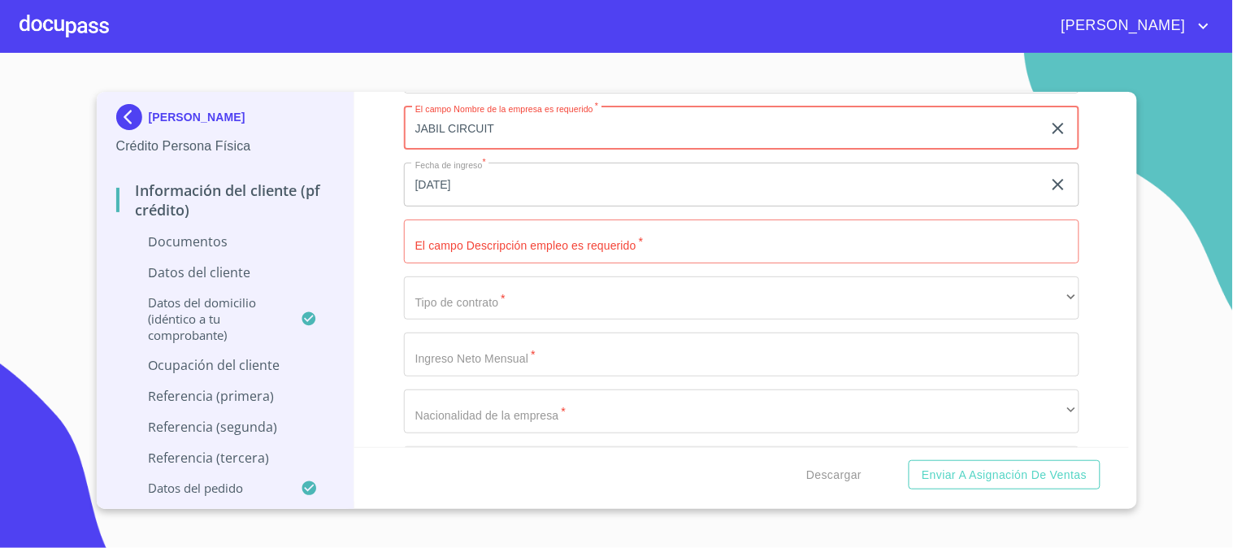
type input "JABIL CIRCUIT"
click at [513, 150] on input "Documento de identificación.   *" at bounding box center [723, 128] width 638 height 44
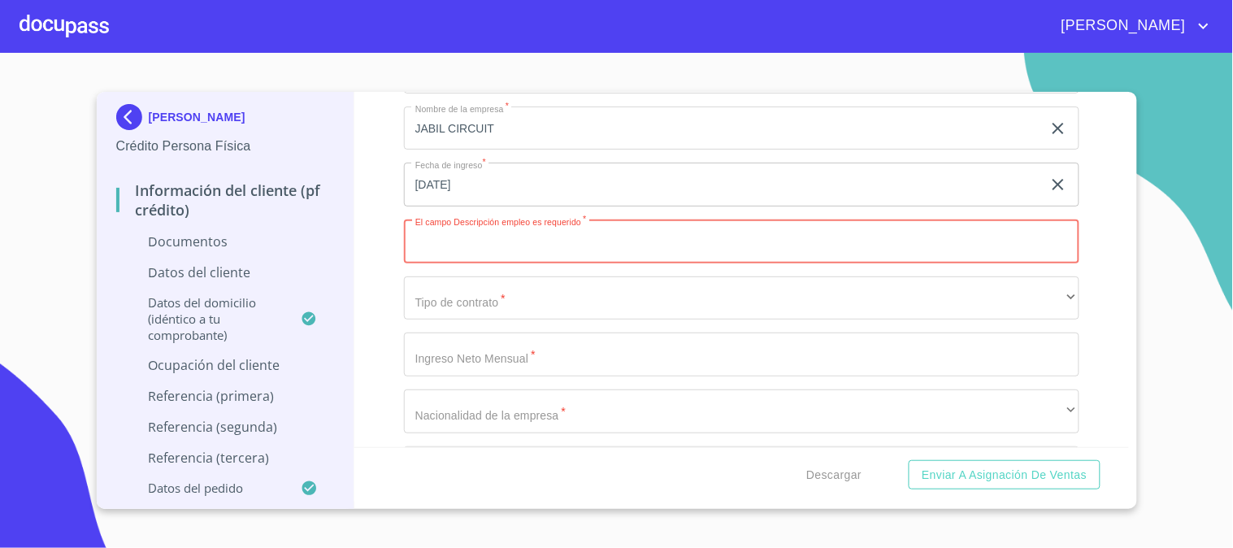
click at [462, 248] on input "Documento de identificación.   *" at bounding box center [741, 241] width 675 height 44
paste input "fabricación de diversos productos electrónicos"
type input "fabricación de diversos productos electrónicos"
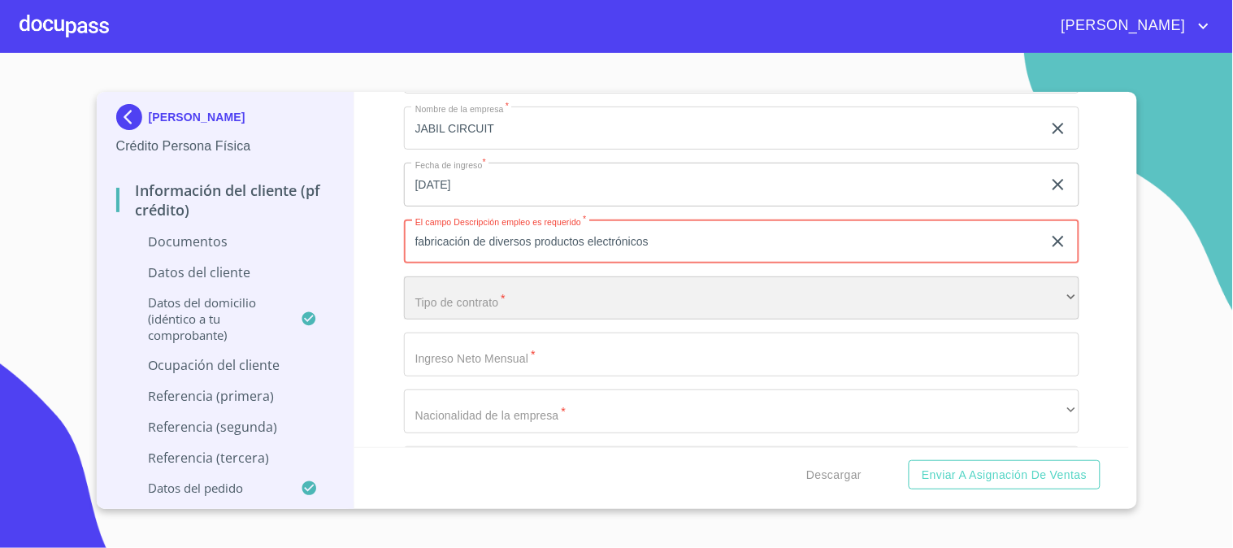
click at [450, 297] on div "​" at bounding box center [741, 298] width 675 height 44
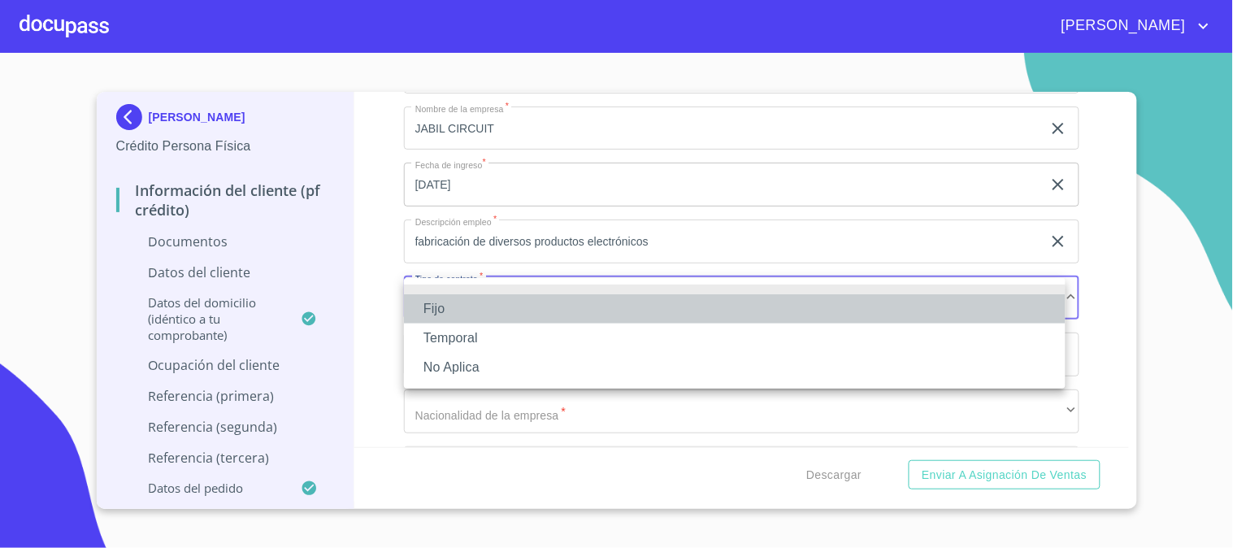
click at [457, 306] on li "Fijo" at bounding box center [735, 308] width 662 height 29
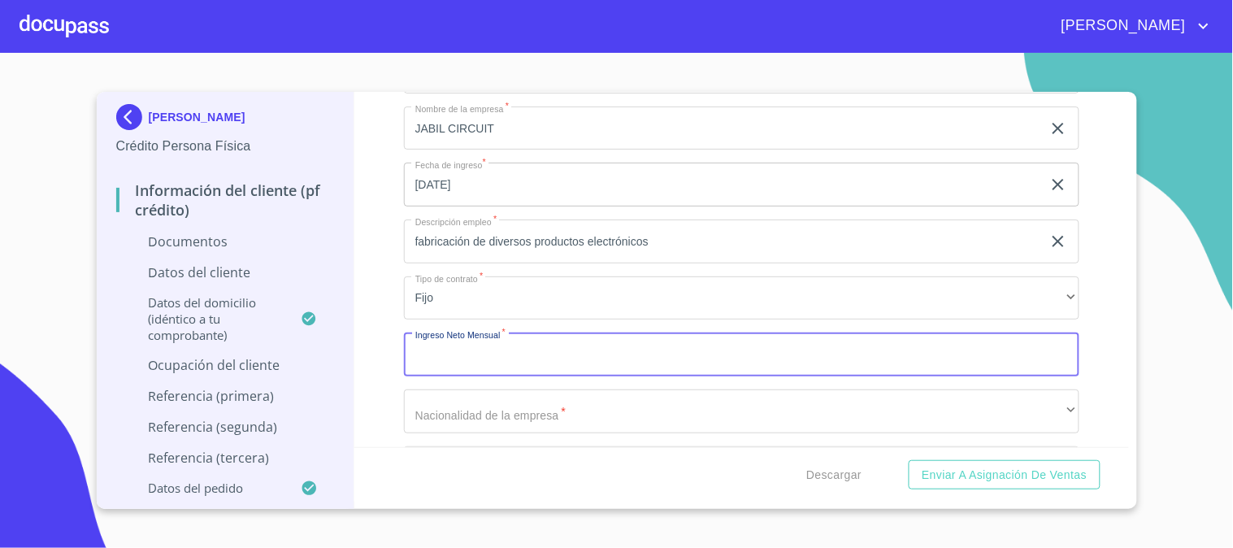
click at [467, 350] on input "Documento de identificación.   *" at bounding box center [741, 354] width 675 height 44
type input "1"
click at [485, 350] on input "Documento de identificación.   *" at bounding box center [741, 354] width 675 height 44
type input "1"
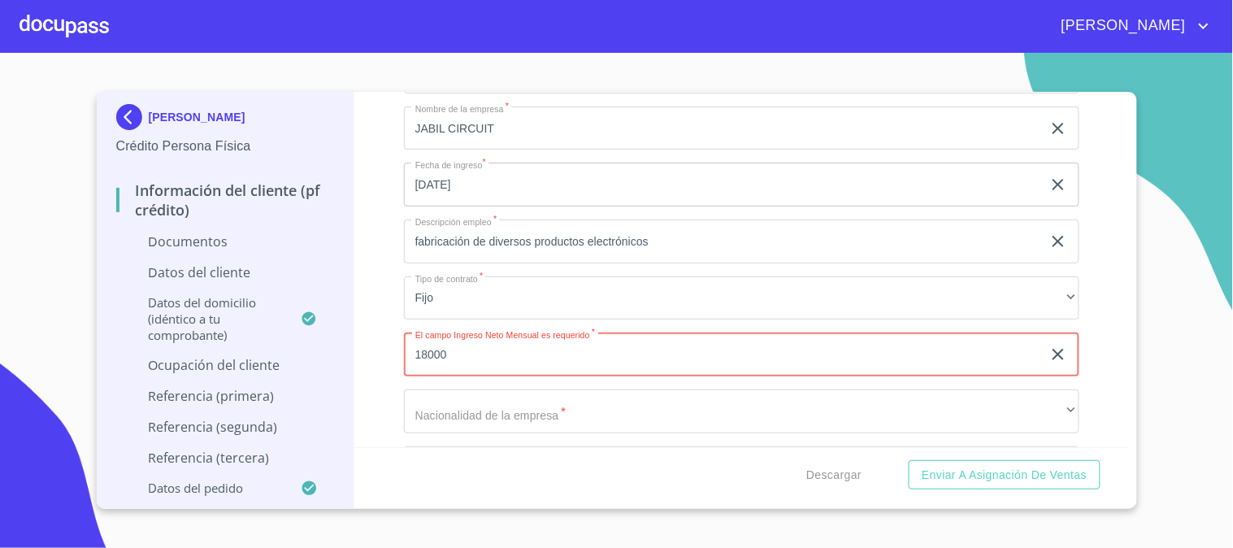
type input "18000"
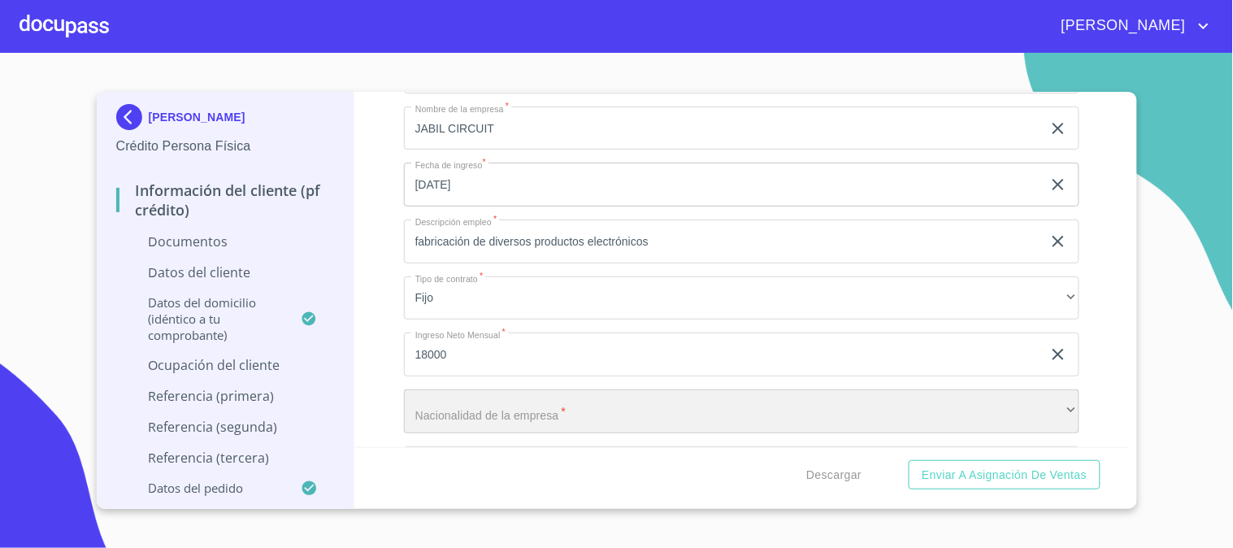
click at [464, 404] on div "​" at bounding box center [741, 411] width 675 height 44
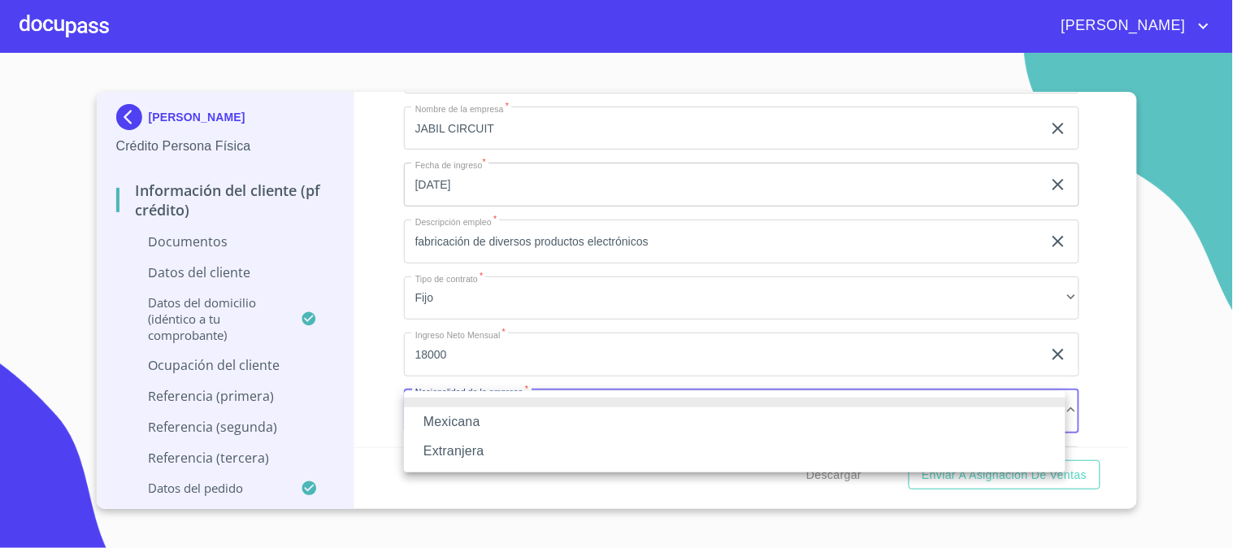
click at [475, 428] on li "Mexicana" at bounding box center [735, 421] width 662 height 29
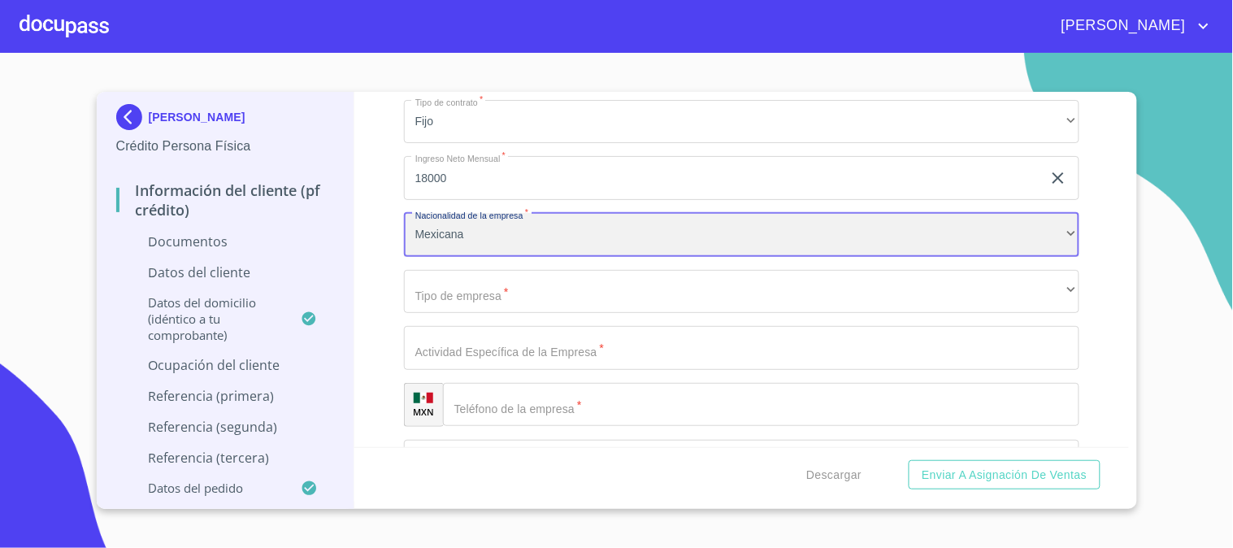
scroll to position [3926, 0]
click at [522, 224] on div "Mexicana" at bounding box center [741, 230] width 675 height 44
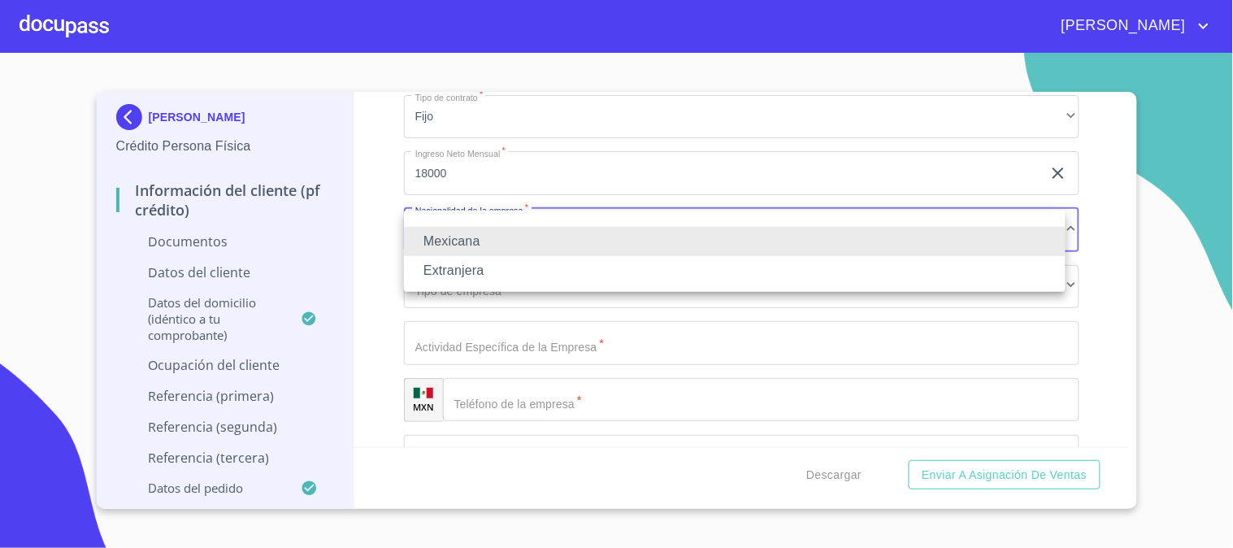
click at [510, 271] on li "Extranjera" at bounding box center [735, 270] width 662 height 29
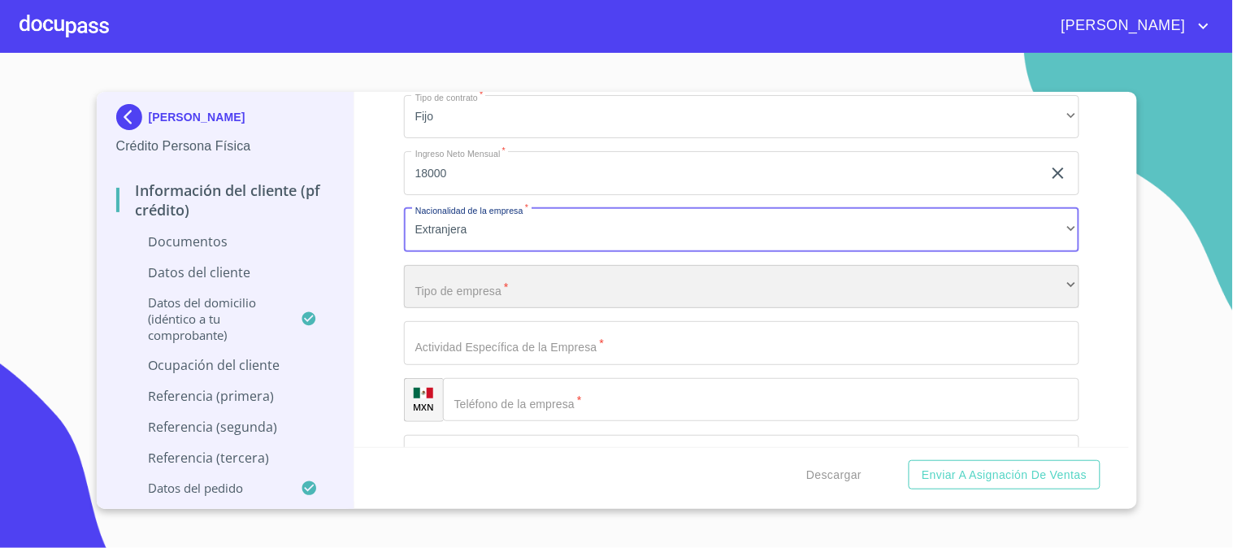
click at [467, 288] on div "​" at bounding box center [741, 287] width 675 height 44
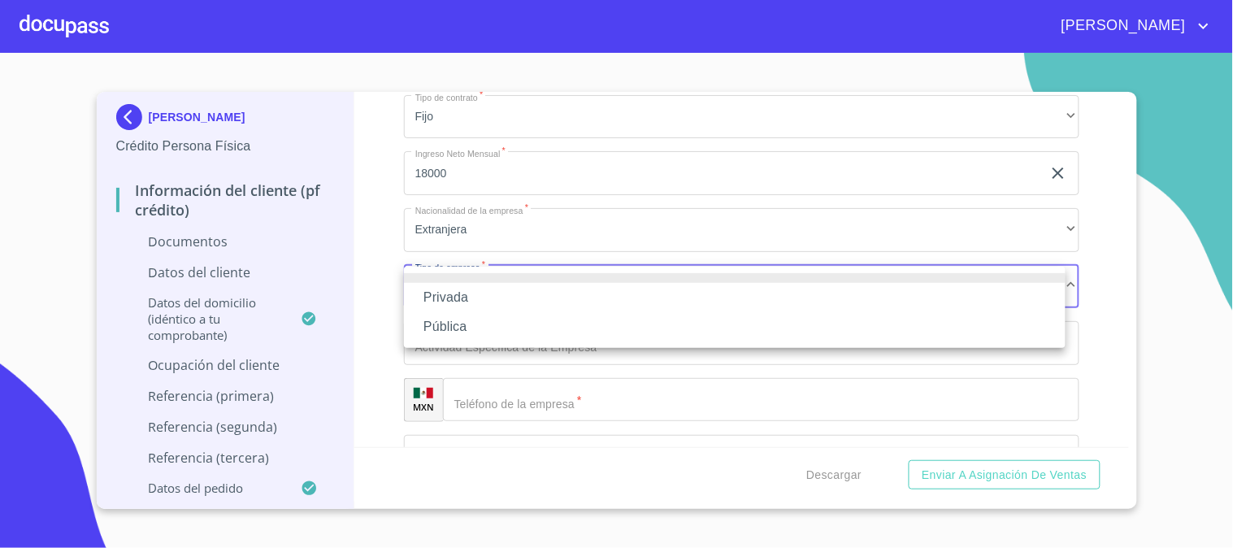
click at [491, 297] on li "Privada" at bounding box center [735, 297] width 662 height 29
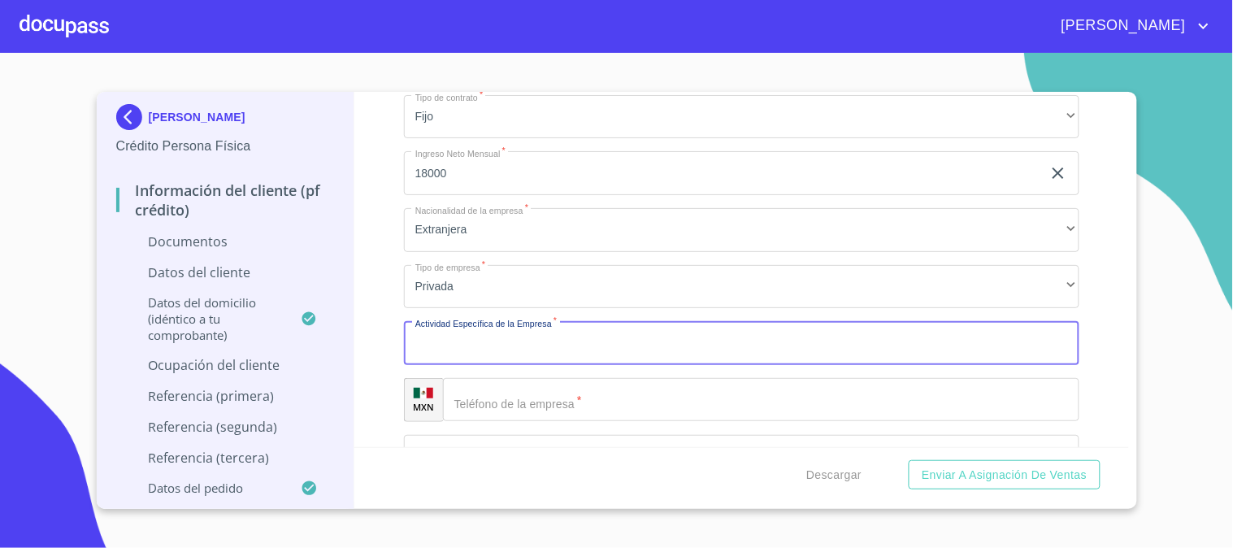
click at [480, 345] on input "Documento de identificación.   *" at bounding box center [741, 343] width 675 height 44
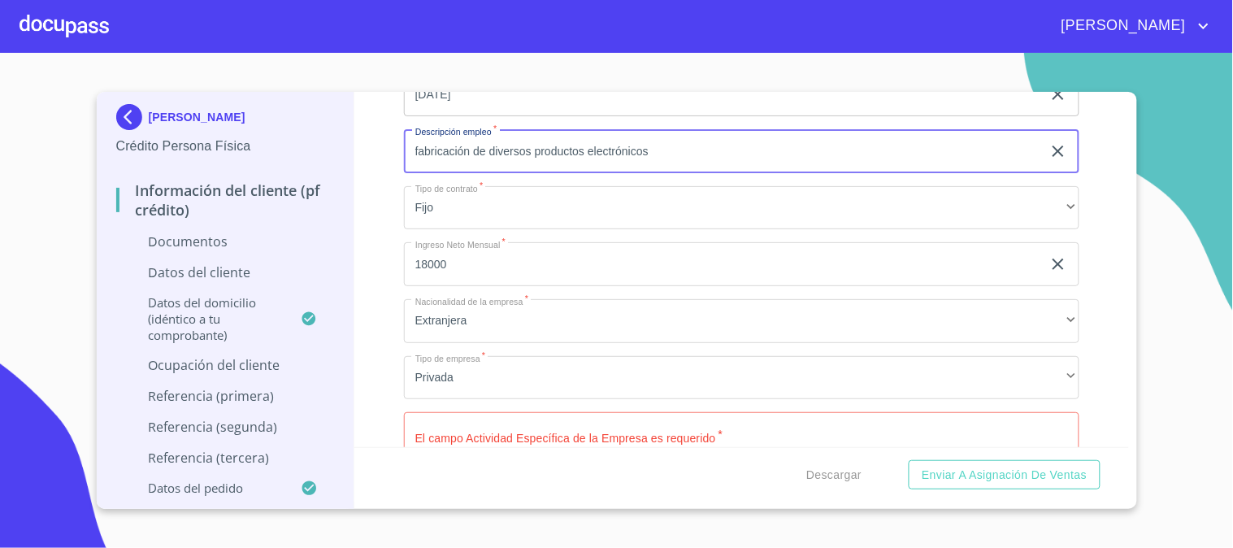
drag, startPoint x: 654, startPoint y: 148, endPoint x: 359, endPoint y: 150, distance: 295.1
click at [359, 150] on div "Información del cliente (PF crédito) Documentos Documento de identificación.   …" at bounding box center [741, 269] width 775 height 355
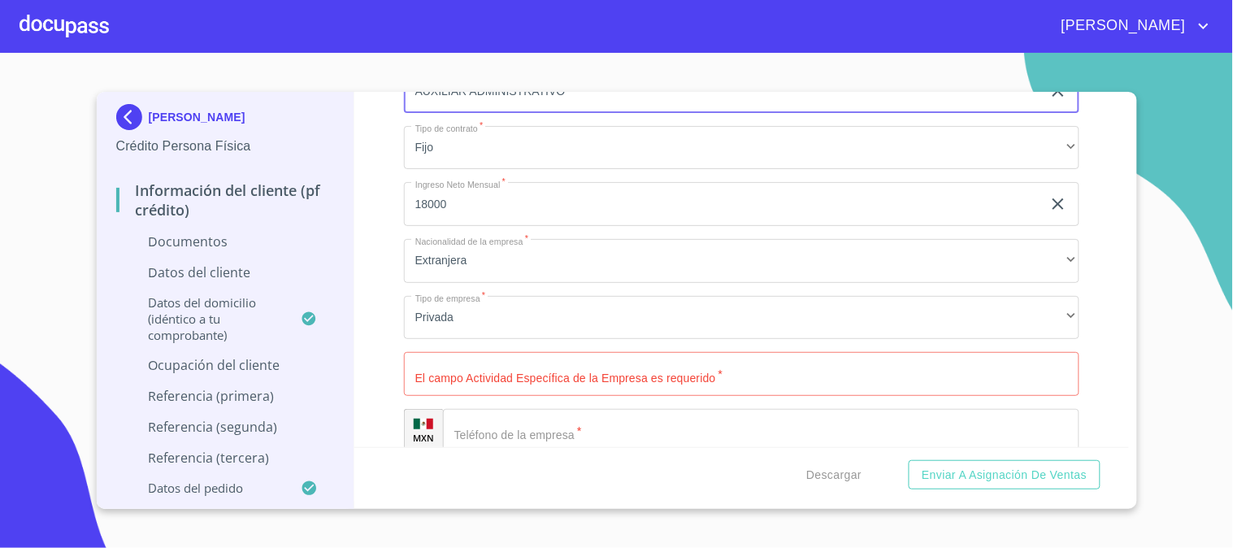
scroll to position [3926, 0]
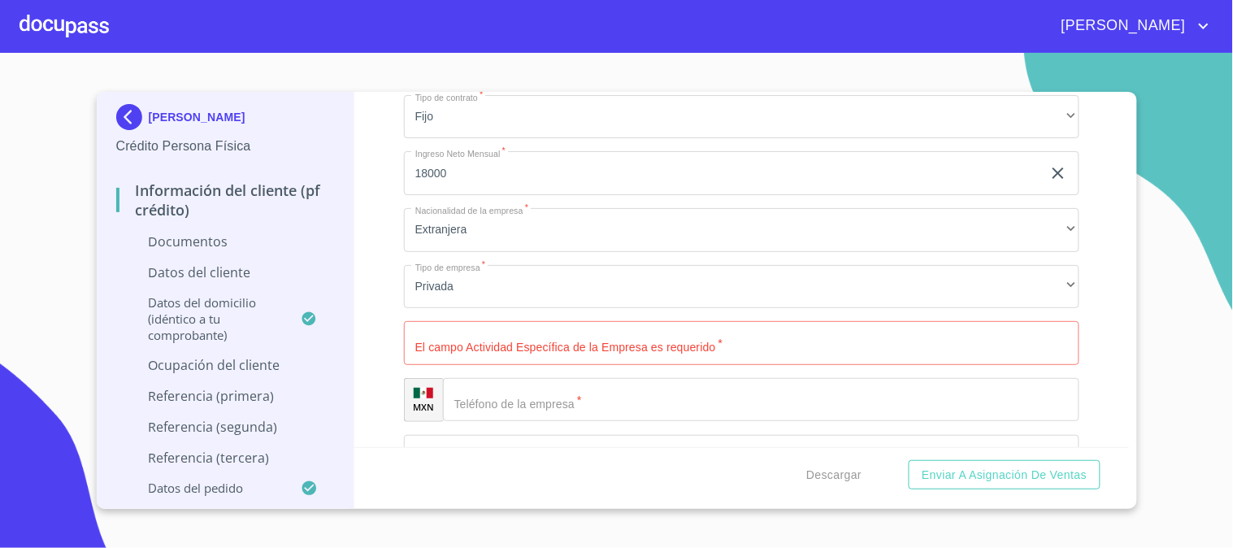
type input "AUXILIAR ADMINISTRATIVO"
click at [518, 345] on input "Documento de identificación.   *" at bounding box center [741, 343] width 675 height 44
paste input "fabricación de diversos productos electrónicos"
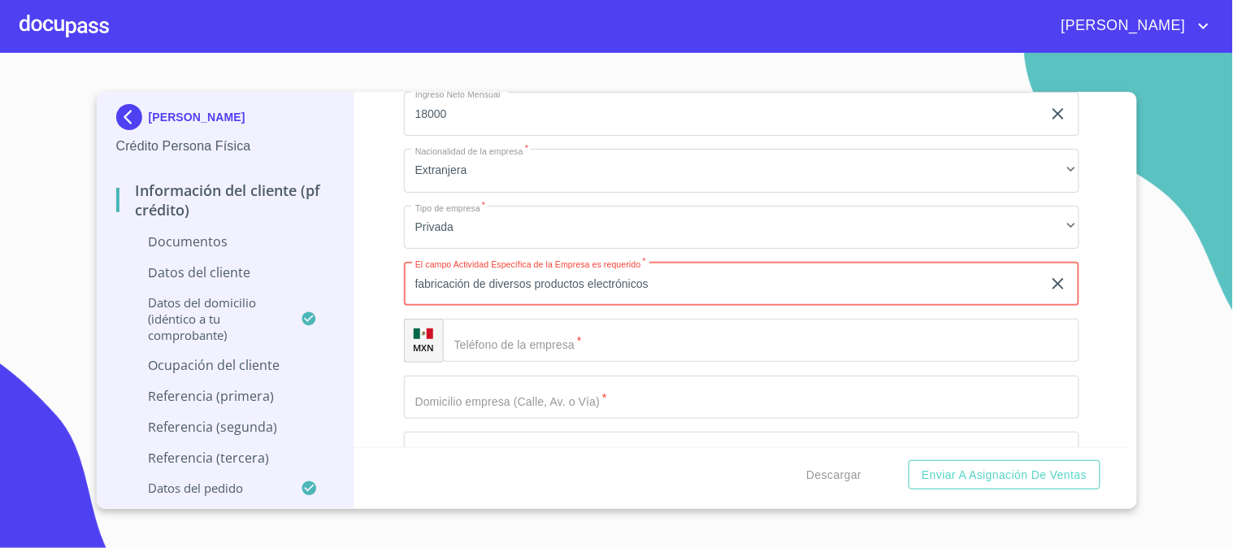
scroll to position [4016, 0]
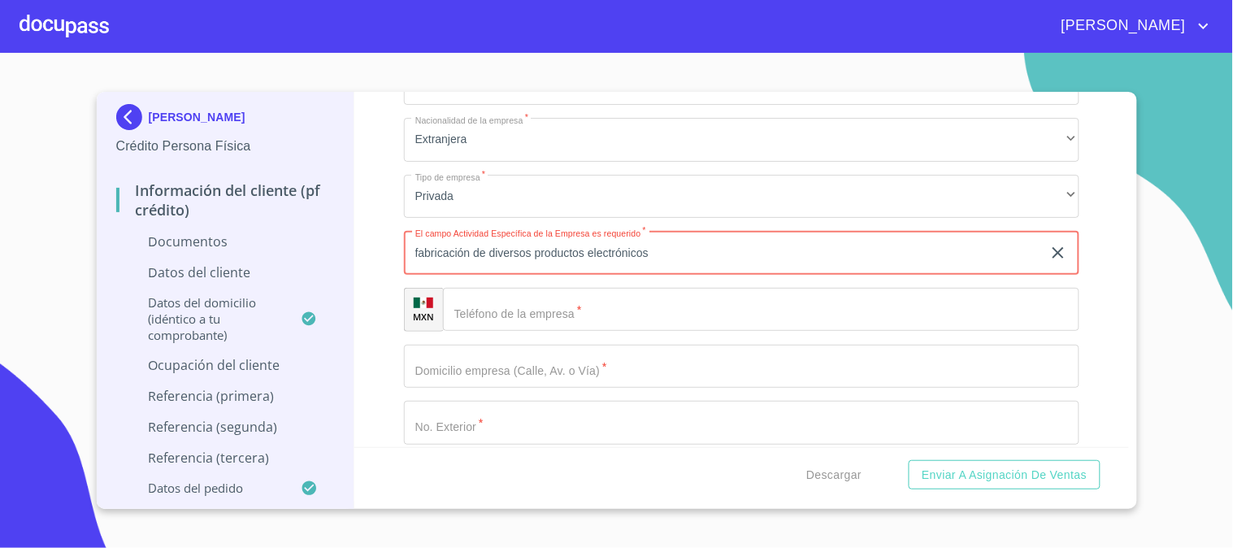
type input "fabricación de diversos productos electrónicos"
click at [518, 302] on input "Documento de identificación.   *" at bounding box center [761, 310] width 636 height 44
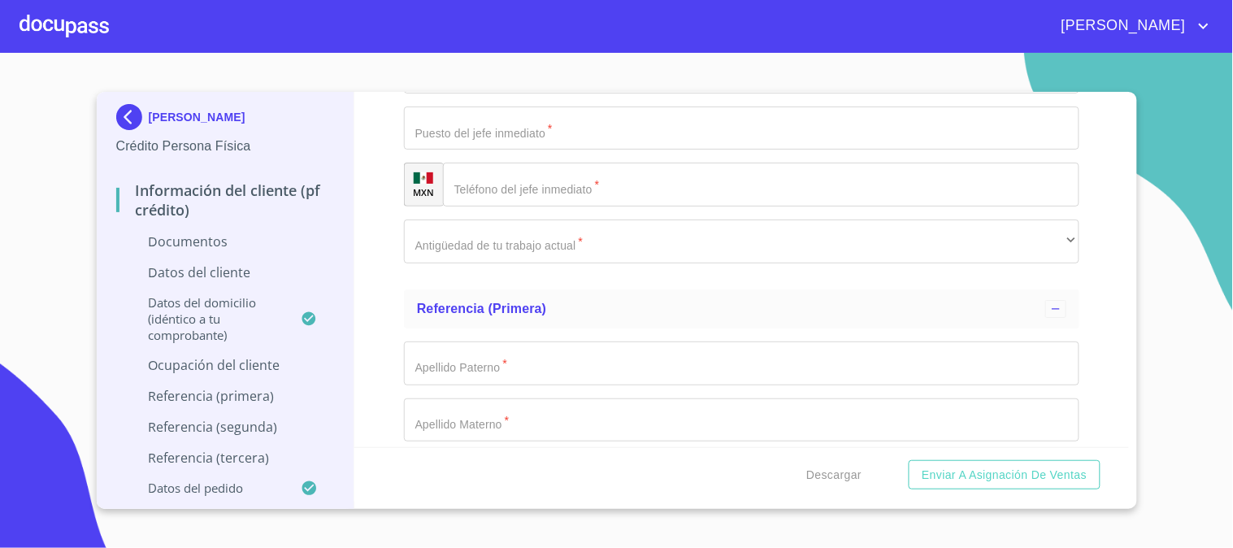
scroll to position [4739, 0]
